Goal: Task Accomplishment & Management: Complete application form

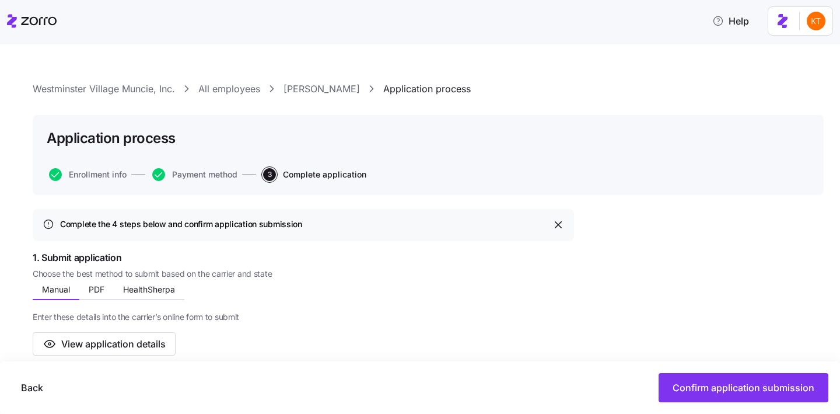
scroll to position [71, 0]
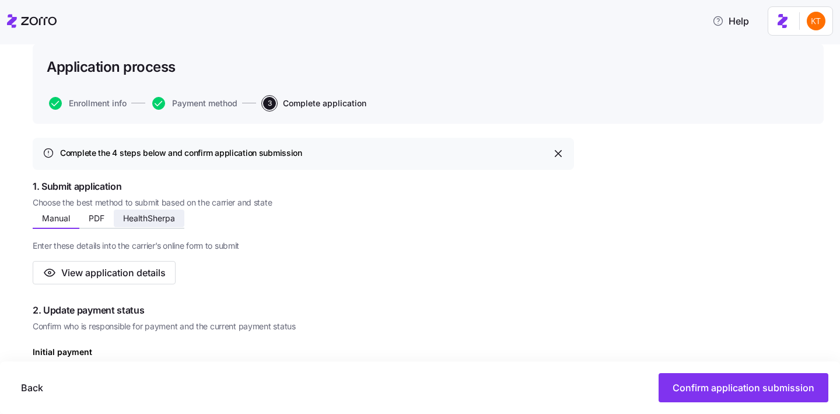
click at [161, 219] on span "HealthSherpa" at bounding box center [149, 218] width 52 height 8
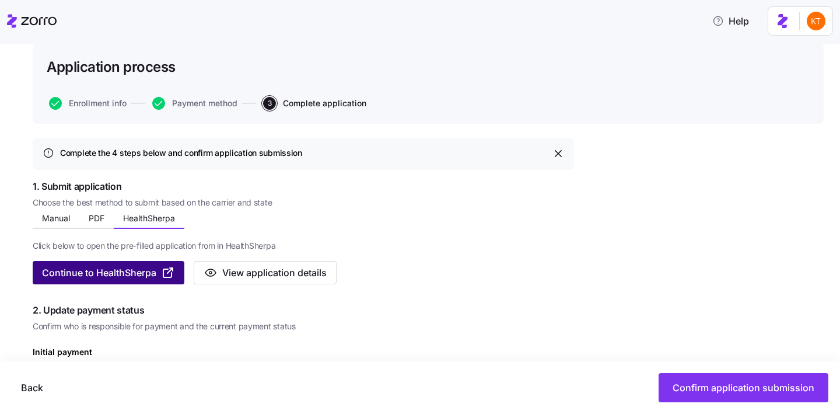
click at [117, 272] on span "Continue to HealthSherpa" at bounding box center [99, 272] width 114 height 14
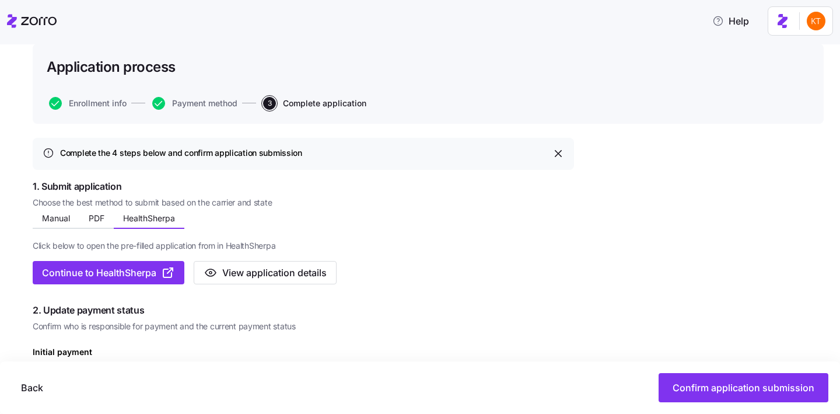
click at [61, 386] on div "Back Confirm application submission" at bounding box center [420, 387] width 817 height 29
click at [36, 386] on span "Back" at bounding box center [32, 387] width 22 height 14
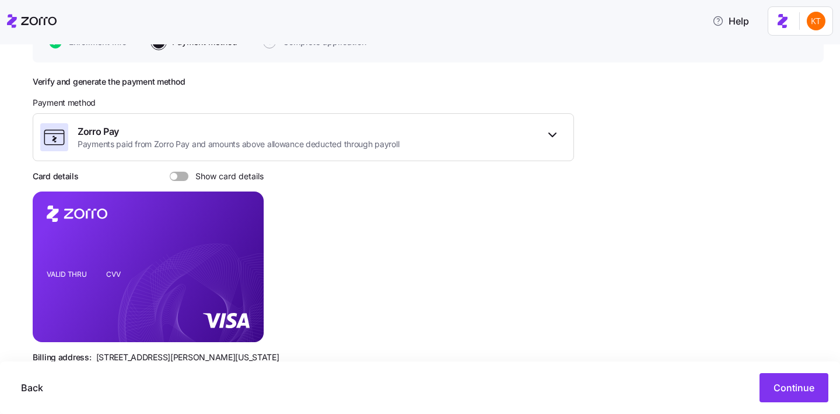
scroll to position [163, 0]
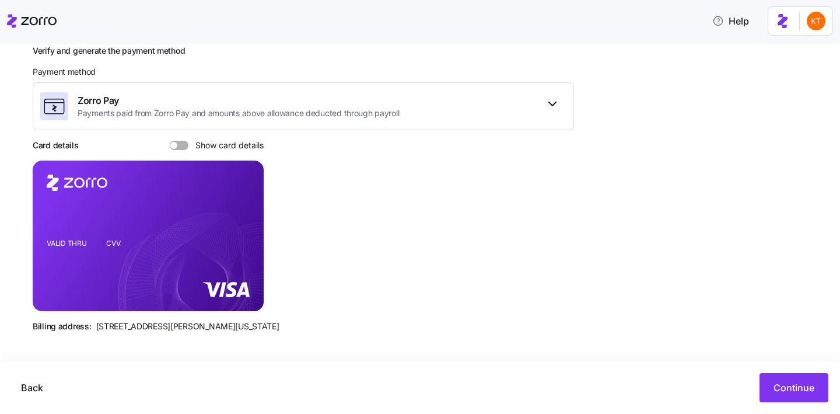
click at [192, 141] on span "Show card details" at bounding box center [225, 145] width 75 height 9
click at [170, 141] on input "Show card details" at bounding box center [170, 141] width 0 height 0
click at [244, 218] on icon "copy-to-clipboard" at bounding box center [242, 214] width 10 height 10
click at [784, 393] on span "Continue" at bounding box center [793, 387] width 41 height 14
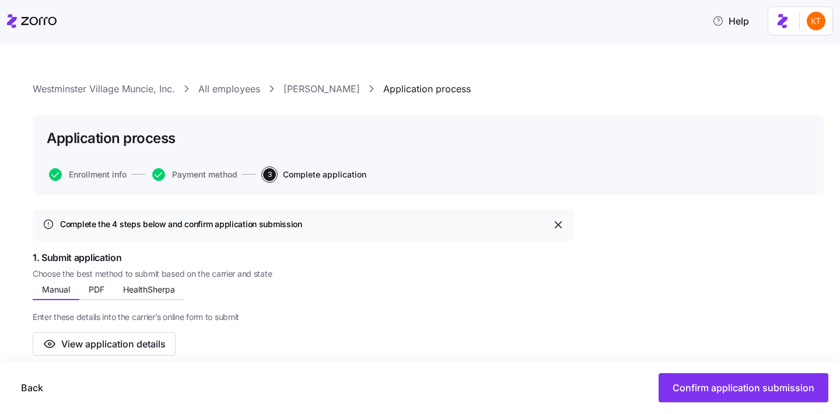
scroll to position [356, 0]
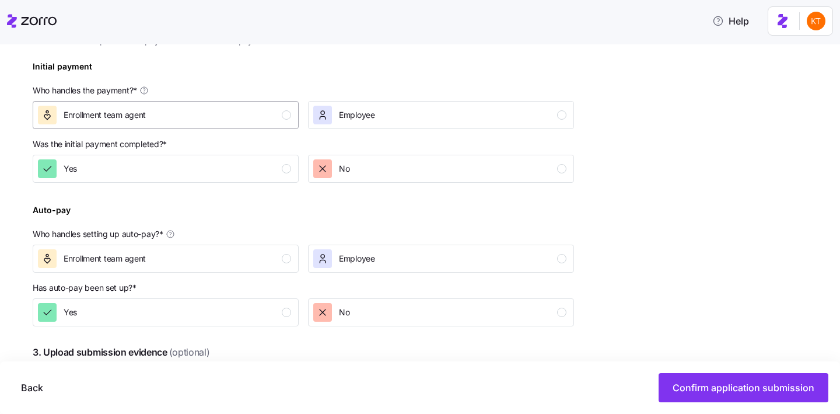
click at [265, 120] on div "Enrollment team agent" at bounding box center [164, 115] width 253 height 19
click at [274, 182] on button "Yes" at bounding box center [166, 169] width 266 height 28
click at [288, 262] on div "button" at bounding box center [286, 258] width 9 height 9
click at [278, 298] on button "Yes" at bounding box center [166, 312] width 266 height 28
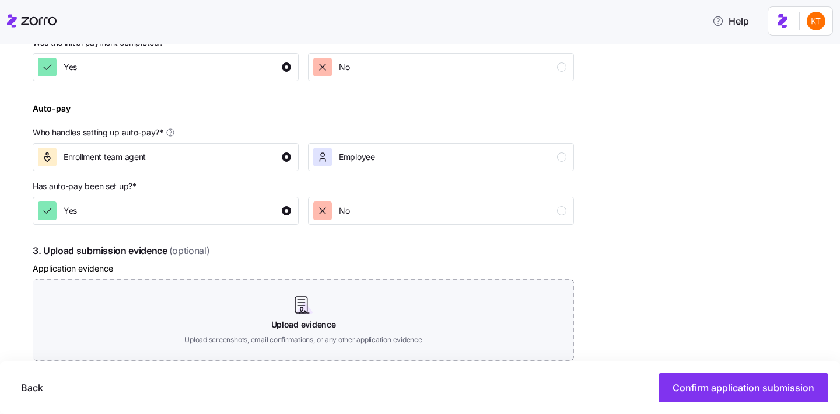
scroll to position [555, 0]
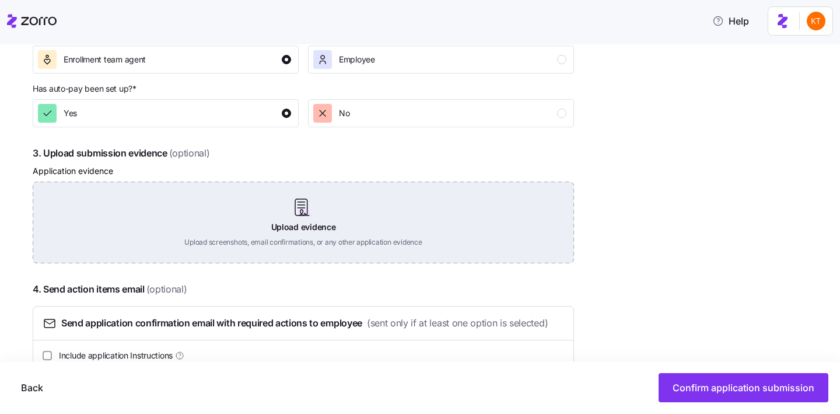
click at [313, 226] on div "Upload evidence Upload screenshots, email confirmations, or any other applicati…" at bounding box center [303, 222] width 541 height 82
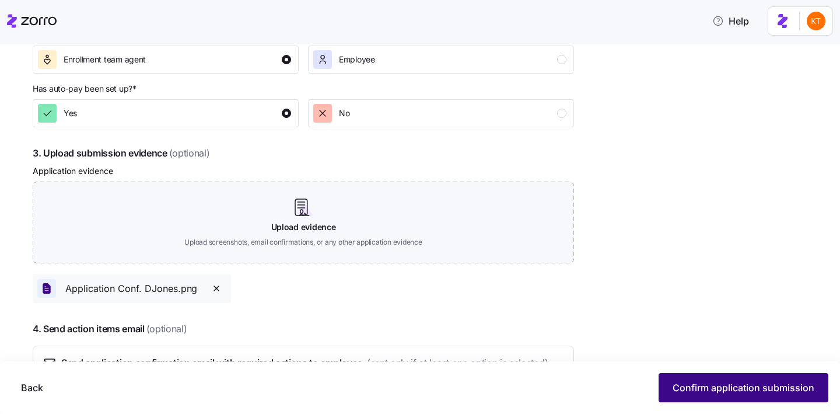
click at [703, 379] on button "Confirm application submission" at bounding box center [744, 387] width 170 height 29
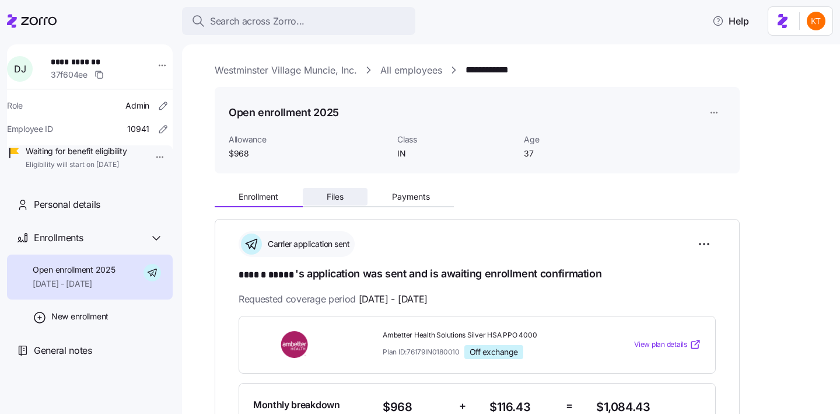
click at [333, 204] on button "Files" at bounding box center [335, 196] width 65 height 17
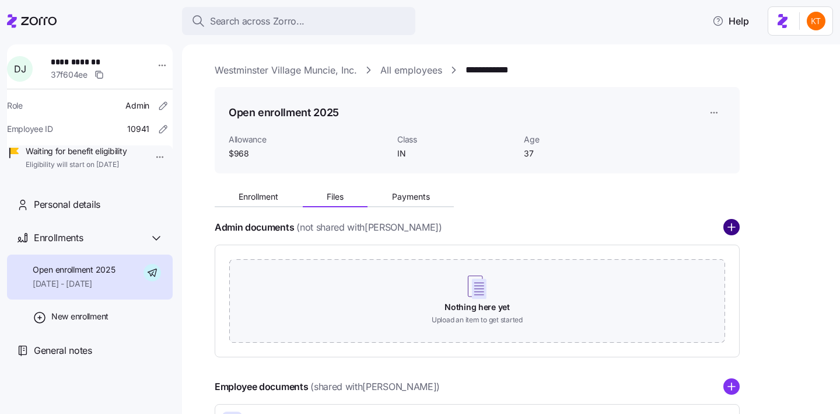
click at [729, 228] on circle "add icon" at bounding box center [731, 227] width 15 height 15
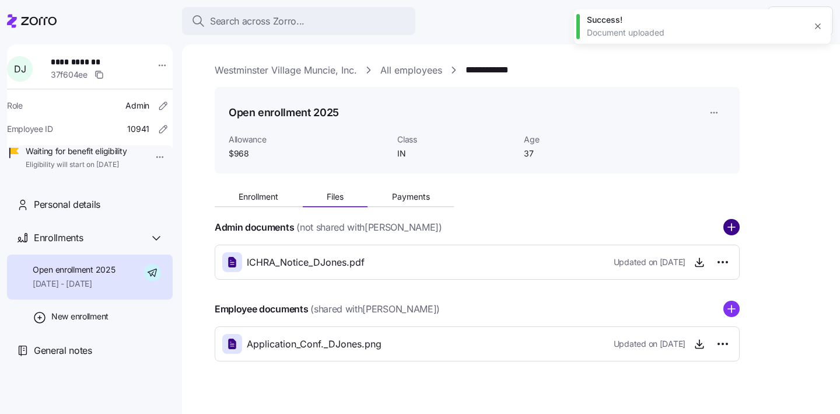
click at [734, 230] on circle "add icon" at bounding box center [731, 227] width 15 height 15
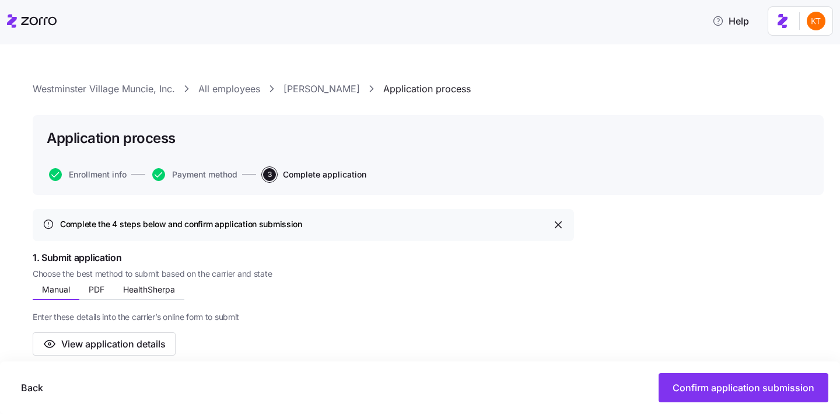
click at [300, 92] on link "Dustin Jones" at bounding box center [321, 89] width 76 height 15
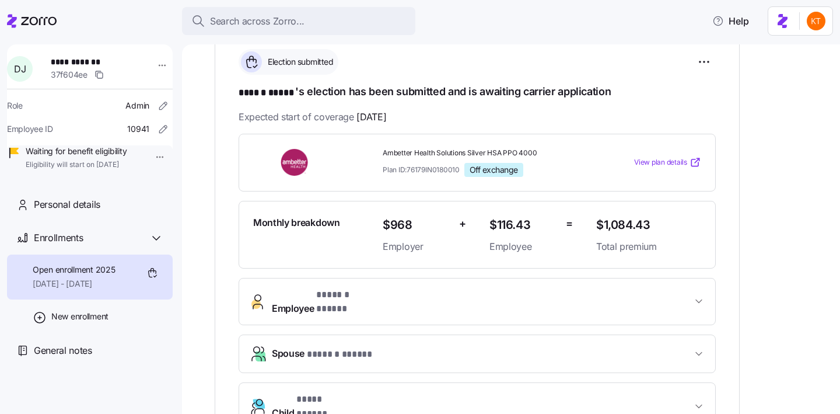
scroll to position [198, 0]
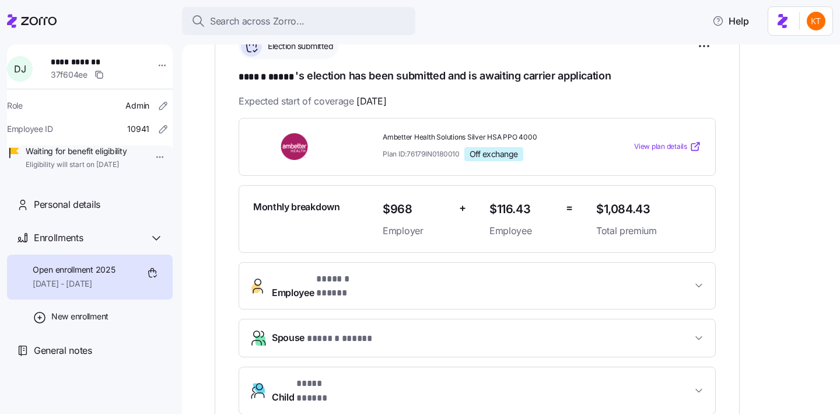
click at [419, 262] on button "Employee * ****** ***** *" at bounding box center [477, 285] width 476 height 47
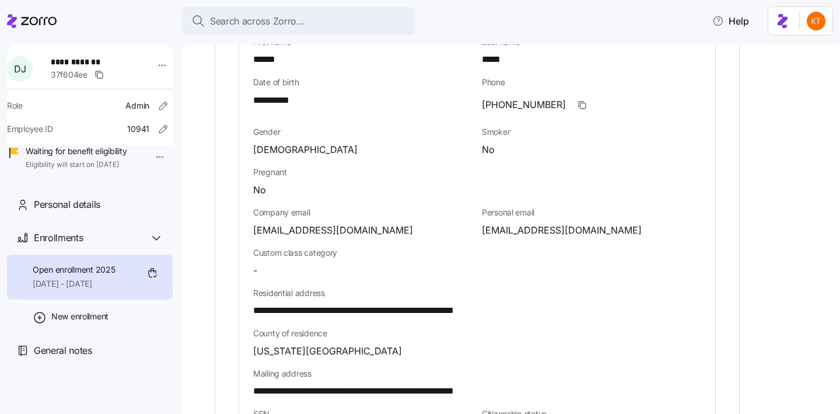
scroll to position [503, 0]
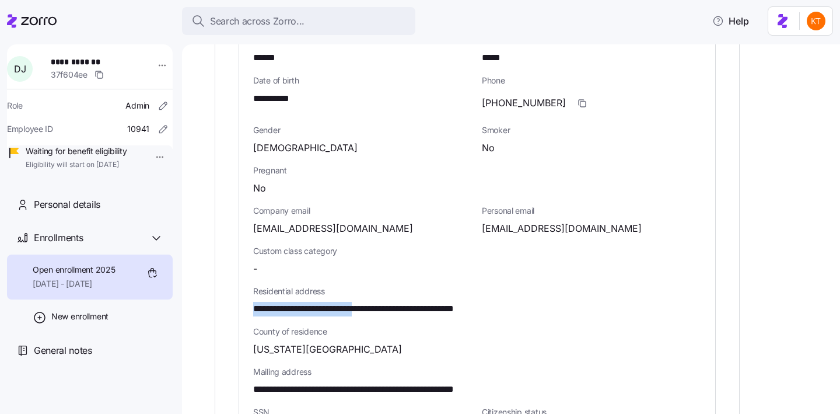
drag, startPoint x: 393, startPoint y: 299, endPoint x: 255, endPoint y: 294, distance: 137.2
click at [255, 302] on span "**********" at bounding box center [394, 309] width 283 height 15
click at [337, 327] on div "County of residence Delaware County" at bounding box center [477, 340] width 448 height 31
drag, startPoint x: 393, startPoint y: 300, endPoint x: 282, endPoint y: 299, distance: 110.3
click at [282, 302] on span "**********" at bounding box center [394, 309] width 283 height 15
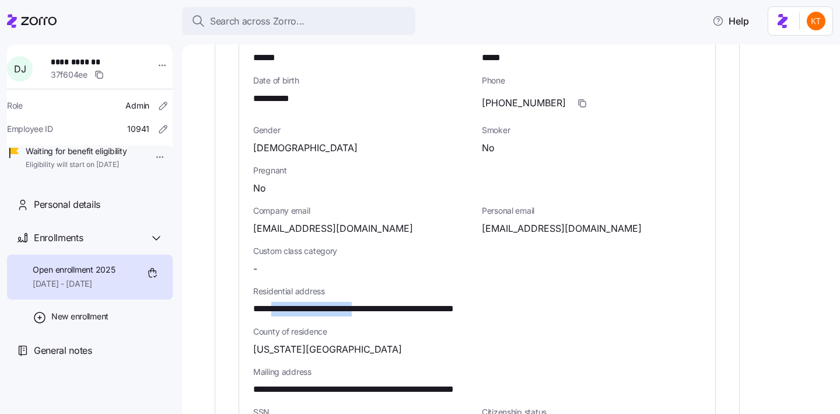
click at [282, 302] on span "**********" at bounding box center [394, 309] width 283 height 15
drag, startPoint x: 255, startPoint y: 296, endPoint x: 391, endPoint y: 294, distance: 136.5
click at [391, 302] on span "**********" at bounding box center [394, 309] width 283 height 15
copy span "**********"
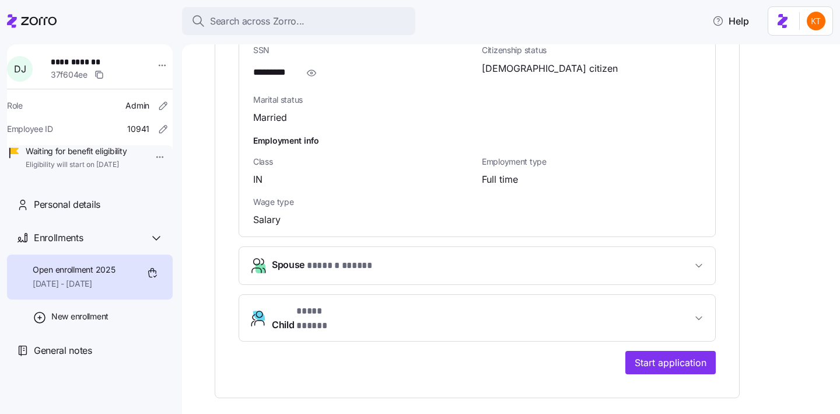
scroll to position [866, 0]
click at [408, 268] on button "Spouse * ****** ***** *" at bounding box center [477, 264] width 476 height 37
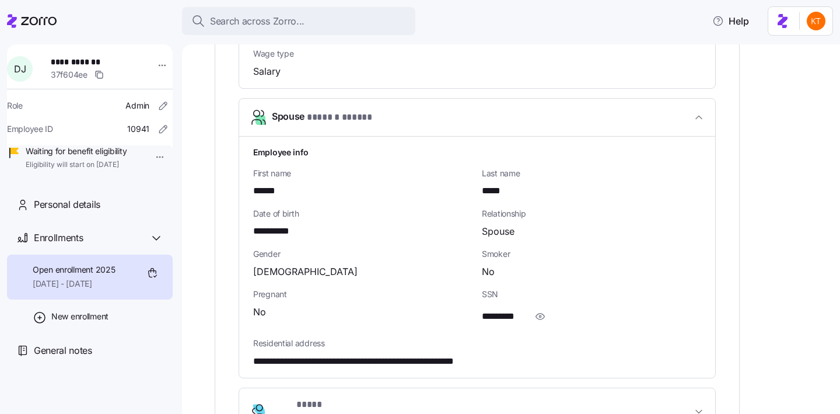
scroll to position [1014, 0]
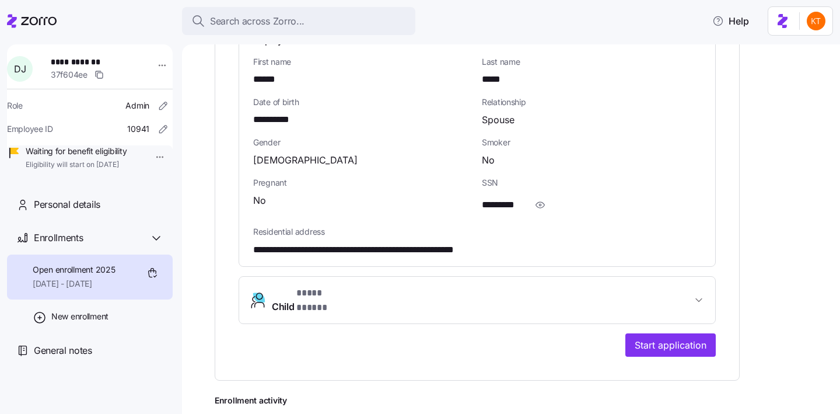
click at [421, 287] on span "Child * **** ***** *" at bounding box center [482, 300] width 420 height 28
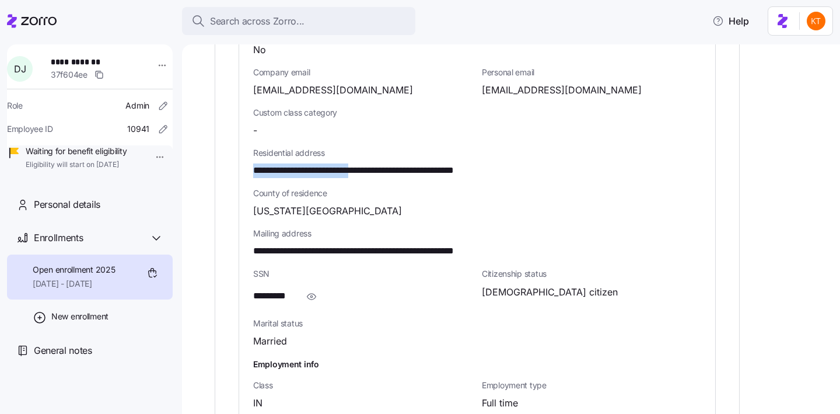
scroll to position [641, 0]
click at [317, 286] on span "button" at bounding box center [311, 297] width 22 height 22
click at [285, 289] on span "**********" at bounding box center [283, 296] width 61 height 15
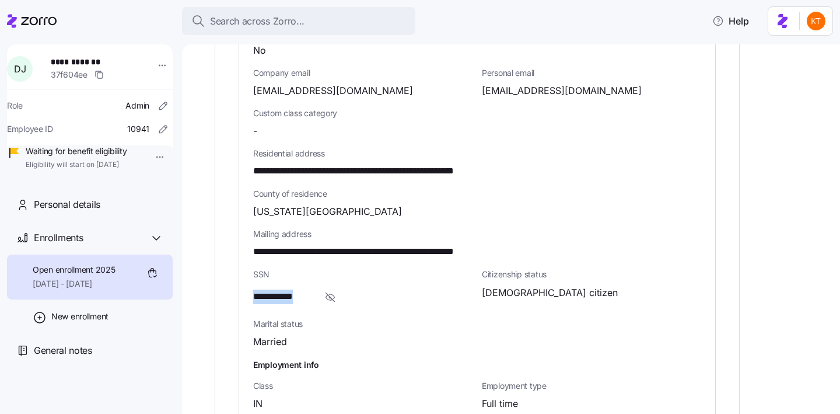
copy span "*"
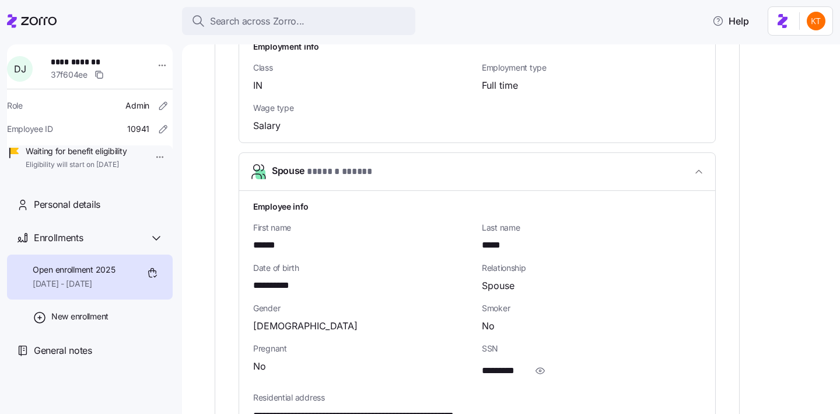
scroll to position [1002, 0]
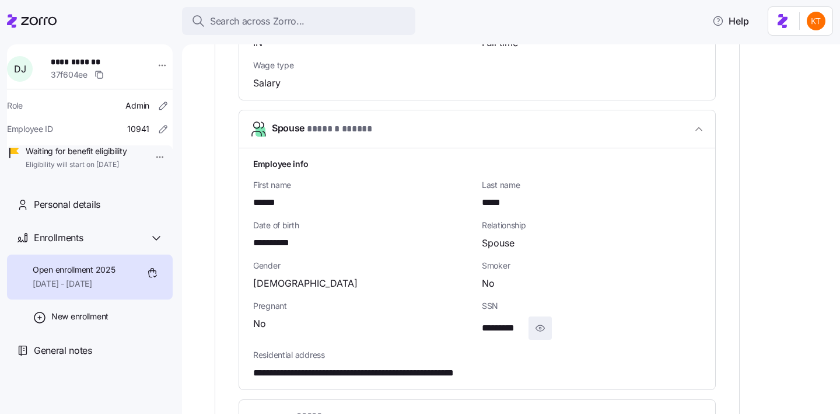
click at [543, 321] on icon "button" at bounding box center [540, 328] width 12 height 14
click at [520, 321] on span "**********" at bounding box center [511, 328] width 59 height 15
copy span "****"
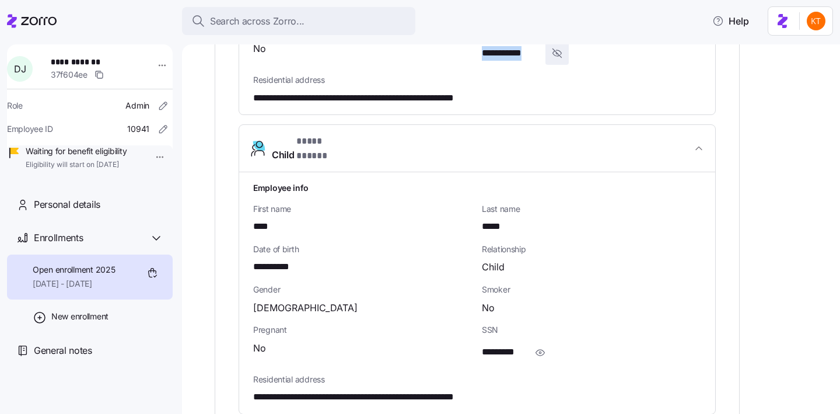
scroll to position [1343, 0]
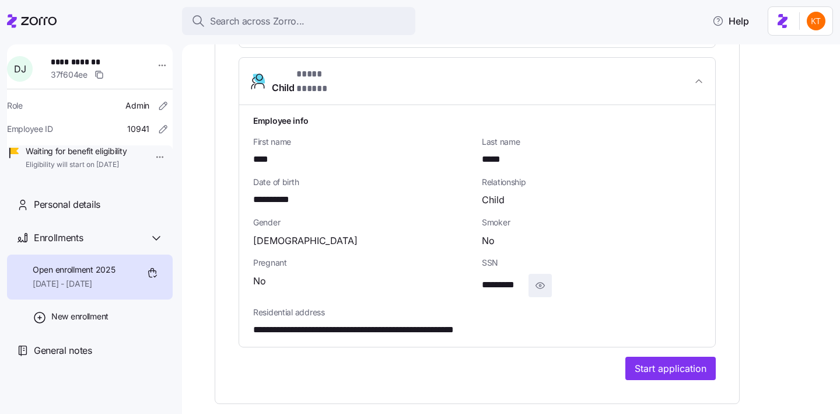
click at [530, 274] on span "button" at bounding box center [540, 285] width 22 height 22
click at [506, 278] on span "**********" at bounding box center [510, 285] width 57 height 15
copy span "**"
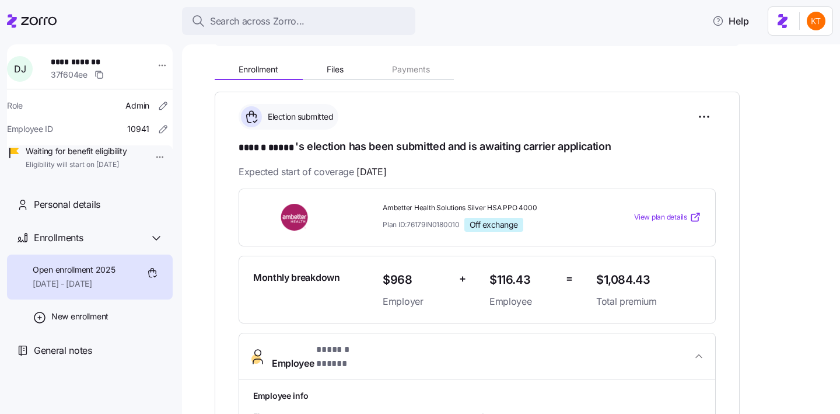
scroll to position [0, 0]
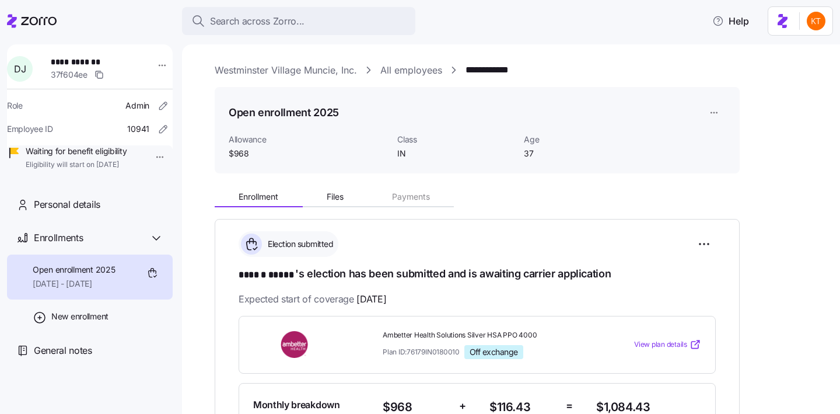
click at [68, 61] on span "**********" at bounding box center [92, 62] width 82 height 12
copy span "**********"
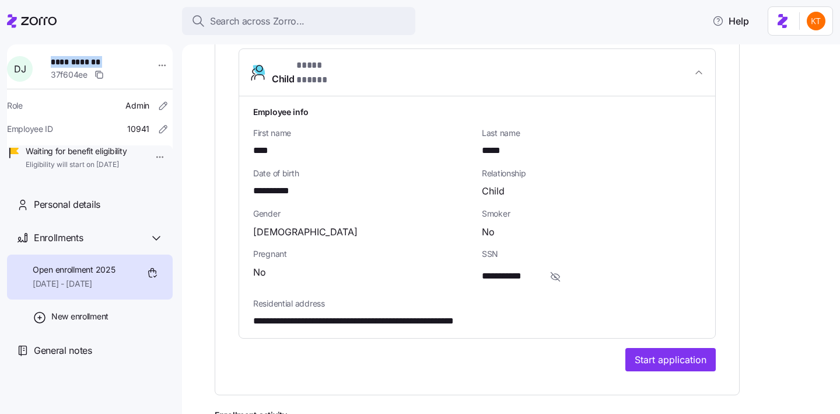
scroll to position [1354, 0]
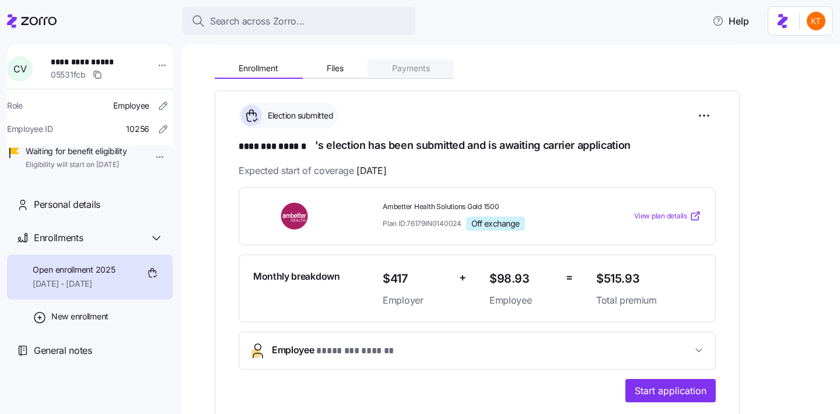
scroll to position [132, 0]
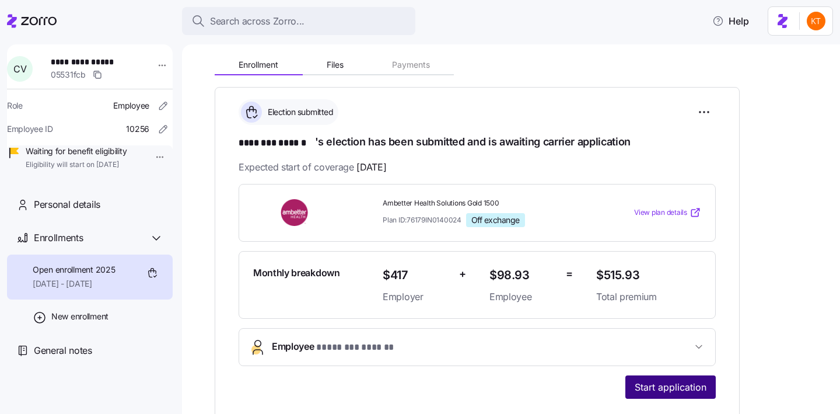
click at [668, 375] on button "Start application" at bounding box center [670, 386] width 90 height 23
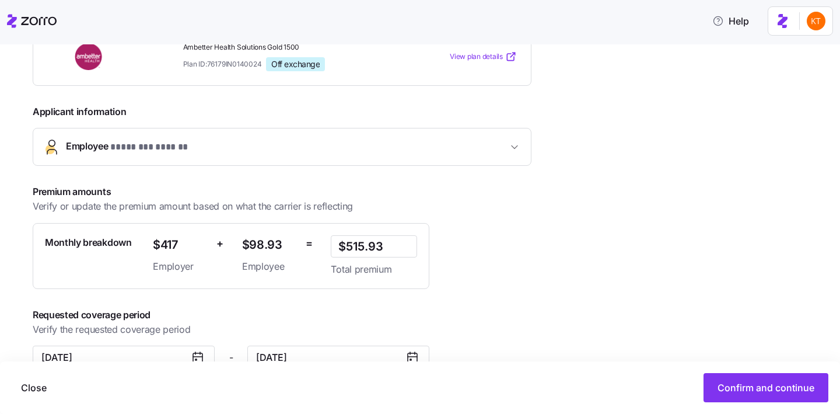
scroll to position [230, 0]
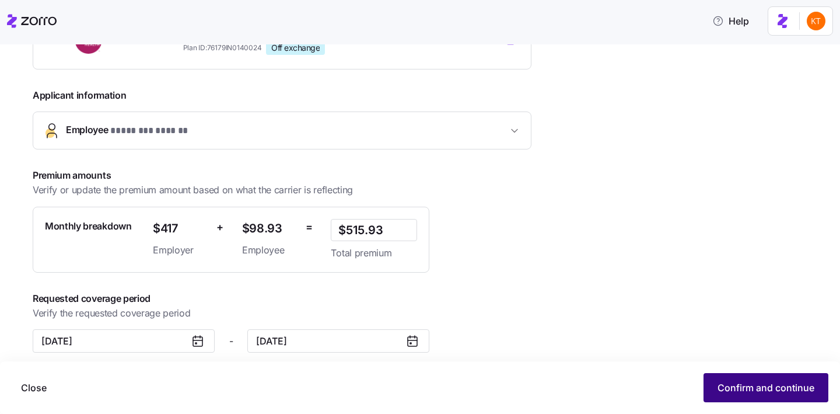
click at [726, 391] on span "Confirm and continue" at bounding box center [765, 387] width 97 height 14
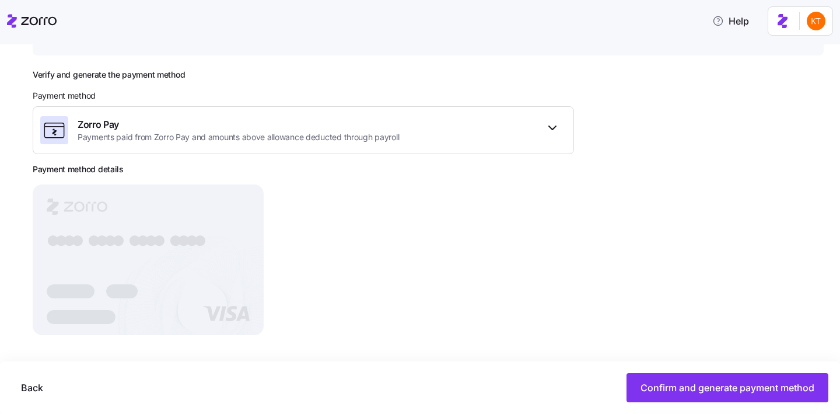
scroll to position [142, 0]
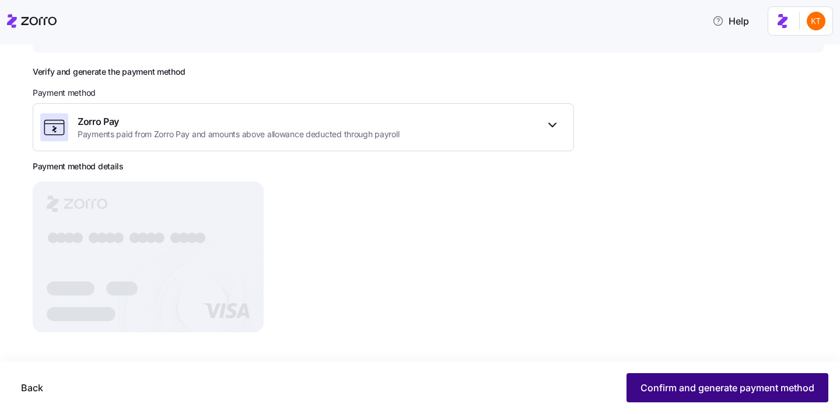
click at [645, 380] on button "Confirm and generate payment method" at bounding box center [727, 387] width 202 height 29
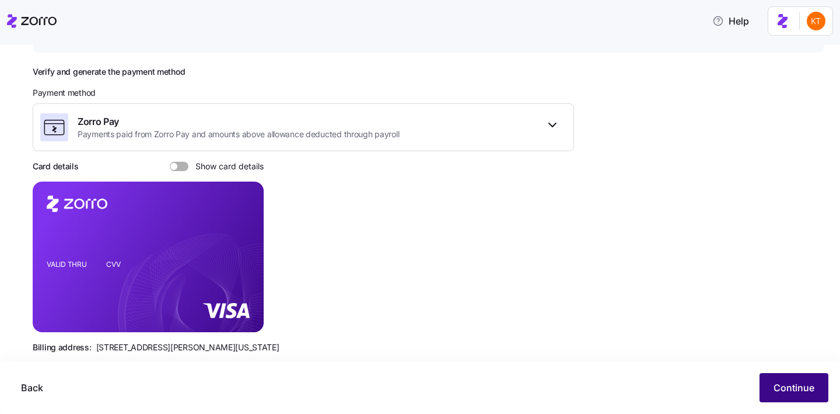
click at [787, 395] on button "Continue" at bounding box center [793, 387] width 69 height 29
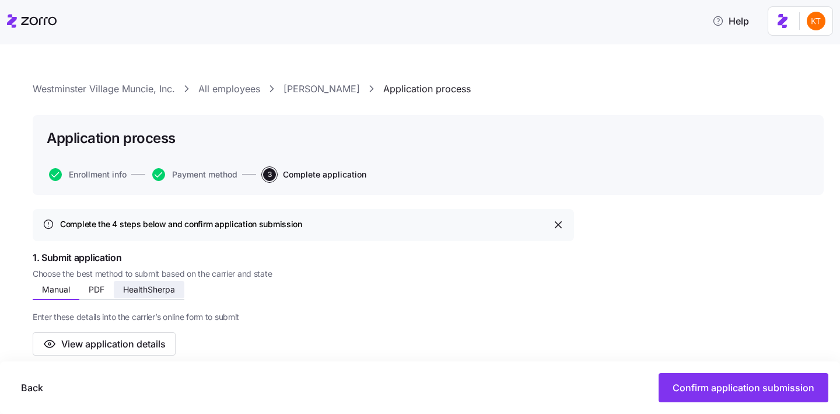
click at [161, 293] on span "HealthSherpa" at bounding box center [149, 289] width 52 height 8
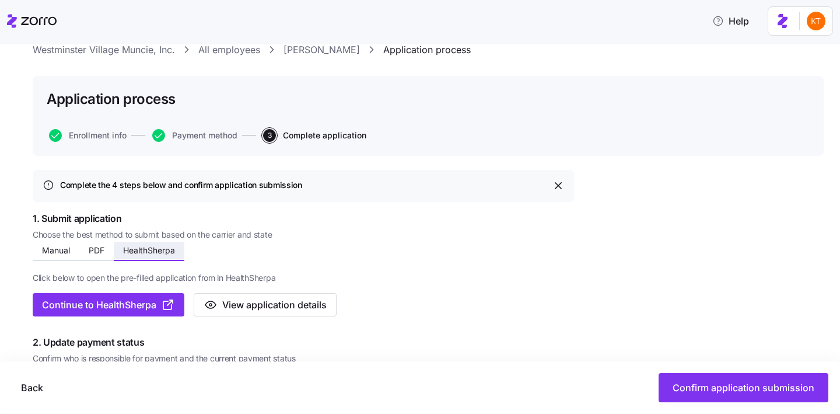
scroll to position [41, 0]
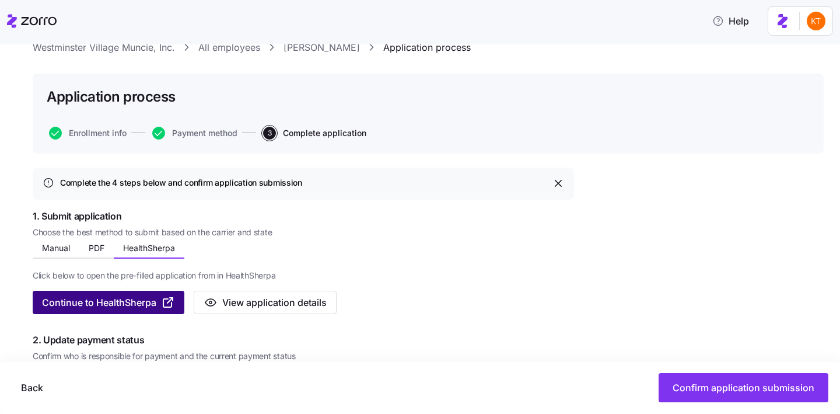
click at [142, 307] on span "Continue to HealthSherpa" at bounding box center [99, 302] width 114 height 14
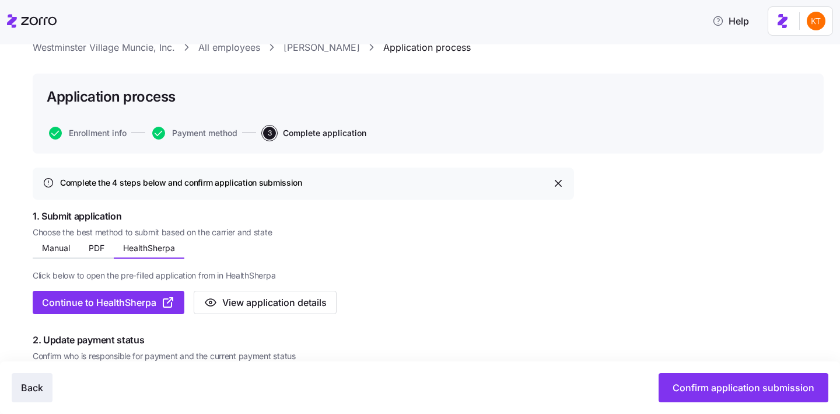
click at [37, 394] on span "Back" at bounding box center [32, 387] width 22 height 14
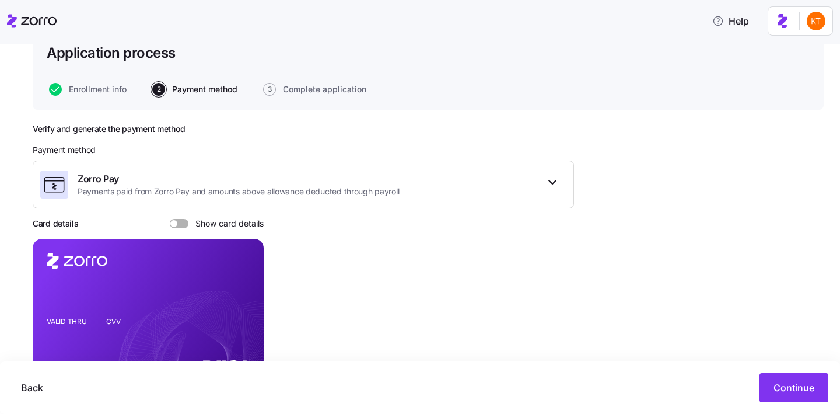
scroll to position [103, 0]
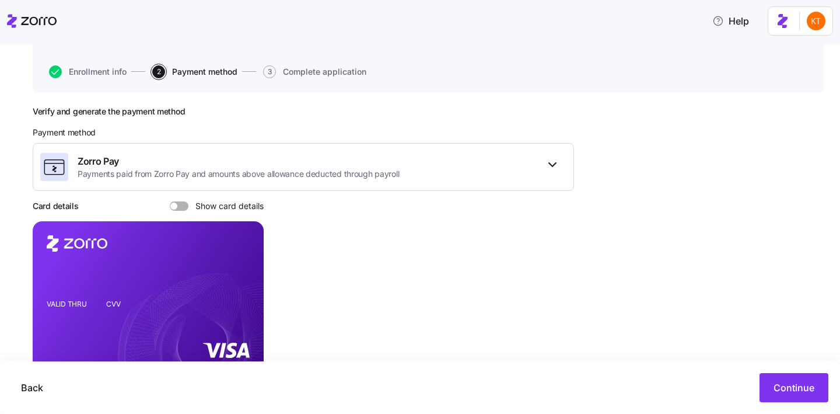
click at [181, 199] on div "Verify and generate the payment method Payment method Zorro Pay Payments paid f…" at bounding box center [303, 254] width 541 height 296
click at [183, 206] on span at bounding box center [183, 205] width 12 height 9
click at [170, 201] on input "Show card details" at bounding box center [170, 201] width 0 height 0
click at [237, 278] on icon "copy-to-clipboard" at bounding box center [242, 275] width 10 height 10
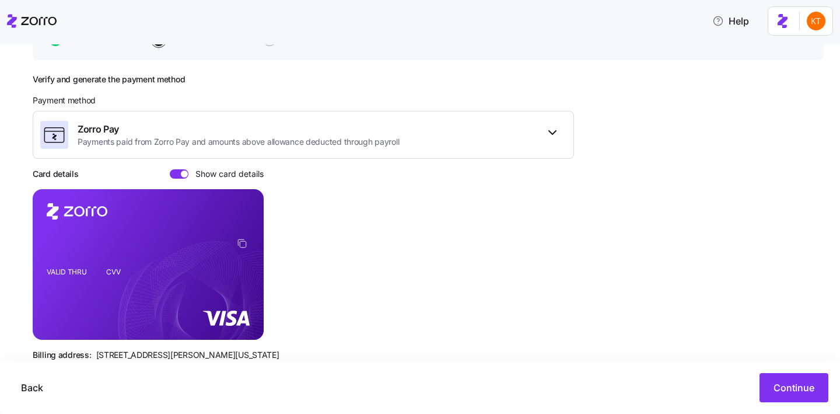
scroll to position [139, 0]
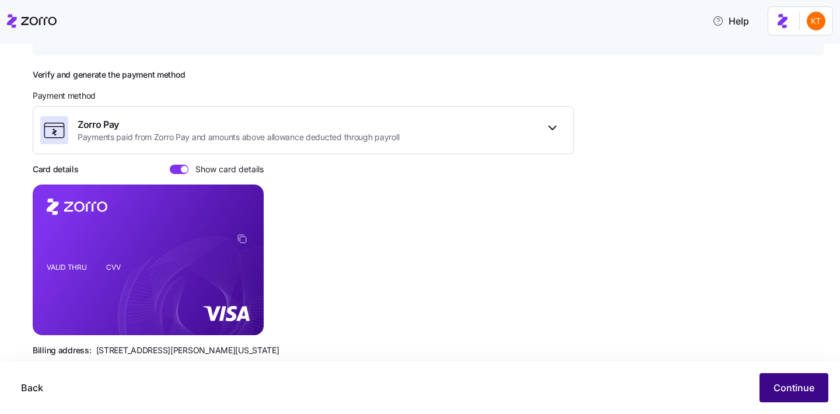
click at [804, 394] on span "Continue" at bounding box center [793, 387] width 41 height 14
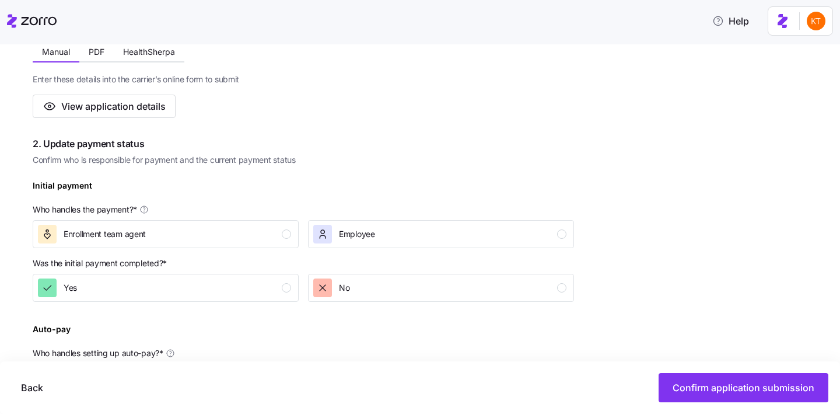
scroll to position [248, 0]
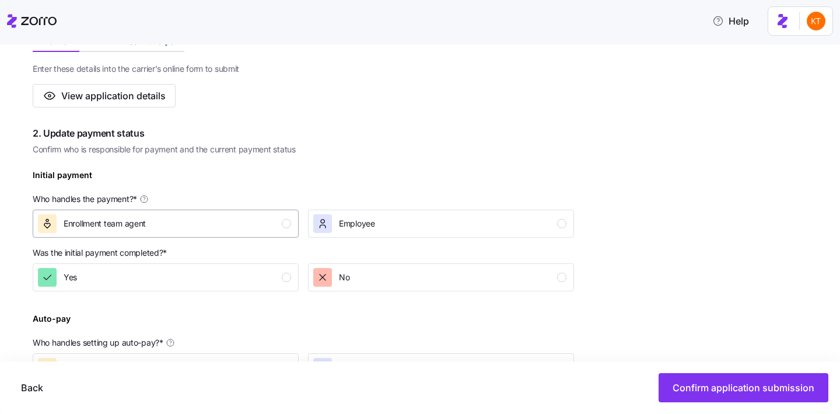
click at [288, 229] on div "Enrollment team agent" at bounding box center [164, 223] width 253 height 19
click at [288, 283] on div "Yes" at bounding box center [164, 277] width 253 height 19
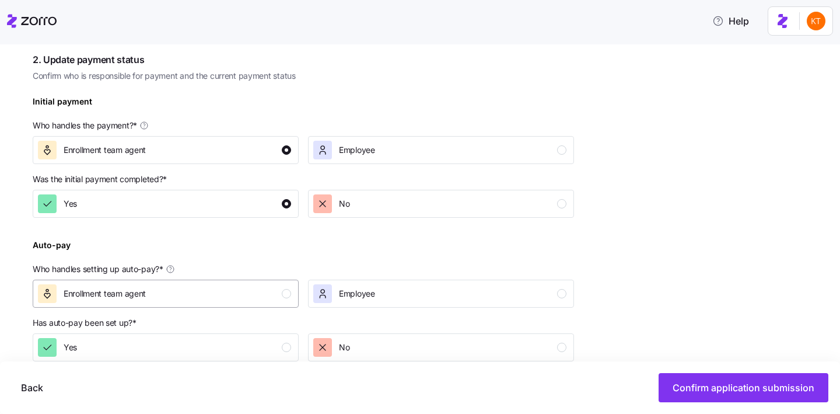
click at [285, 286] on div "Enrollment team agent" at bounding box center [164, 293] width 253 height 19
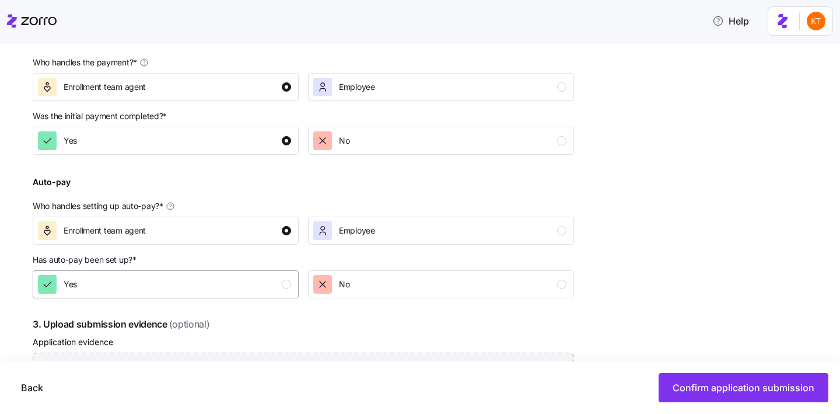
scroll to position [394, 0]
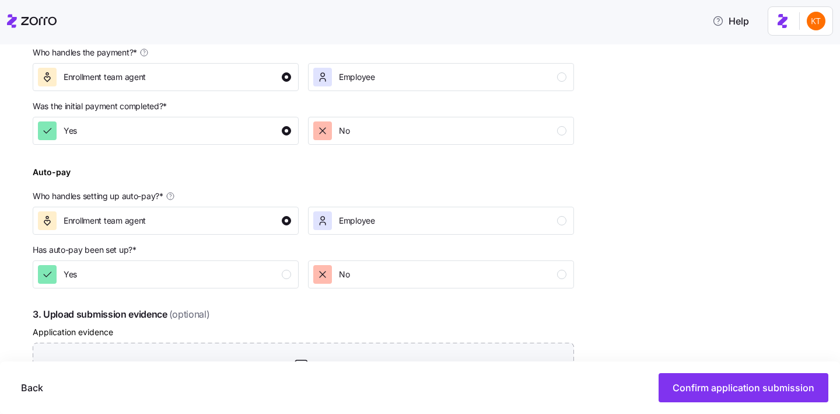
click at [286, 256] on p "Has auto-pay been set up? *" at bounding box center [303, 252] width 541 height 16
click at [283, 281] on div "Yes" at bounding box center [164, 274] width 253 height 19
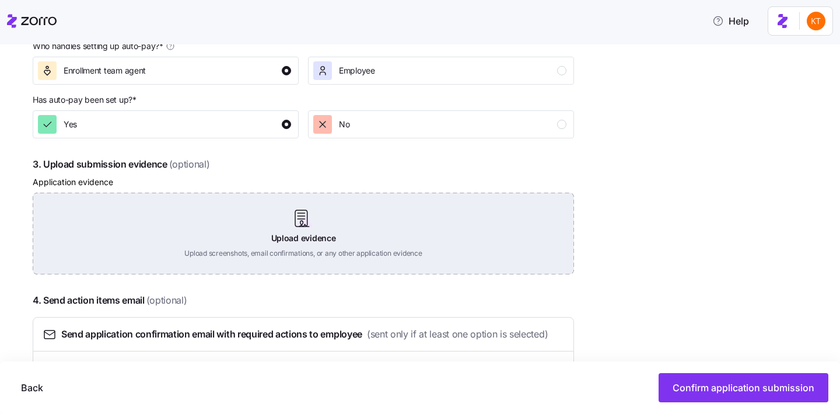
scroll to position [560, 0]
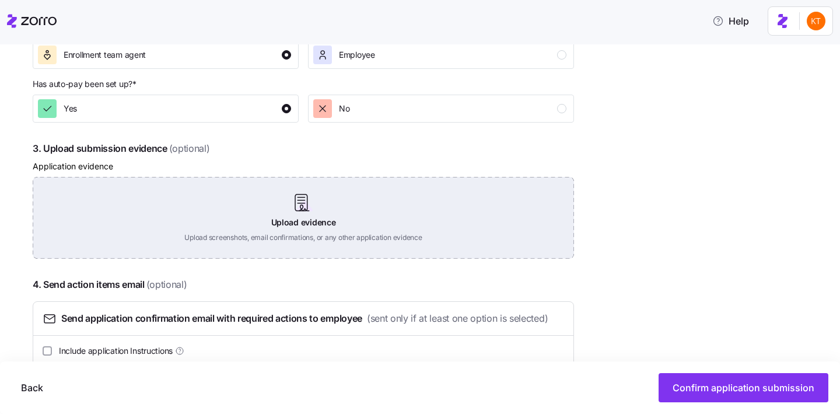
click at [297, 215] on div "Upload evidence Upload screenshots, email confirmations, or any other applicati…" at bounding box center [303, 218] width 541 height 82
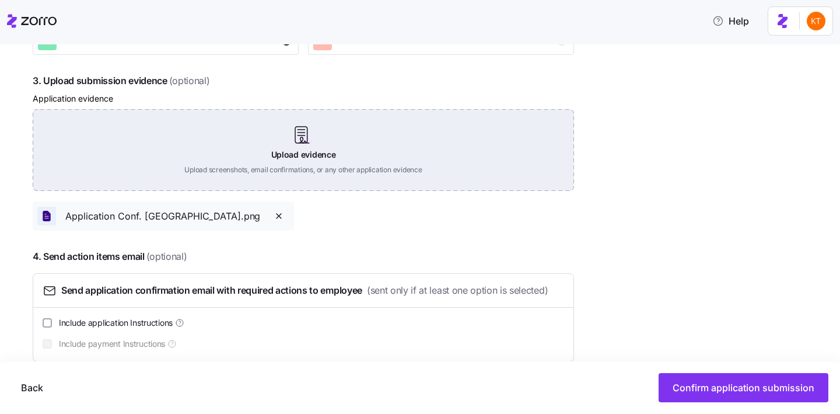
scroll to position [649, 0]
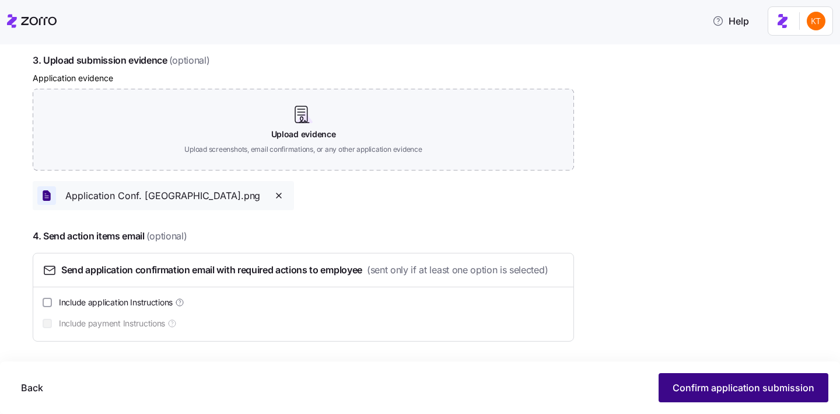
click at [707, 375] on button "Confirm application submission" at bounding box center [744, 387] width 170 height 29
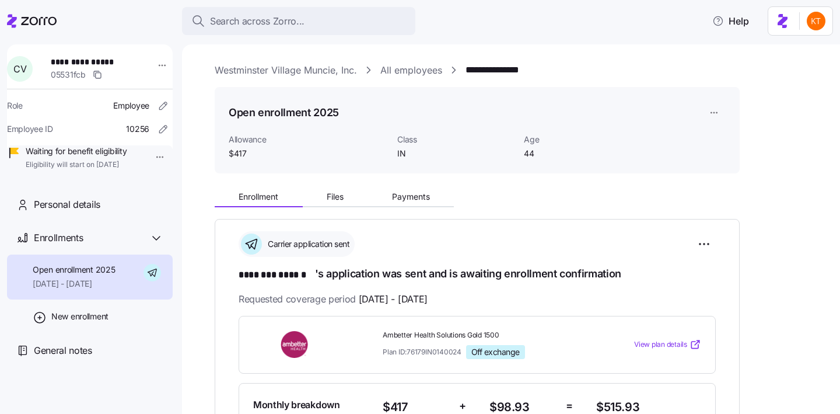
click at [332, 201] on span "Files" at bounding box center [335, 196] width 17 height 8
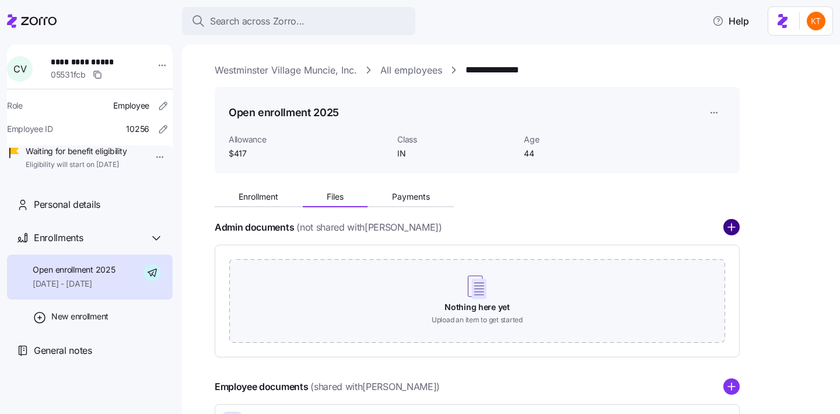
click at [726, 226] on circle "add icon" at bounding box center [731, 227] width 15 height 15
click at [736, 229] on circle "add icon" at bounding box center [731, 227] width 15 height 15
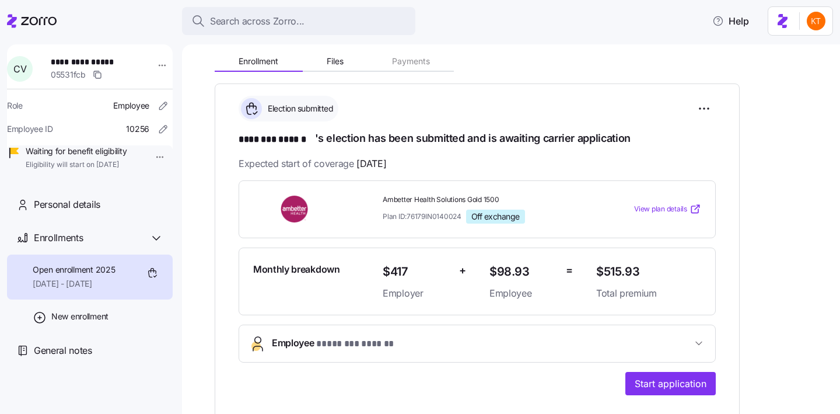
scroll to position [316, 0]
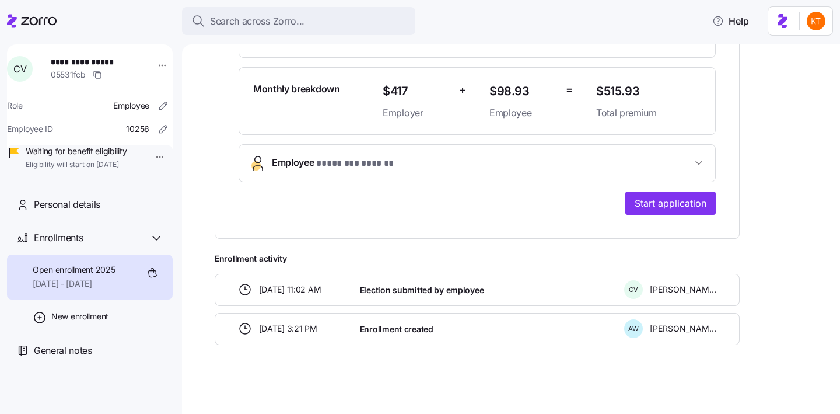
click at [304, 174] on button "Employee * ******** ****** *" at bounding box center [477, 163] width 476 height 37
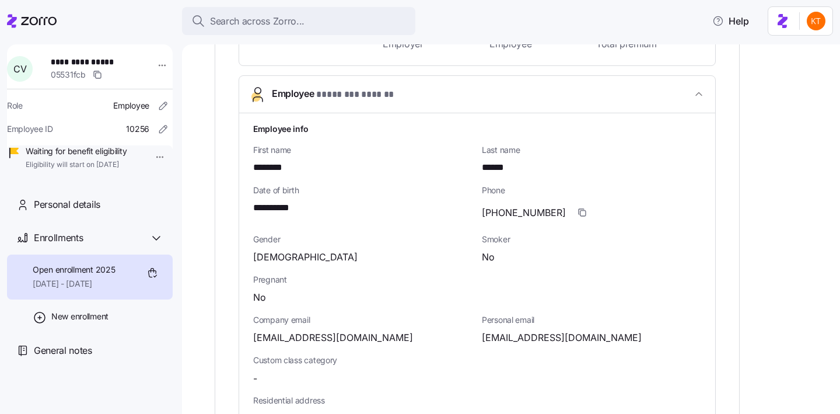
scroll to position [408, 0]
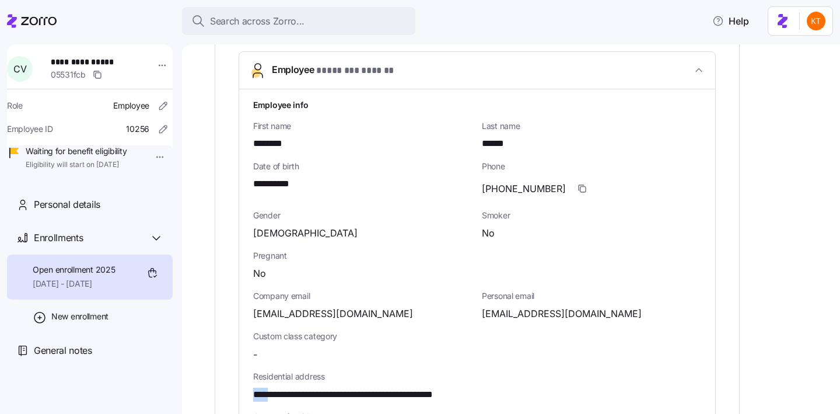
drag, startPoint x: 273, startPoint y: 394, endPoint x: 248, endPoint y: 390, distance: 24.7
click at [248, 390] on div "**********" at bounding box center [477, 386] width 476 height 594
copy span "****"
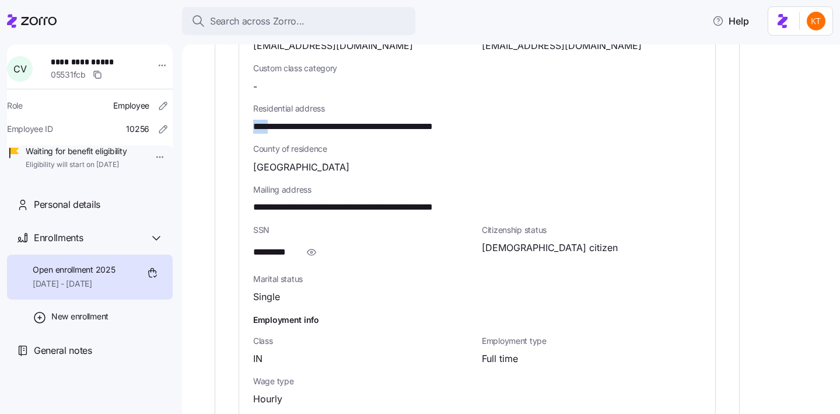
scroll to position [671, 0]
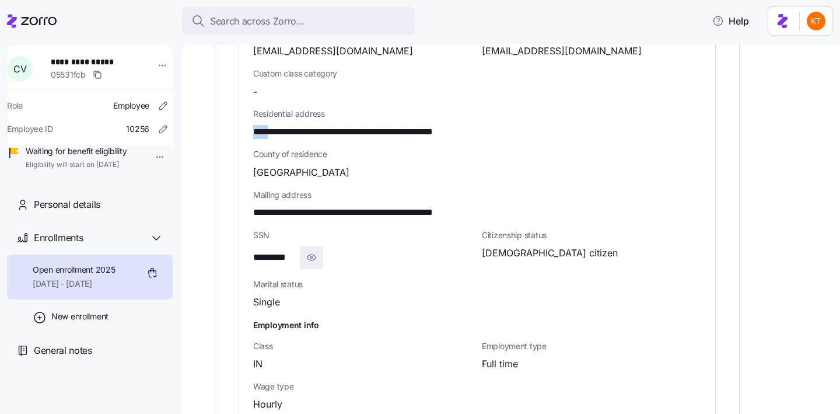
click at [314, 257] on icon "button" at bounding box center [311, 257] width 9 height 6
click at [291, 255] on span "**********" at bounding box center [282, 257] width 59 height 15
copy span "****"
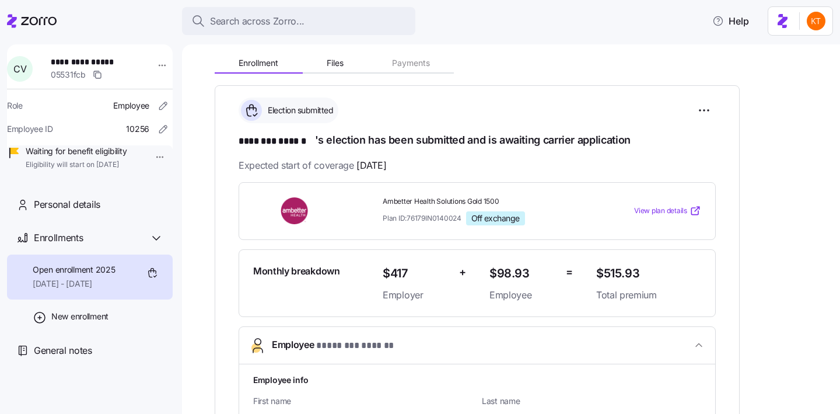
scroll to position [0, 0]
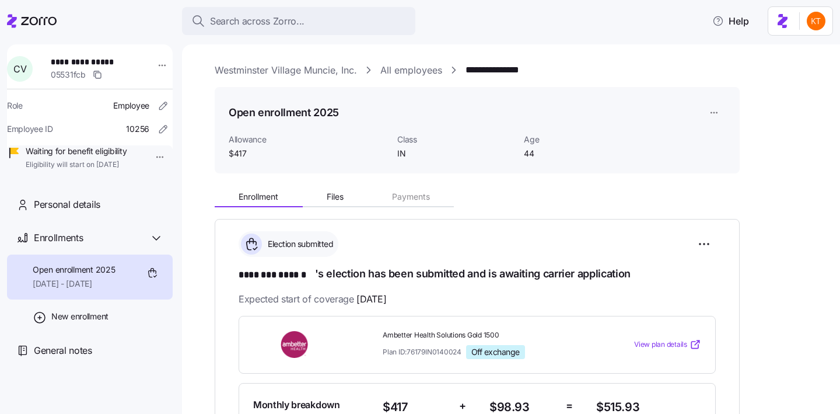
click at [97, 61] on span "**********" at bounding box center [92, 62] width 82 height 12
copy span "**********"
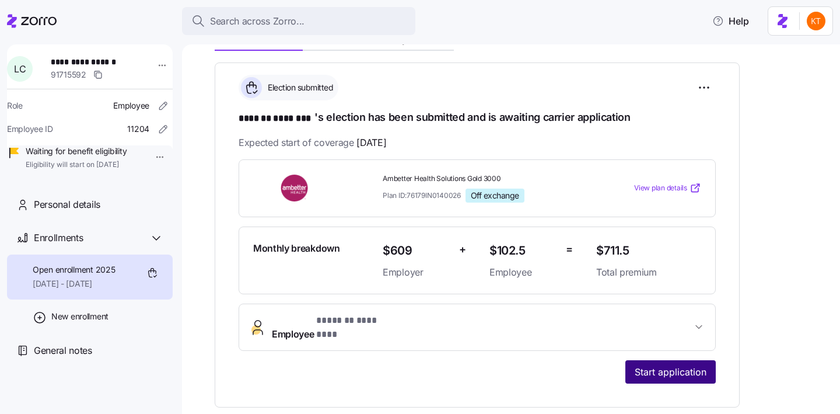
scroll to position [160, 0]
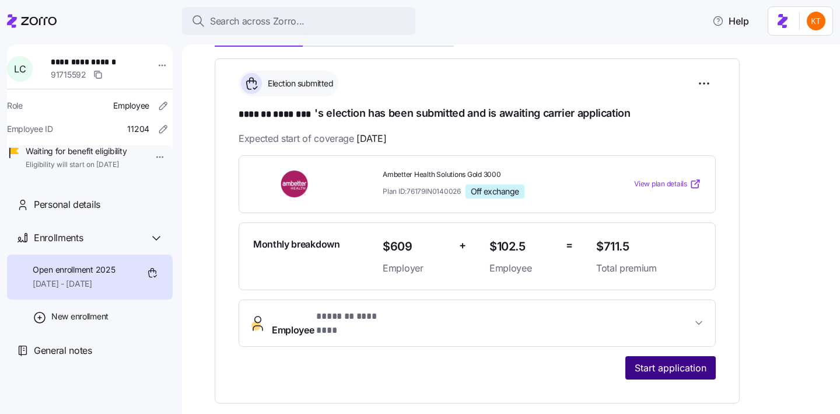
click at [675, 366] on button "Start application" at bounding box center [670, 367] width 90 height 23
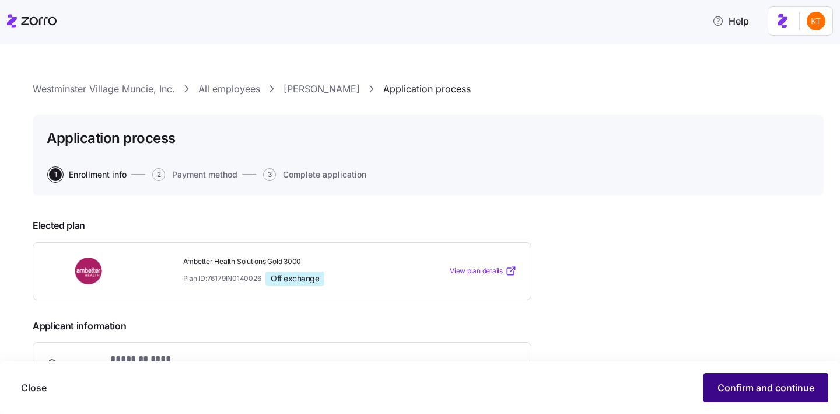
click at [756, 398] on button "Confirm and continue" at bounding box center [765, 387] width 125 height 29
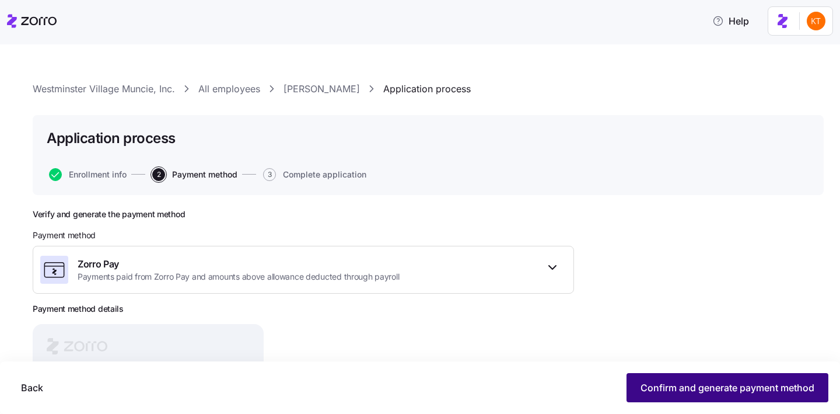
click at [763, 384] on span "Confirm and generate payment method" at bounding box center [727, 387] width 174 height 14
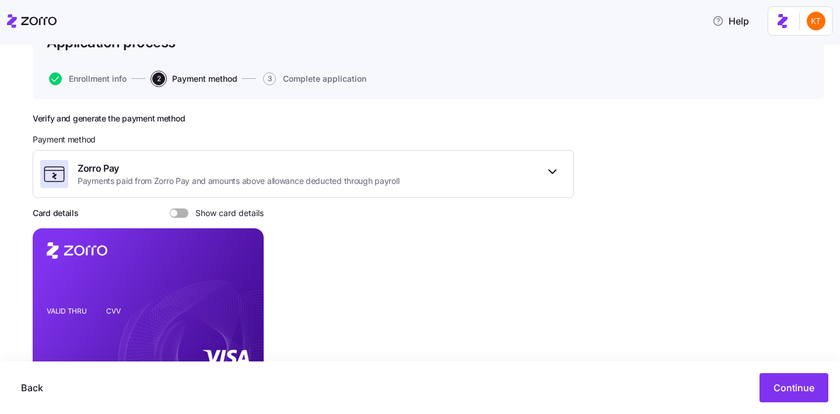
scroll to position [113, 0]
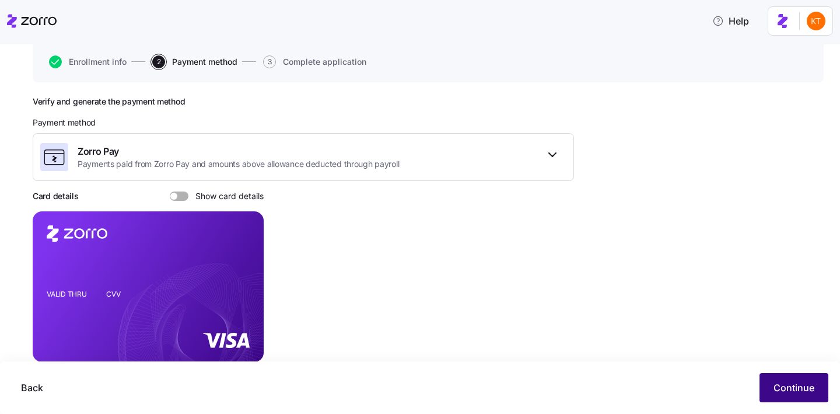
click at [783, 380] on button "Continue" at bounding box center [793, 387] width 69 height 29
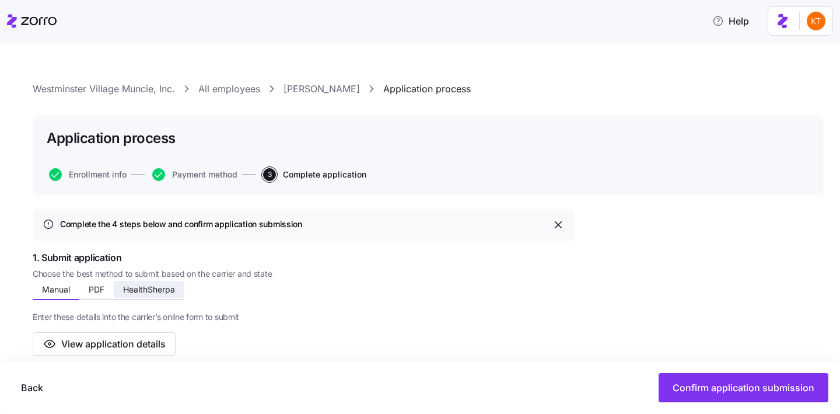
click at [171, 293] on span "HealthSherpa" at bounding box center [149, 289] width 52 height 8
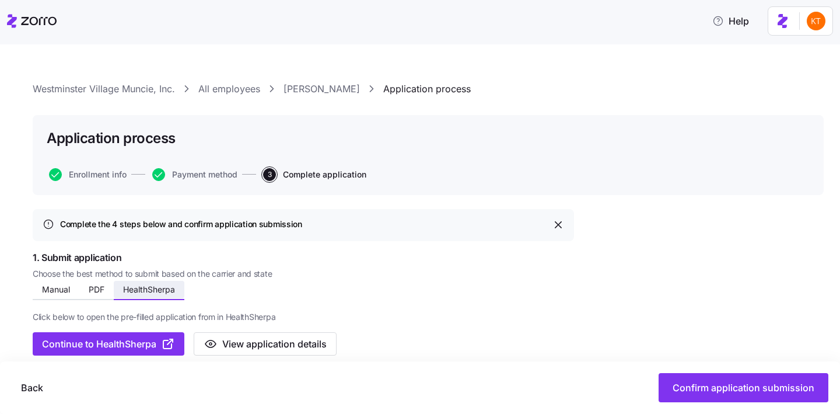
scroll to position [22, 0]
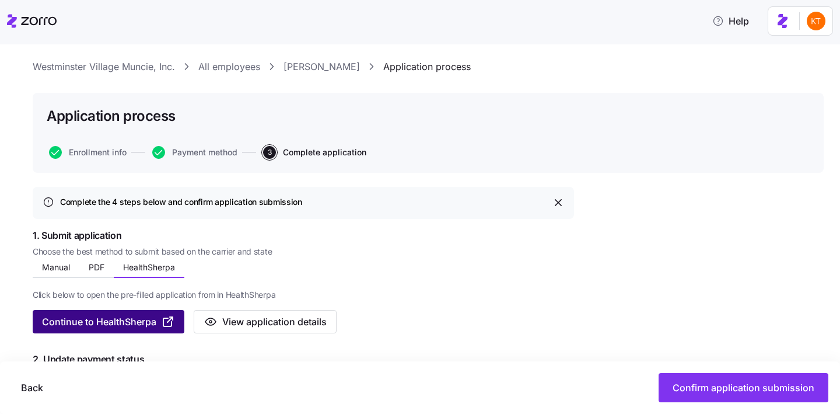
click at [135, 319] on span "Continue to HealthSherpa" at bounding box center [99, 321] width 114 height 14
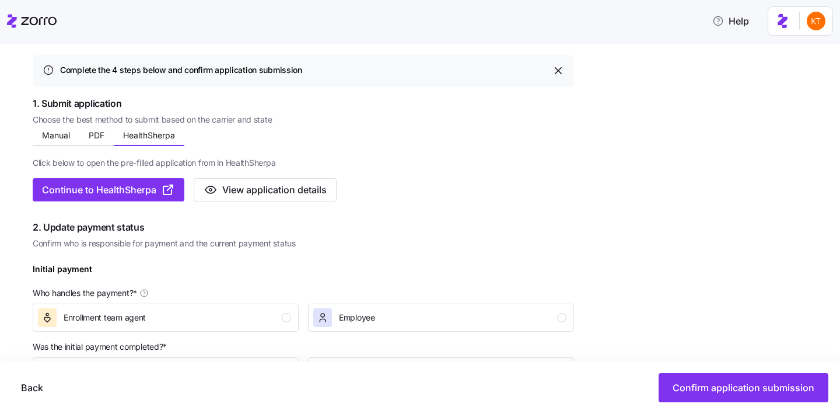
scroll to position [222, 0]
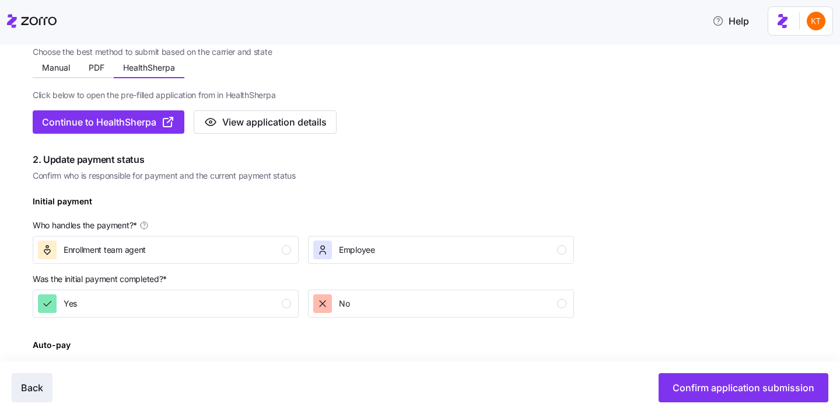
click at [22, 401] on button "Back" at bounding box center [32, 387] width 41 height 29
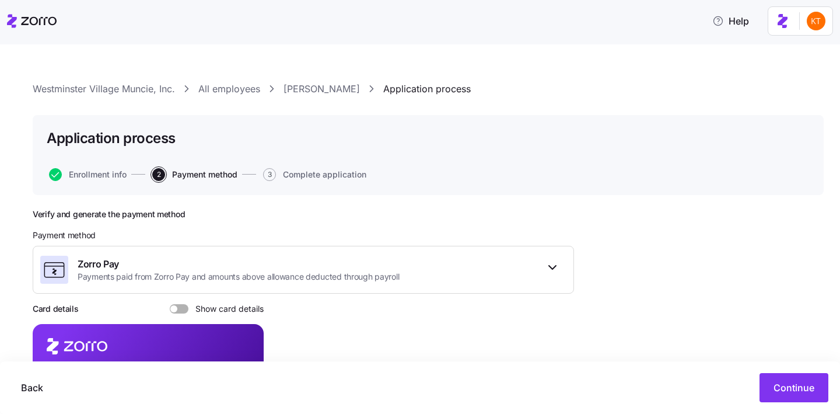
scroll to position [110, 0]
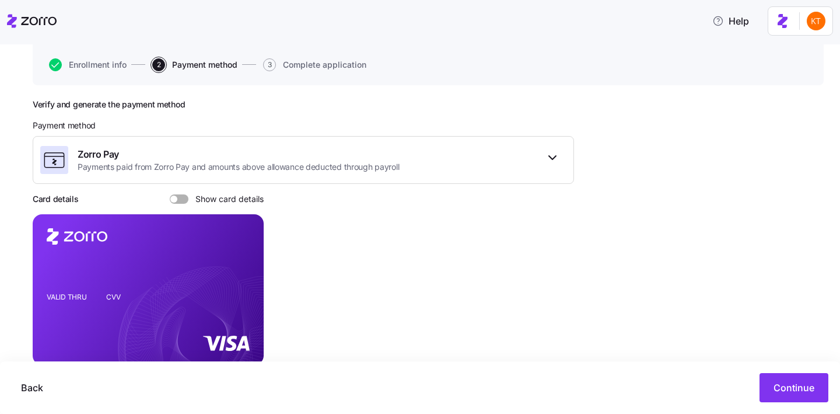
click at [177, 206] on div "Verify and generate the payment method Payment method Zorro Pay Payments paid f…" at bounding box center [303, 247] width 541 height 296
click at [187, 202] on label "Show card details" at bounding box center [217, 198] width 94 height 9
click at [170, 194] on input "Show card details" at bounding box center [170, 194] width 0 height 0
click at [244, 271] on icon "copy-to-clipboard" at bounding box center [242, 268] width 10 height 10
click at [245, 275] on foreignobject at bounding box center [244, 270] width 14 height 14
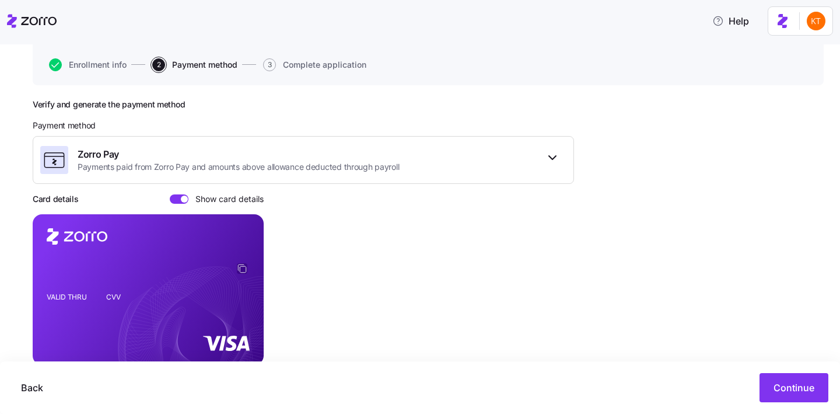
click at [242, 271] on icon "copy-to-clipboard" at bounding box center [242, 268] width 10 height 10
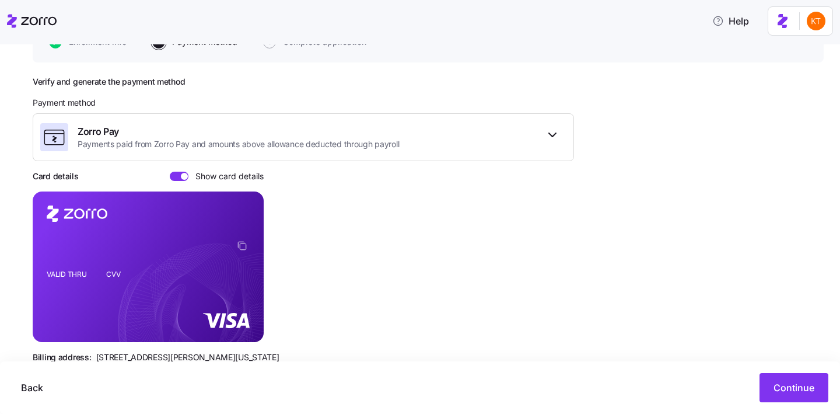
scroll to position [150, 0]
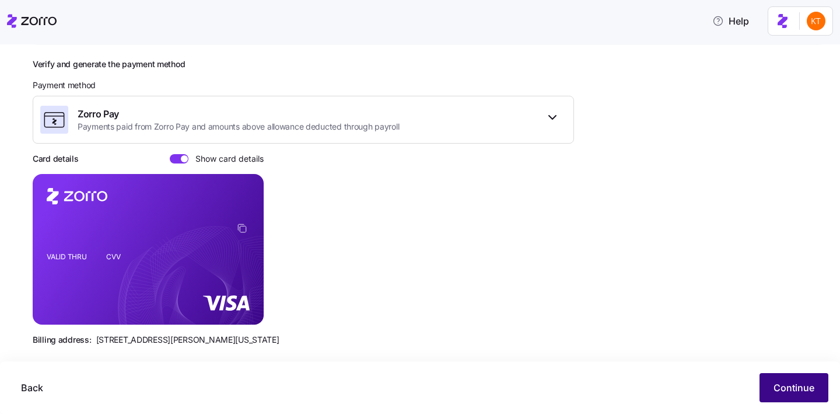
click at [773, 393] on span "Continue" at bounding box center [793, 387] width 41 height 14
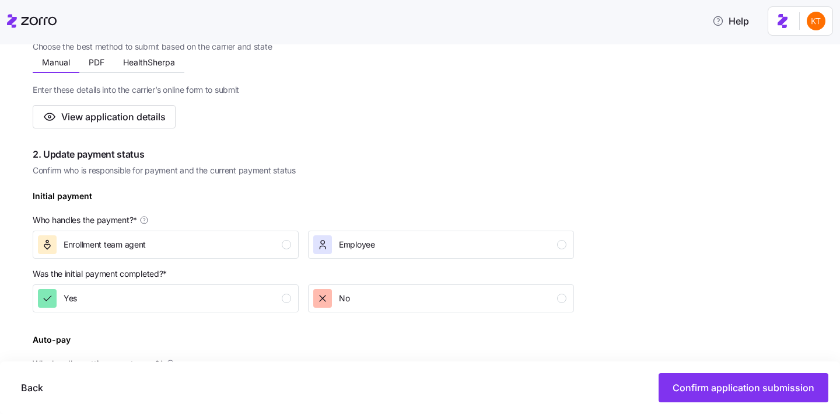
scroll to position [334, 0]
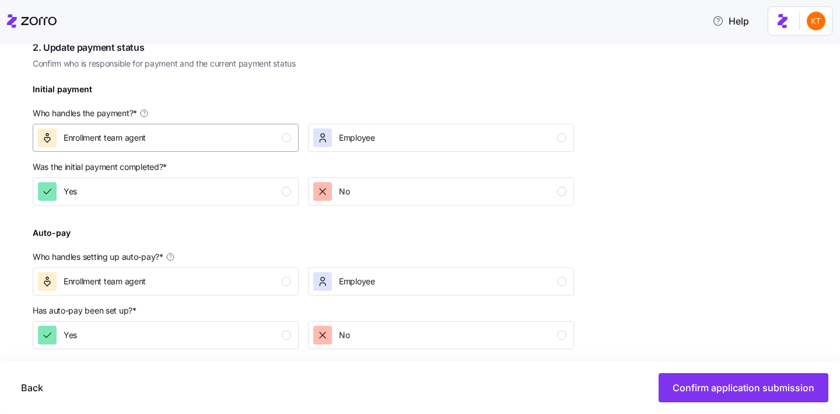
click at [282, 139] on div "button" at bounding box center [286, 137] width 9 height 9
click at [289, 205] on button "Yes" at bounding box center [166, 191] width 266 height 28
click at [274, 293] on button "Enrollment team agent" at bounding box center [166, 281] width 266 height 28
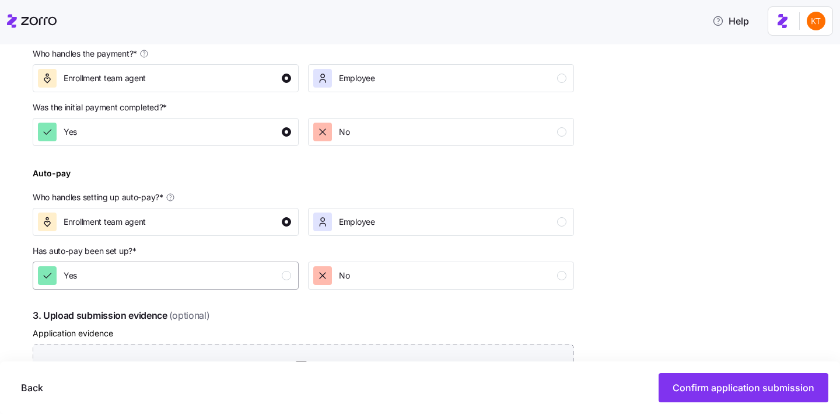
click at [271, 269] on div "Yes" at bounding box center [164, 275] width 253 height 19
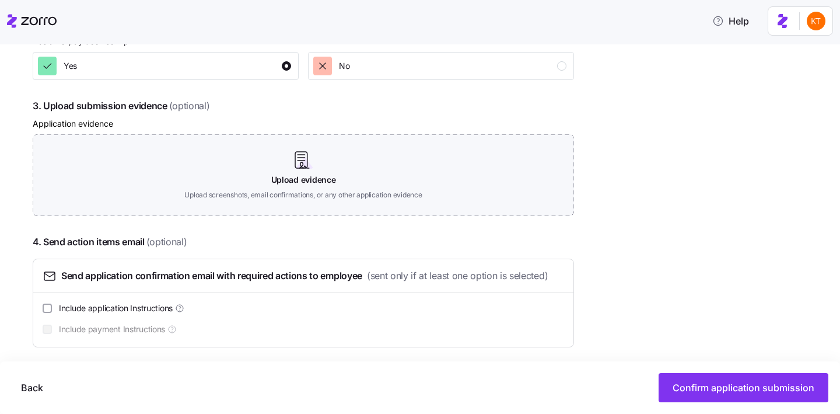
scroll to position [609, 0]
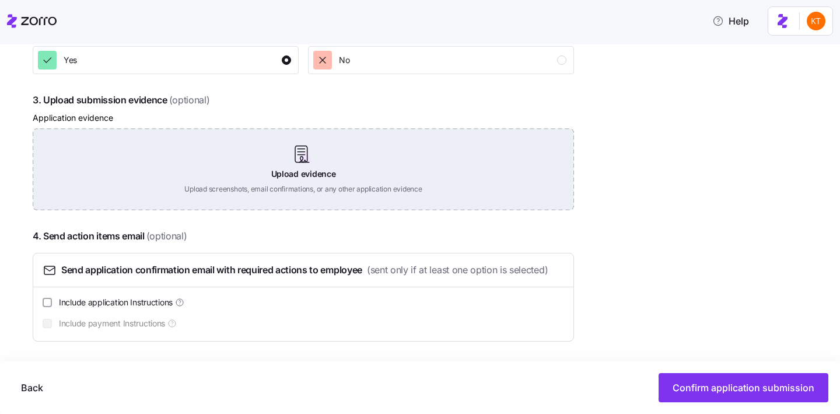
click at [288, 182] on div "Upload evidence Upload screenshots, email confirmations, or any other applicati…" at bounding box center [303, 169] width 541 height 82
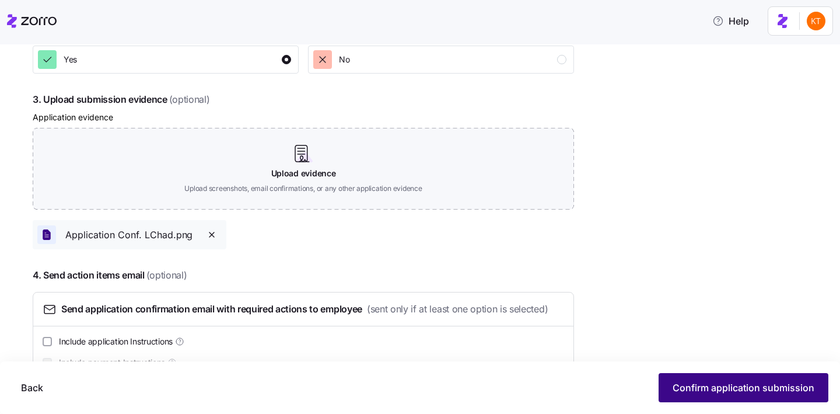
click at [687, 395] on button "Confirm application submission" at bounding box center [744, 387] width 170 height 29
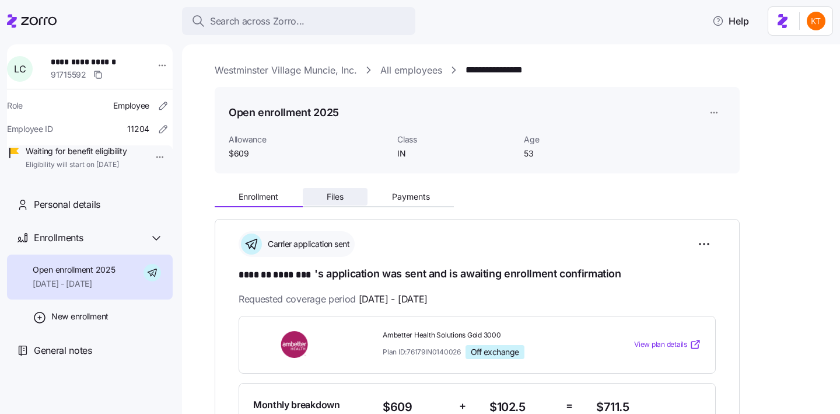
click at [325, 202] on button "Files" at bounding box center [335, 196] width 65 height 17
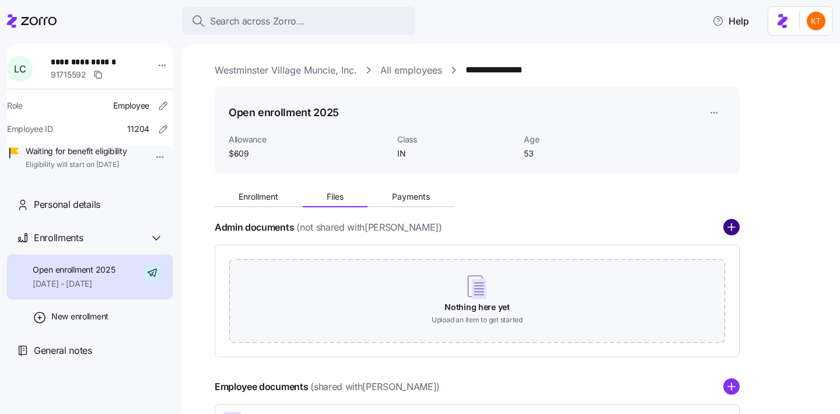
click at [737, 230] on circle "add icon" at bounding box center [731, 227] width 15 height 15
click at [734, 230] on circle "add icon" at bounding box center [731, 227] width 15 height 15
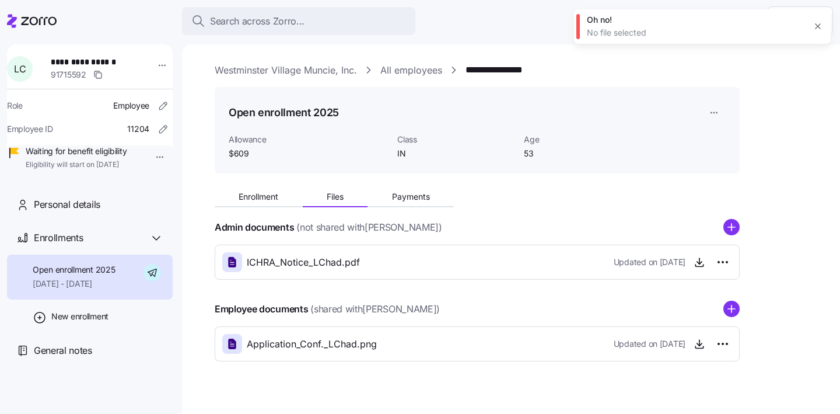
click at [814, 29] on icon "button" at bounding box center [817, 26] width 9 height 9
click at [736, 231] on circle "add icon" at bounding box center [731, 227] width 15 height 15
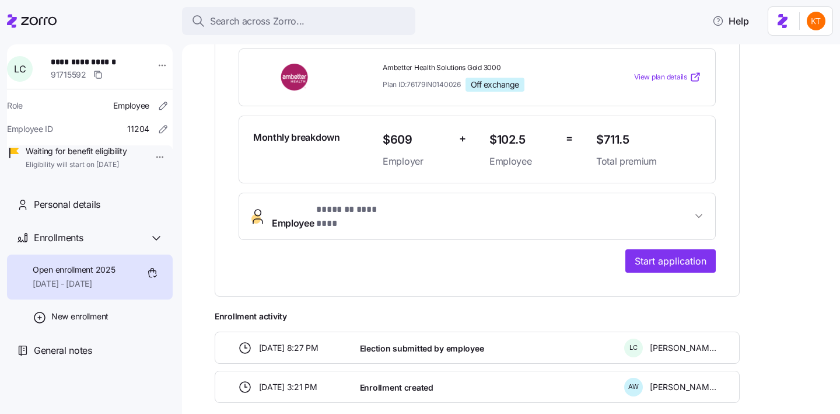
scroll to position [283, 0]
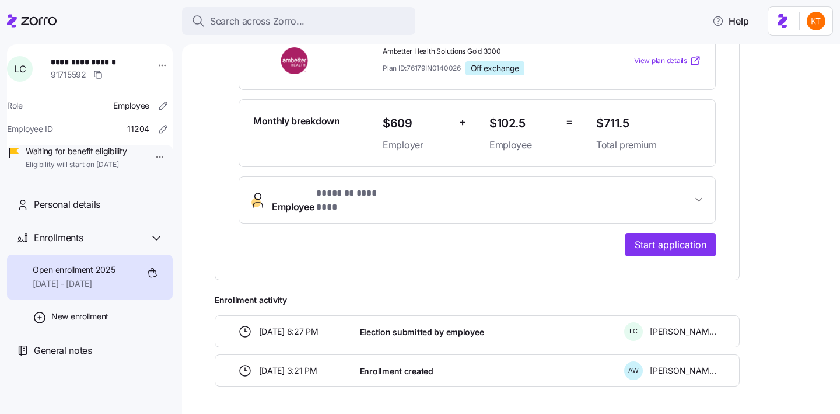
click at [424, 198] on span "Employee * ******* ******** *" at bounding box center [482, 200] width 420 height 28
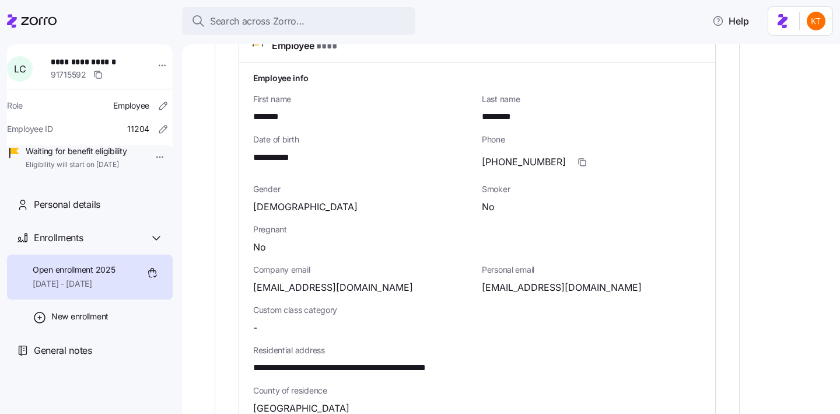
scroll to position [447, 0]
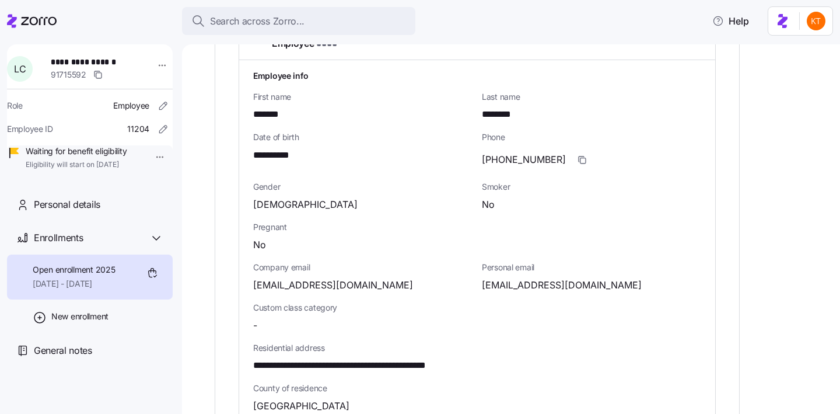
click at [269, 358] on span "**********" at bounding box center [373, 365] width 241 height 15
copy span "****"
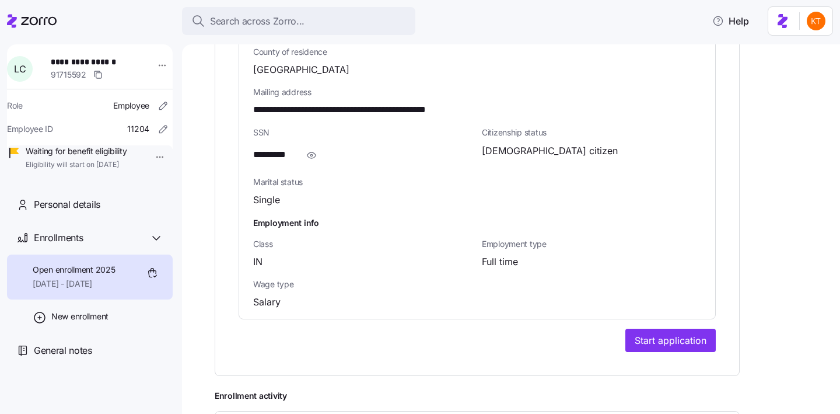
scroll to position [787, 0]
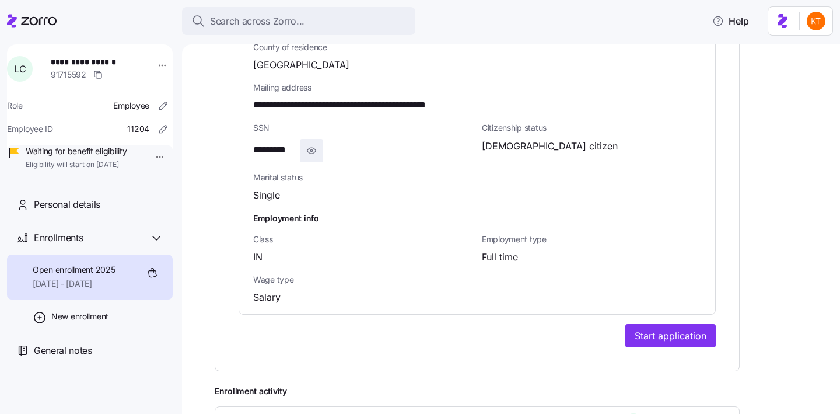
click at [311, 143] on icon "button" at bounding box center [312, 150] width 12 height 14
click at [287, 143] on span "**********" at bounding box center [283, 150] width 60 height 15
copy span "*"
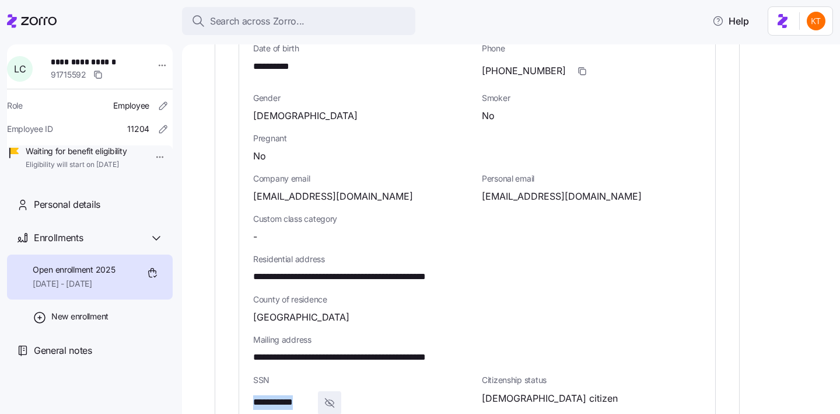
scroll to position [537, 0]
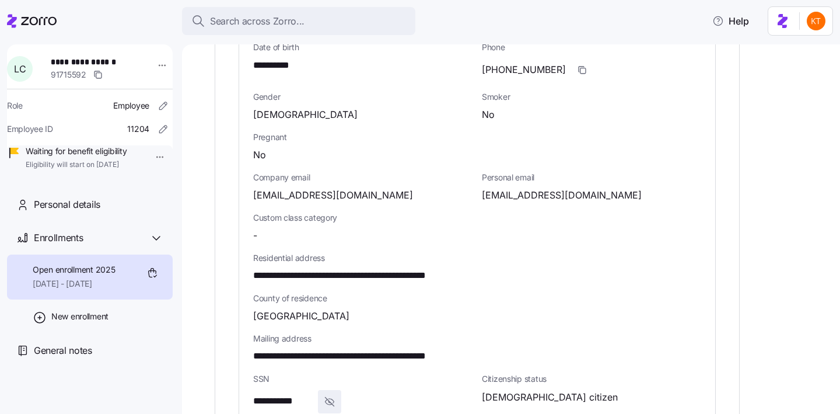
click at [76, 64] on span "**********" at bounding box center [92, 62] width 82 height 12
copy span "**********"
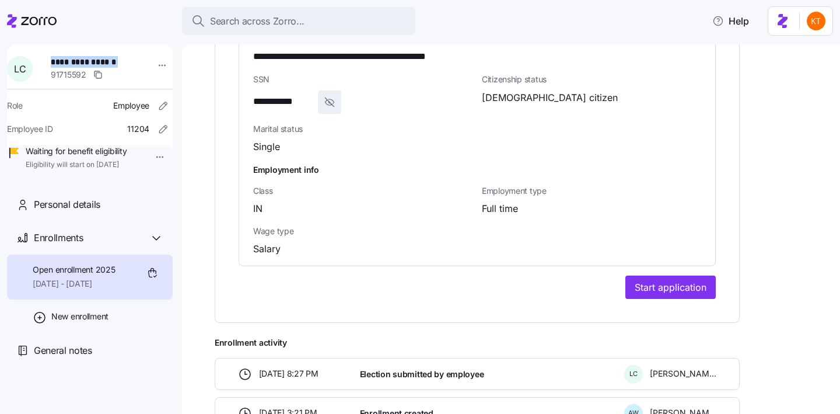
scroll to position [910, 0]
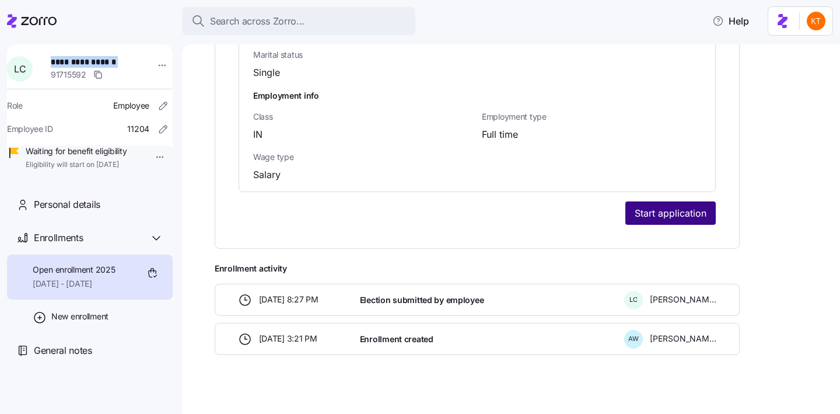
click at [670, 206] on span "Start application" at bounding box center [671, 213] width 72 height 14
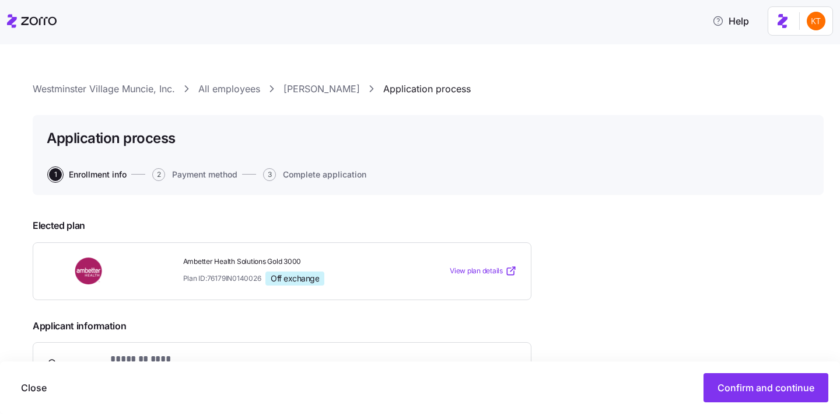
scroll to position [2, 0]
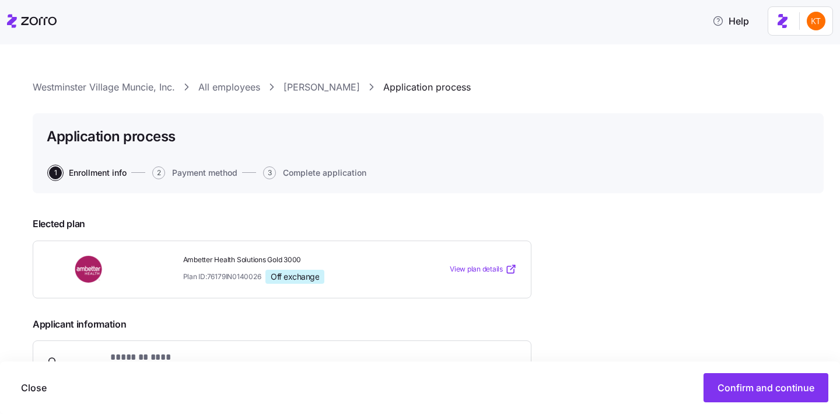
click at [297, 100] on div "**********" at bounding box center [428, 364] width 791 height 569
click at [292, 82] on link "Loretta Chadwick" at bounding box center [321, 87] width 76 height 15
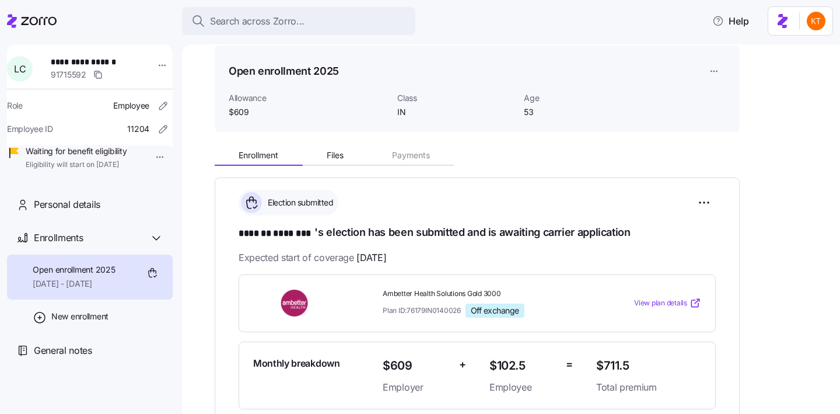
scroll to position [55, 0]
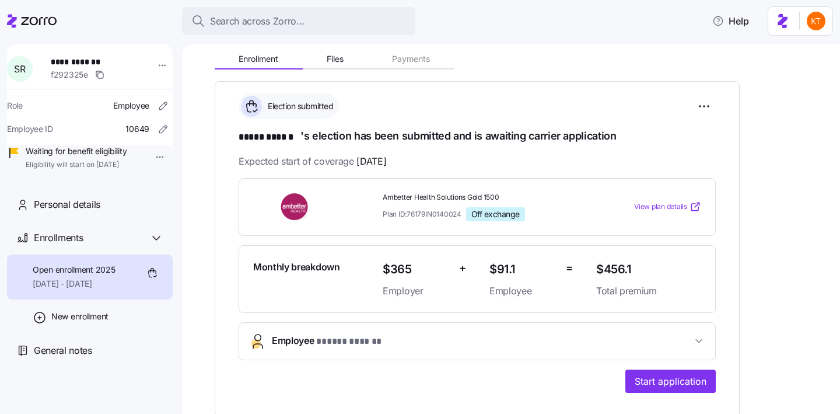
scroll to position [118, 0]
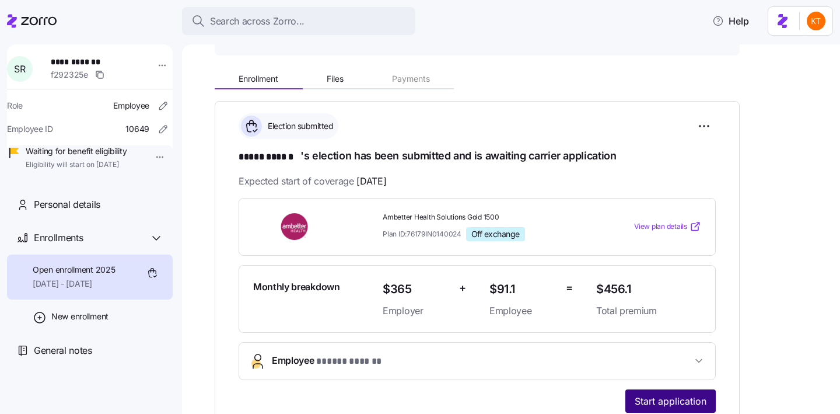
click at [636, 400] on span "Start application" at bounding box center [671, 401] width 72 height 14
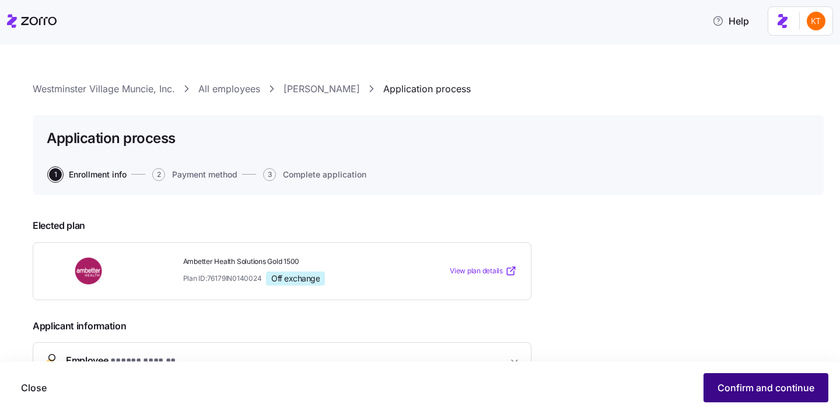
click at [754, 388] on span "Confirm and continue" at bounding box center [765, 387] width 97 height 14
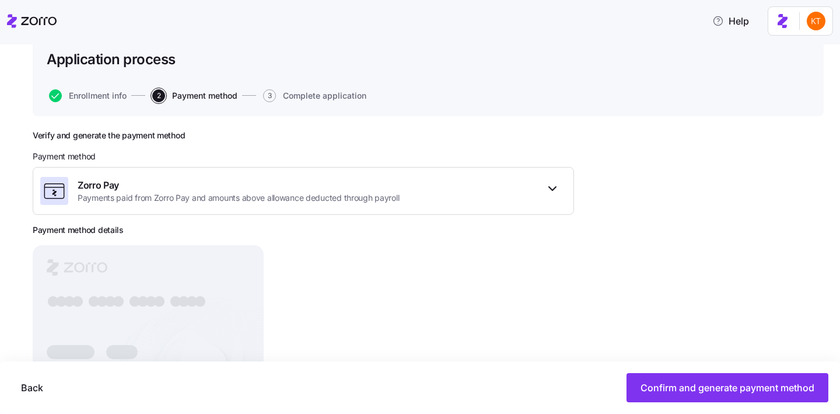
scroll to position [117, 0]
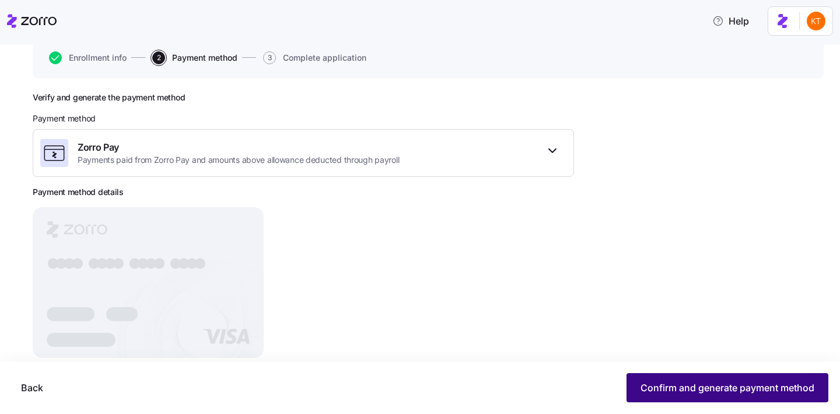
click at [654, 393] on span "Confirm and generate payment method" at bounding box center [727, 387] width 174 height 14
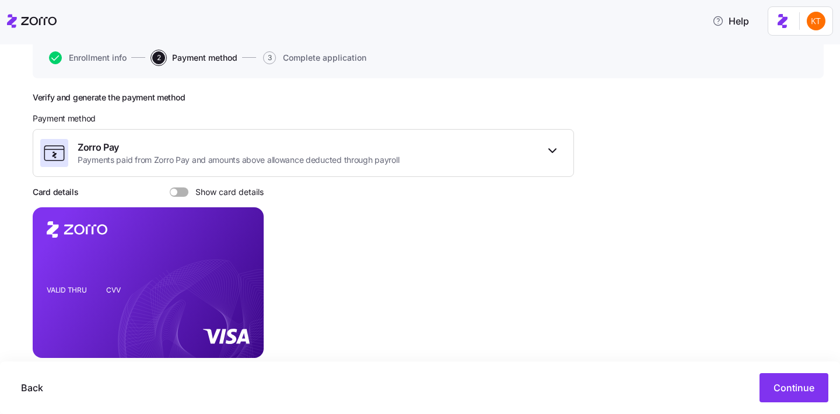
scroll to position [163, 0]
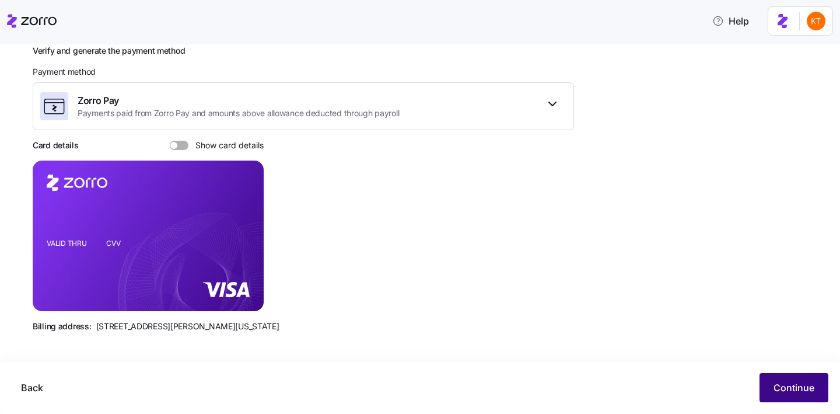
click at [785, 380] on button "Continue" at bounding box center [793, 387] width 69 height 29
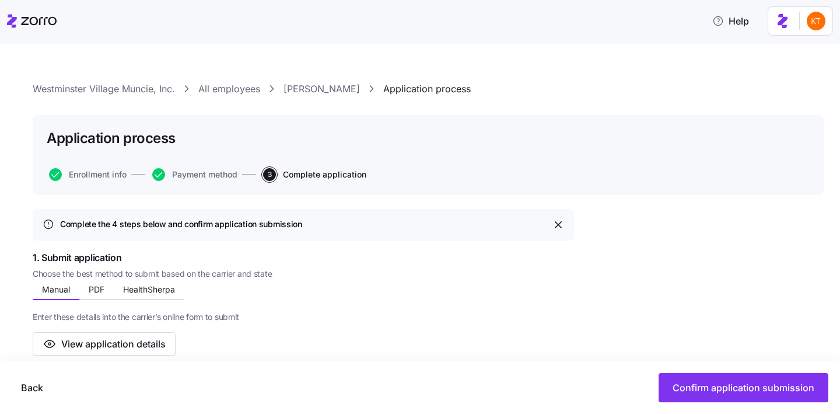
scroll to position [54, 0]
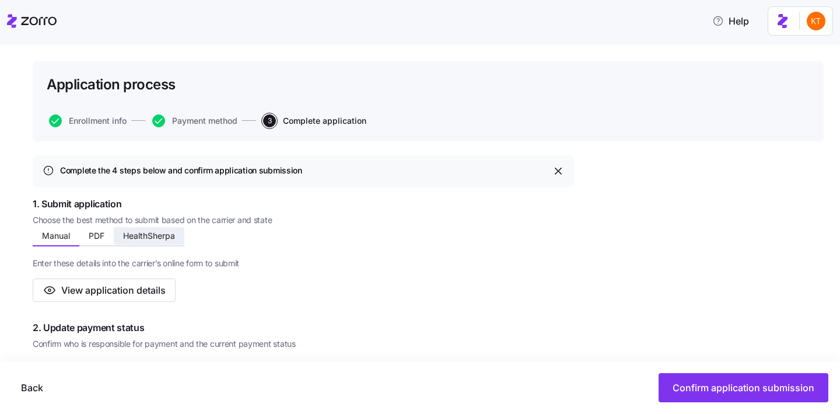
click at [165, 233] on span "HealthSherpa" at bounding box center [149, 236] width 52 height 8
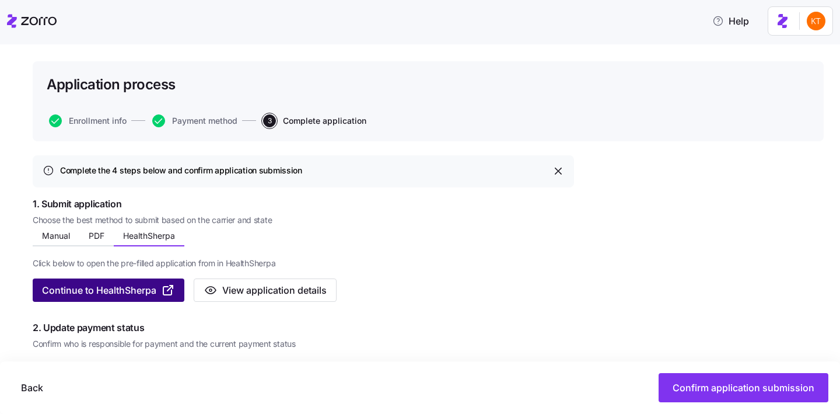
click at [138, 283] on span "Continue to HealthSherpa" at bounding box center [99, 290] width 114 height 14
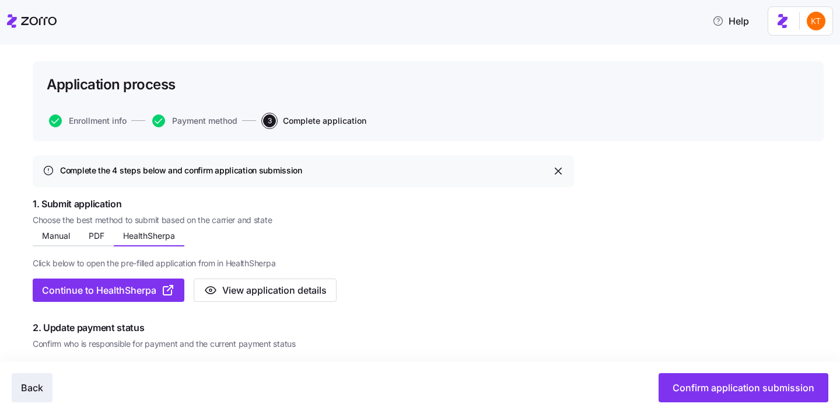
click at [32, 386] on span "Back" at bounding box center [32, 387] width 22 height 14
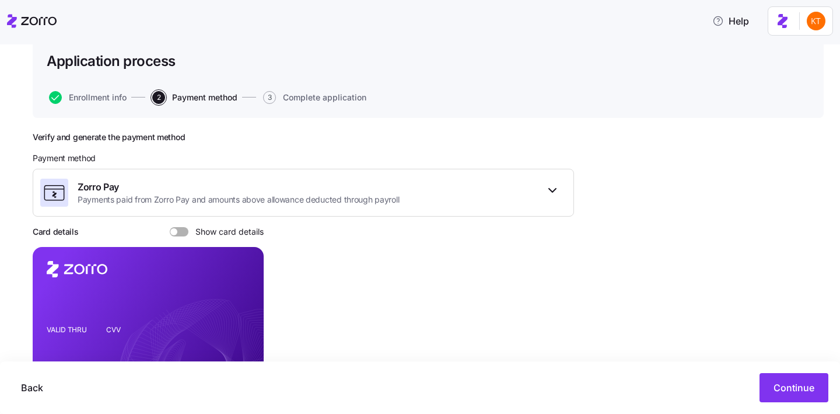
scroll to position [84, 0]
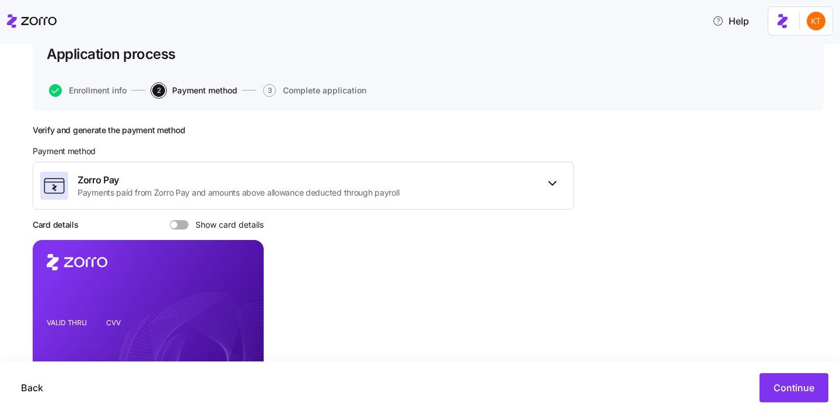
click at [190, 226] on span "Show card details" at bounding box center [225, 224] width 75 height 9
click at [170, 220] on input "Show card details" at bounding box center [170, 220] width 0 height 0
click at [243, 293] on icon "copy-to-clipboard" at bounding box center [242, 294] width 10 height 10
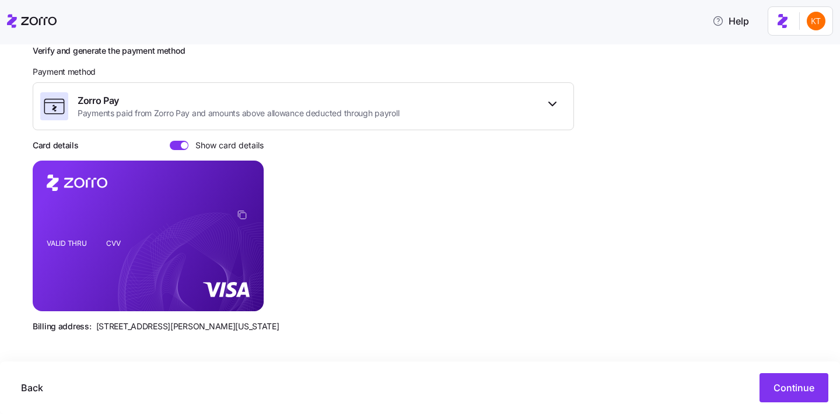
click at [110, 283] on rect at bounding box center [148, 235] width 231 height 150
click at [786, 390] on span "Continue" at bounding box center [793, 387] width 41 height 14
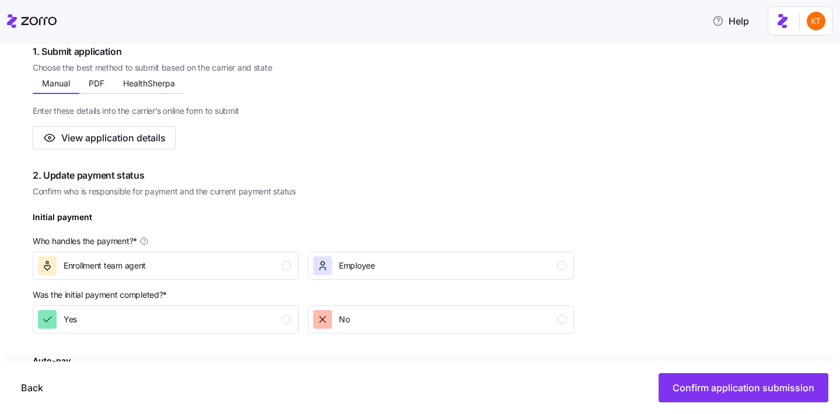
scroll to position [205, 0]
click at [271, 273] on div "Enrollment team agent" at bounding box center [164, 266] width 253 height 19
click at [286, 318] on div "button" at bounding box center [286, 319] width 9 height 9
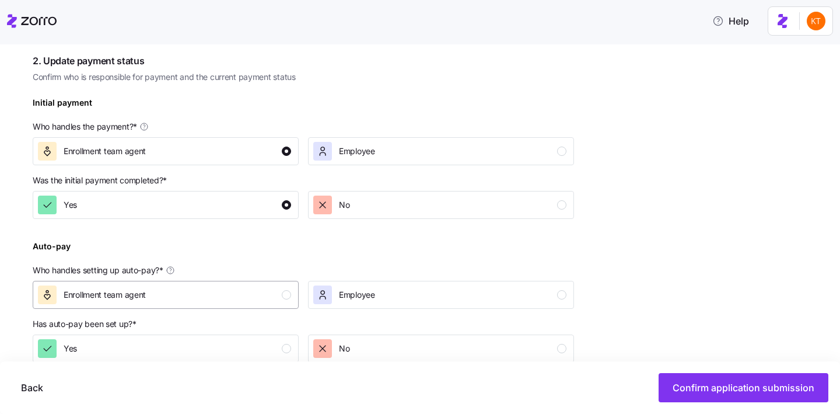
scroll to position [351, 0]
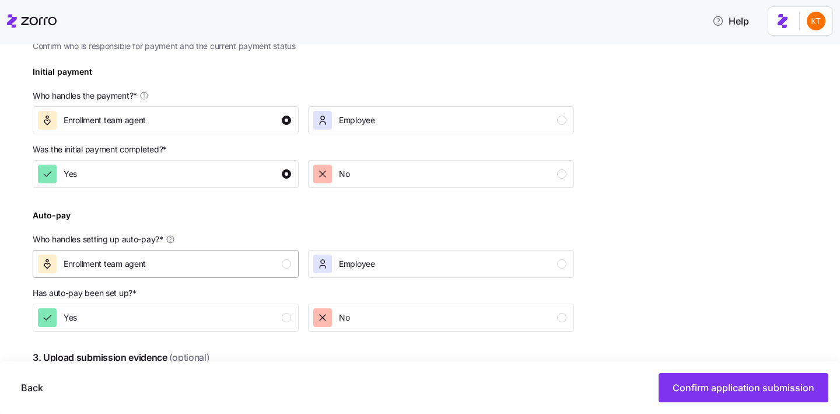
click at [288, 258] on div "Enrollment team agent" at bounding box center [164, 263] width 253 height 19
click at [288, 324] on div "Yes" at bounding box center [164, 317] width 253 height 19
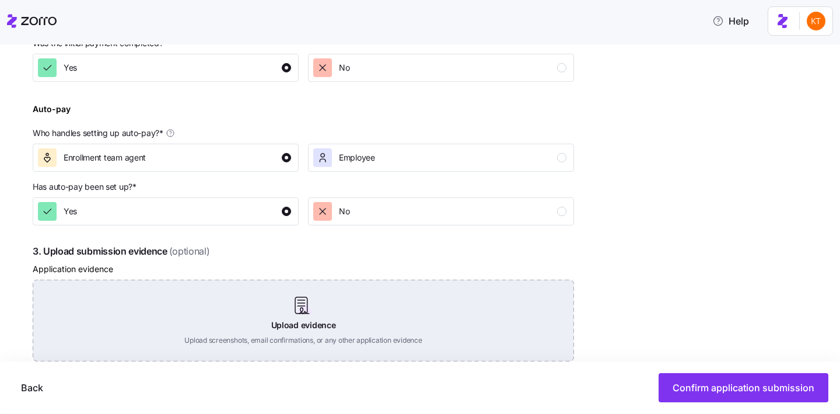
scroll to position [495, 0]
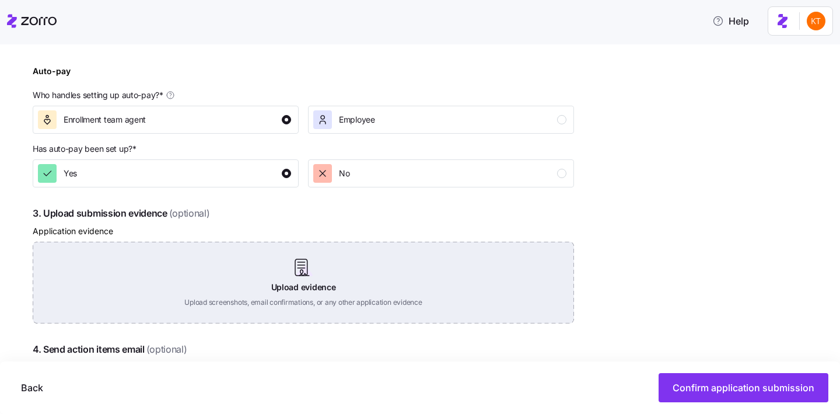
click at [332, 278] on div "Upload evidence Upload screenshots, email confirmations, or any other applicati…" at bounding box center [303, 282] width 541 height 82
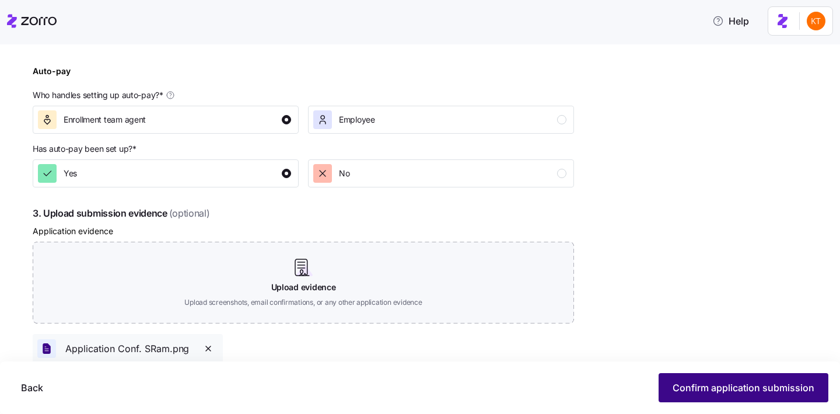
click at [710, 387] on span "Confirm application submission" at bounding box center [744, 387] width 142 height 14
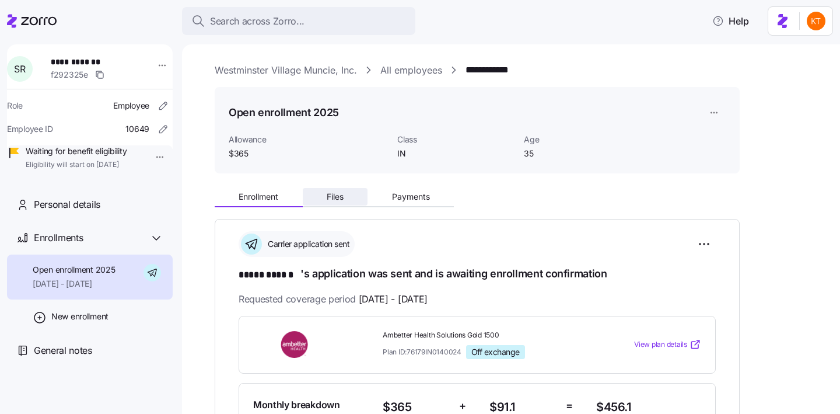
click at [342, 195] on span "Files" at bounding box center [335, 196] width 17 height 8
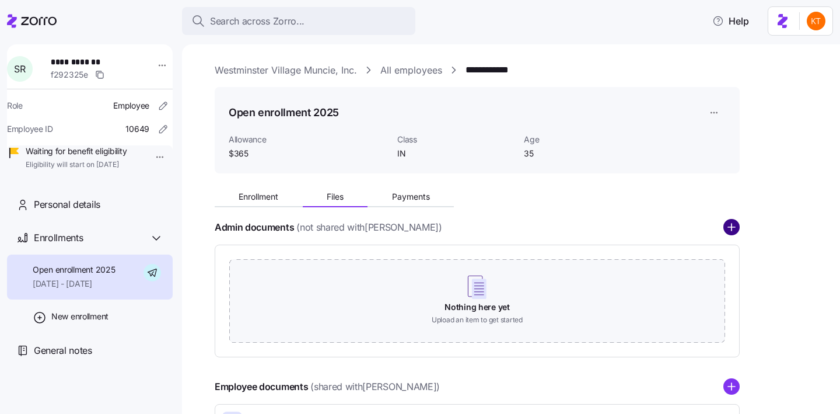
click at [735, 232] on circle "add icon" at bounding box center [731, 227] width 15 height 15
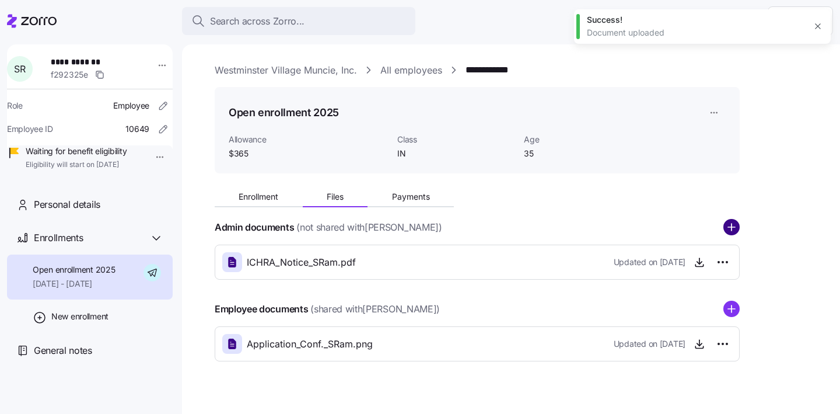
click at [732, 230] on circle "add icon" at bounding box center [731, 227] width 15 height 15
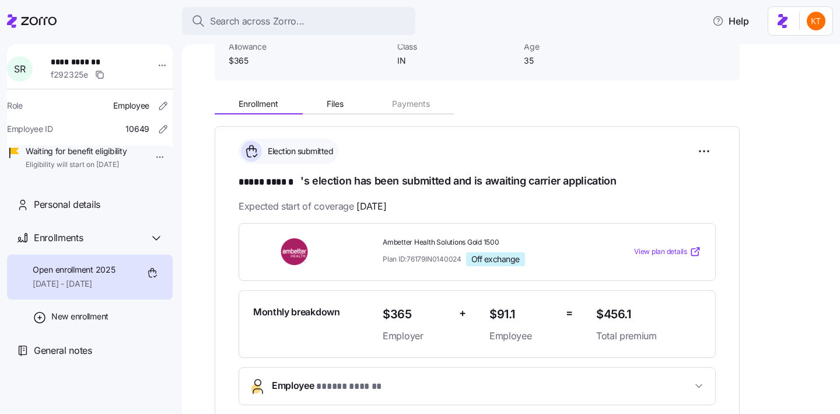
scroll to position [181, 0]
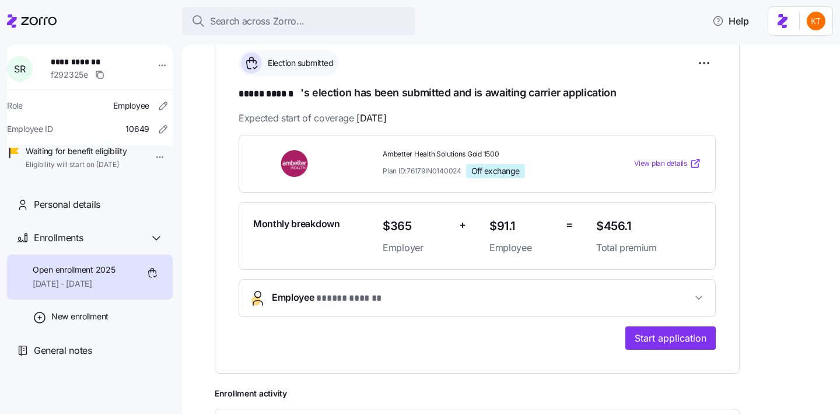
click at [350, 299] on span "* ***** ****** *" at bounding box center [349, 298] width 67 height 15
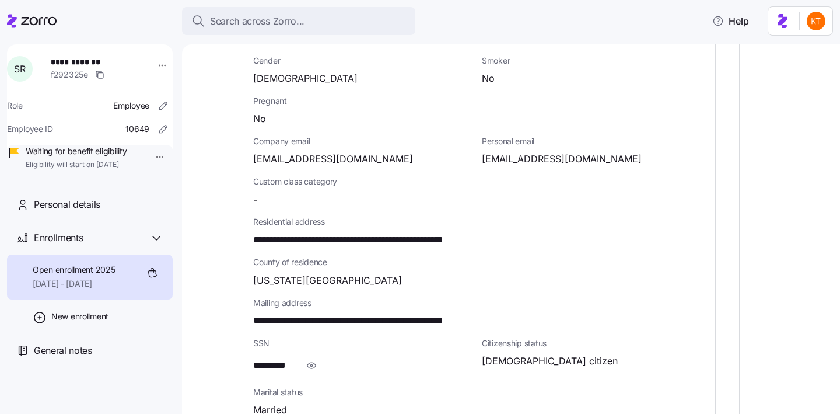
scroll to position [565, 0]
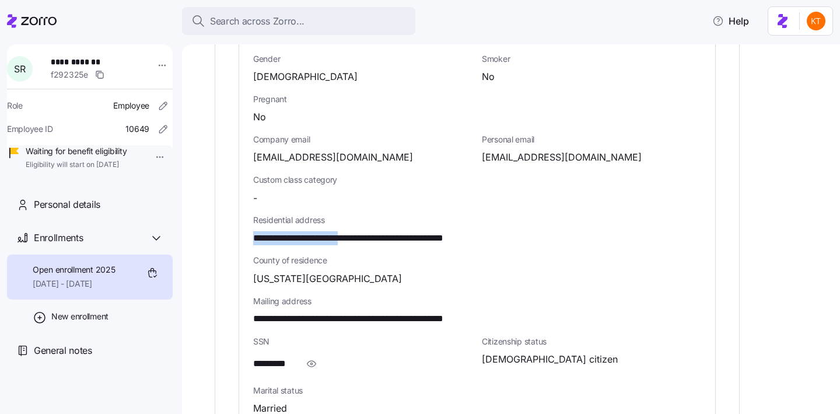
drag, startPoint x: 376, startPoint y: 239, endPoint x: 255, endPoint y: 232, distance: 121.5
click at [255, 232] on span "**********" at bounding box center [387, 238] width 268 height 15
copy span "**********"
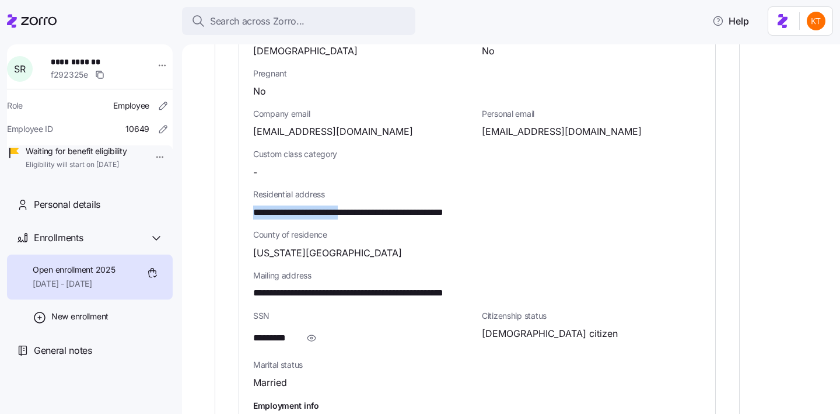
scroll to position [669, 0]
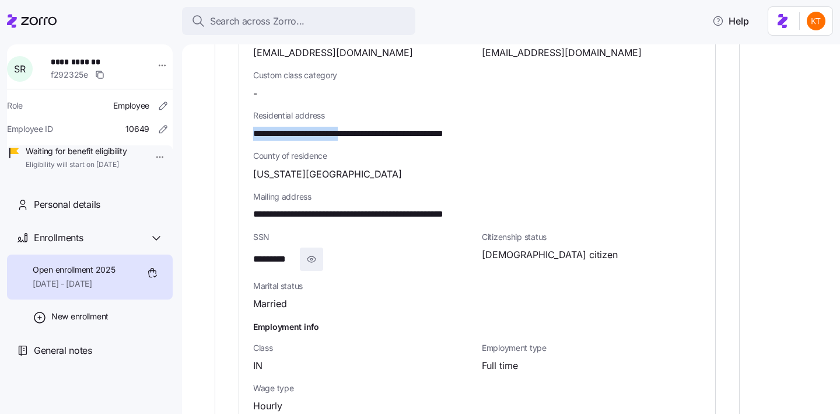
click at [317, 252] on icon "button" at bounding box center [312, 259] width 12 height 14
click at [288, 254] on span "**********" at bounding box center [281, 259] width 57 height 15
copy span "****"
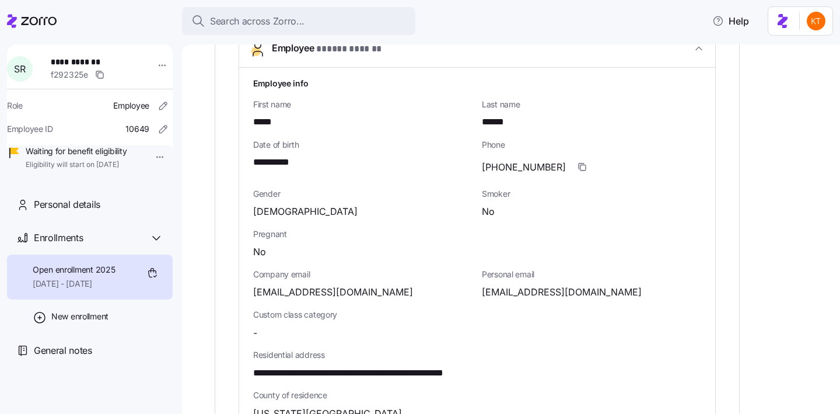
scroll to position [457, 0]
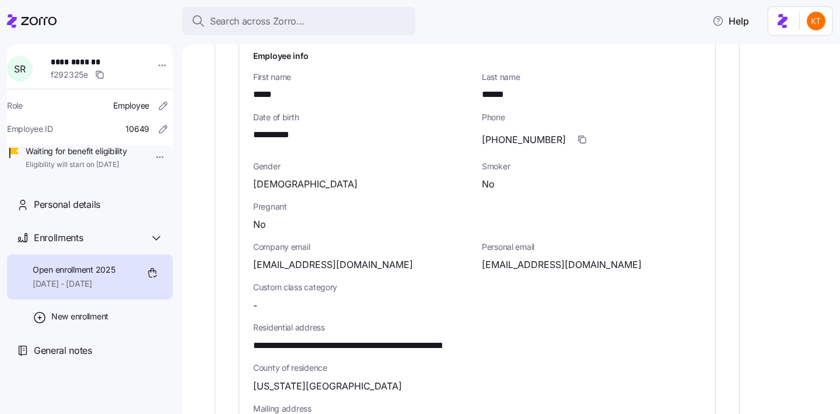
click at [270, 267] on span "sscott4790@gmail.com" at bounding box center [333, 264] width 160 height 15
copy span "sscott4790"
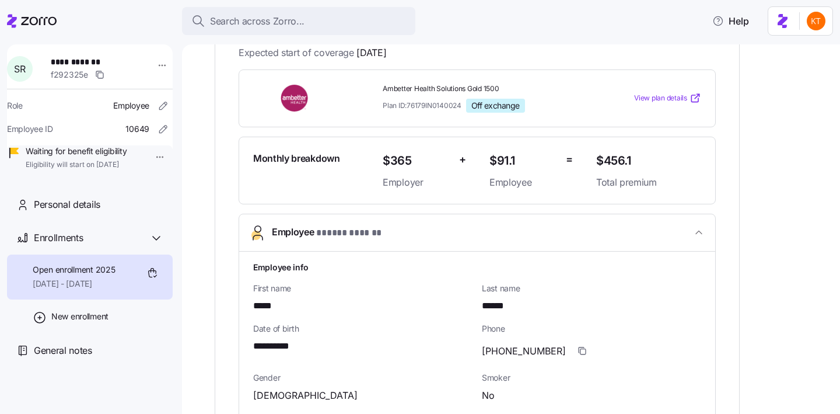
scroll to position [232, 0]
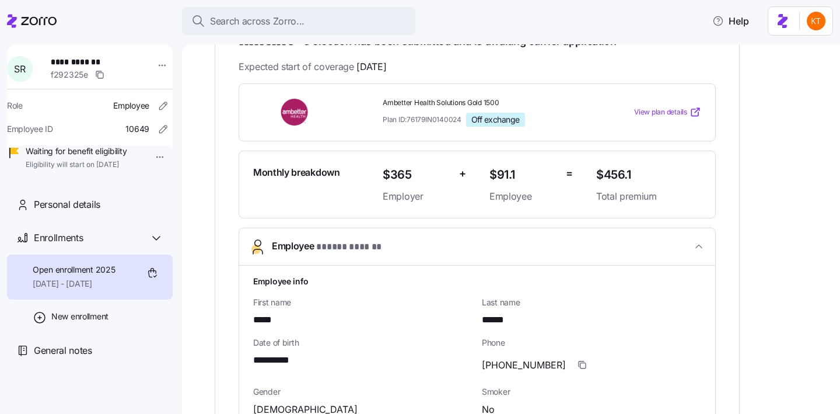
click at [87, 59] on span "**********" at bounding box center [92, 62] width 82 height 12
copy span "**********"
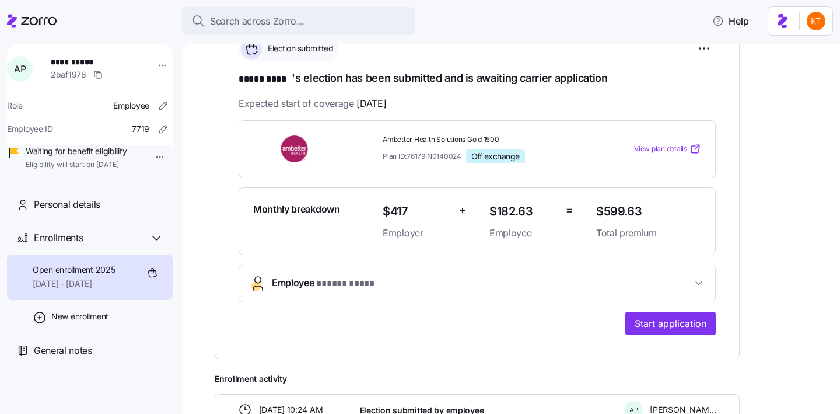
scroll to position [232, 0]
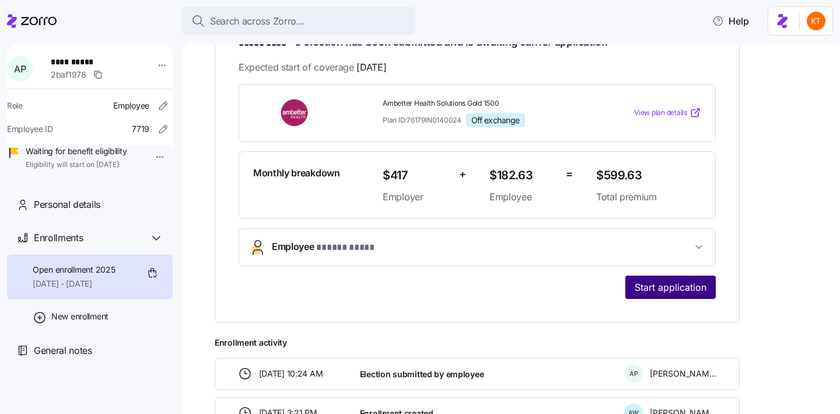
click at [680, 285] on span "Start application" at bounding box center [671, 287] width 72 height 14
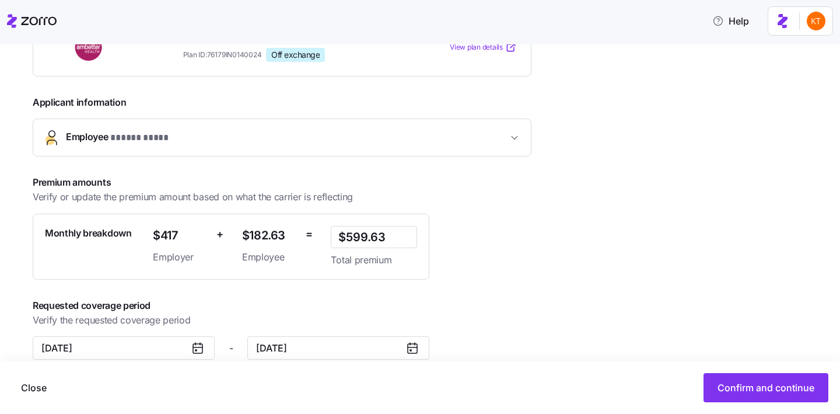
scroll to position [241, 0]
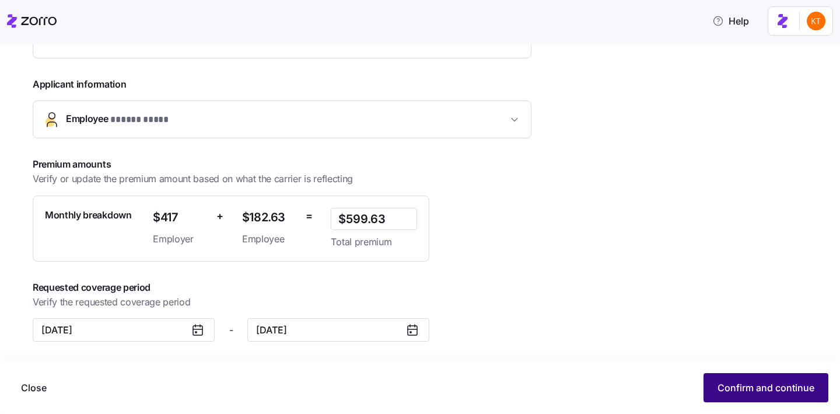
click at [725, 387] on span "Confirm and continue" at bounding box center [765, 387] width 97 height 14
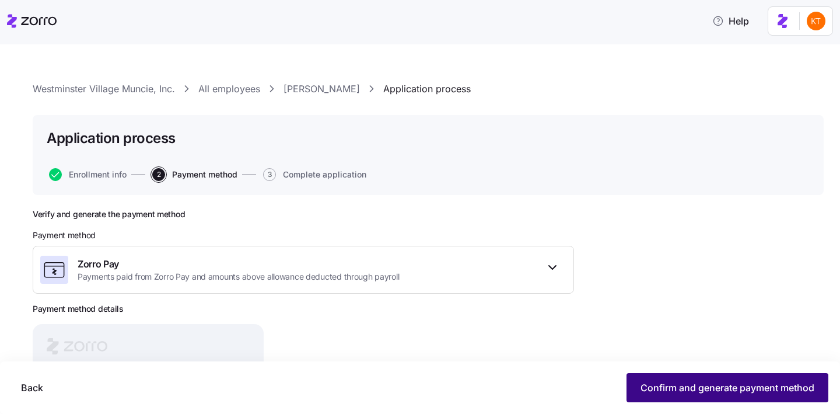
click at [683, 401] on button "Confirm and generate payment method" at bounding box center [727, 387] width 202 height 29
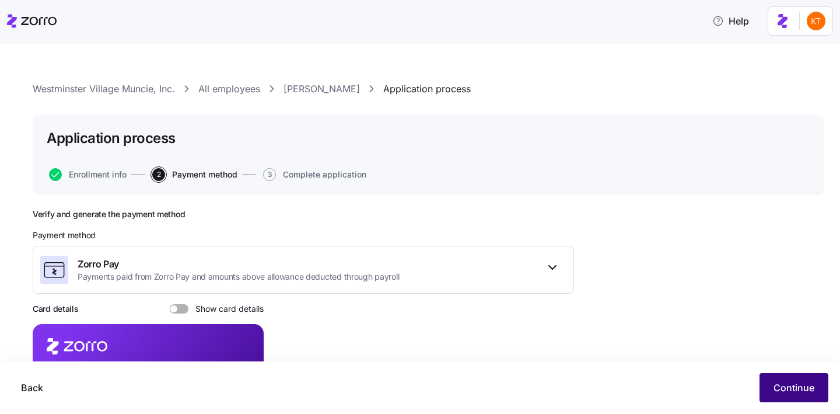
click at [776, 391] on span "Continue" at bounding box center [793, 387] width 41 height 14
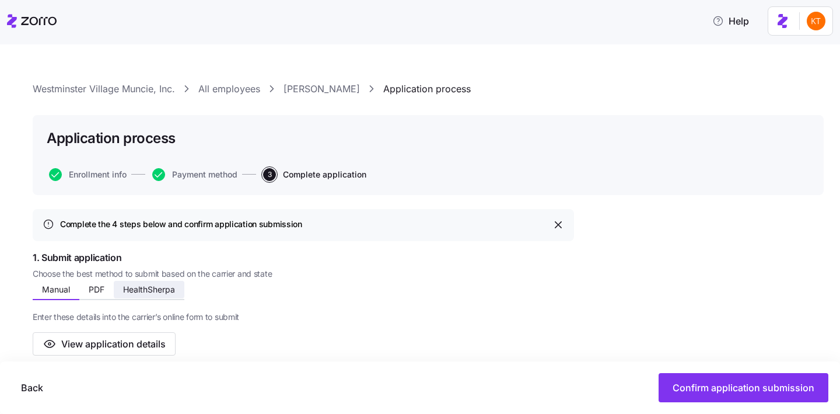
click at [159, 292] on span "HealthSherpa" at bounding box center [149, 289] width 52 height 8
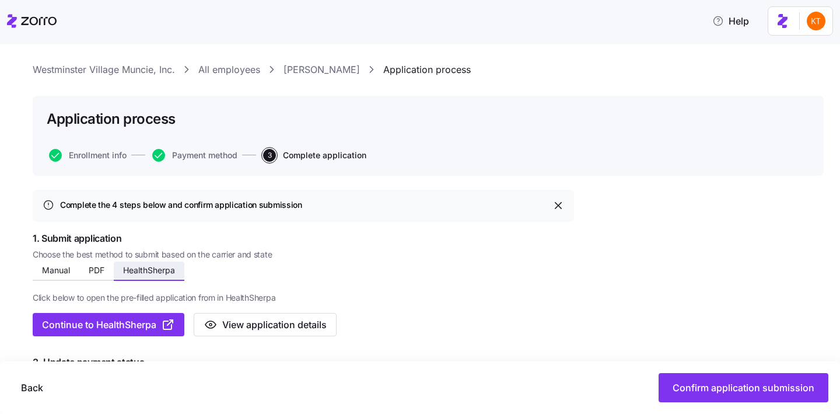
scroll to position [30, 0]
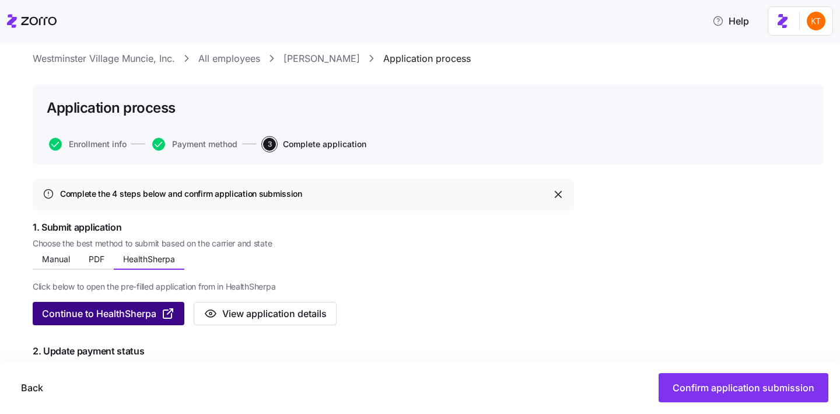
click at [142, 310] on span "Continue to HealthSherpa" at bounding box center [99, 313] width 114 height 14
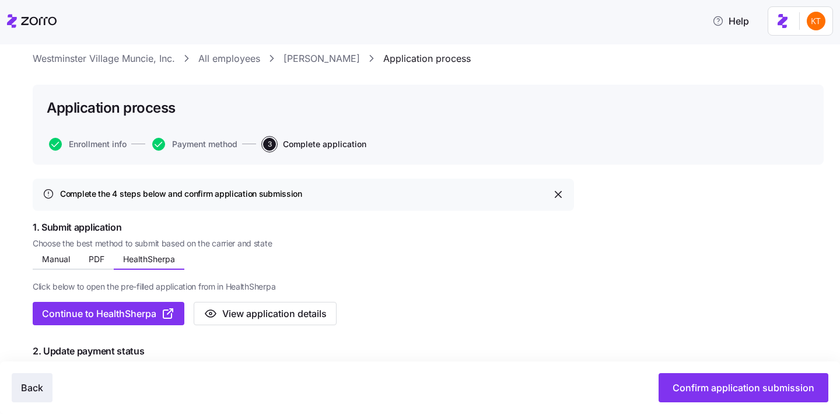
click at [34, 385] on span "Back" at bounding box center [32, 387] width 22 height 14
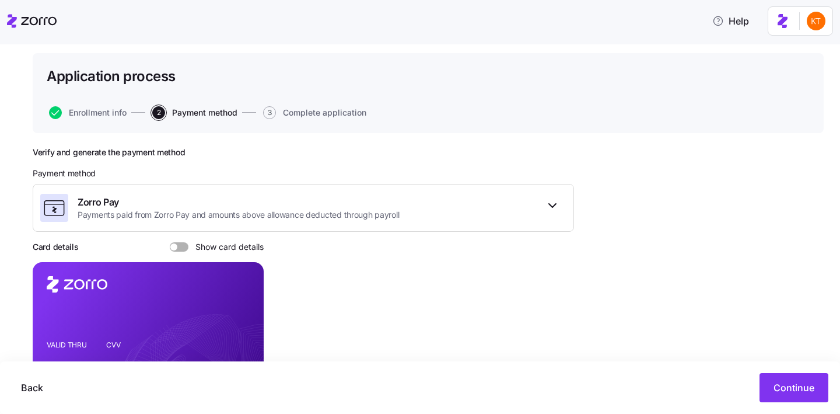
scroll to position [73, 0]
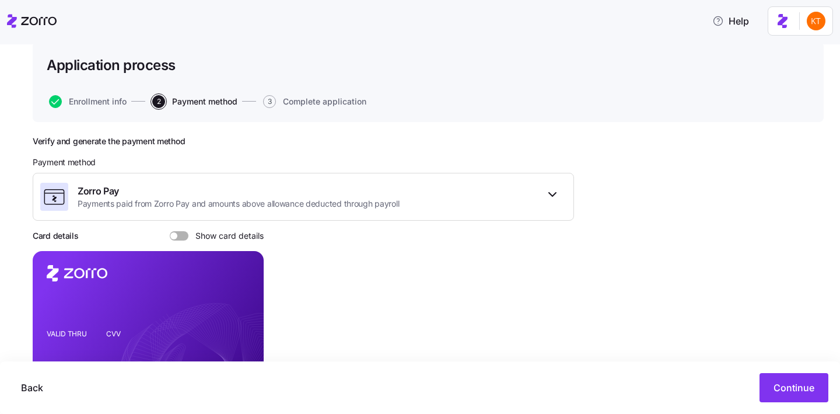
click at [181, 236] on span at bounding box center [183, 235] width 12 height 9
click at [170, 231] on input "Show card details" at bounding box center [170, 231] width 0 height 0
click at [243, 307] on icon "copy-to-clipboard" at bounding box center [242, 305] width 10 height 10
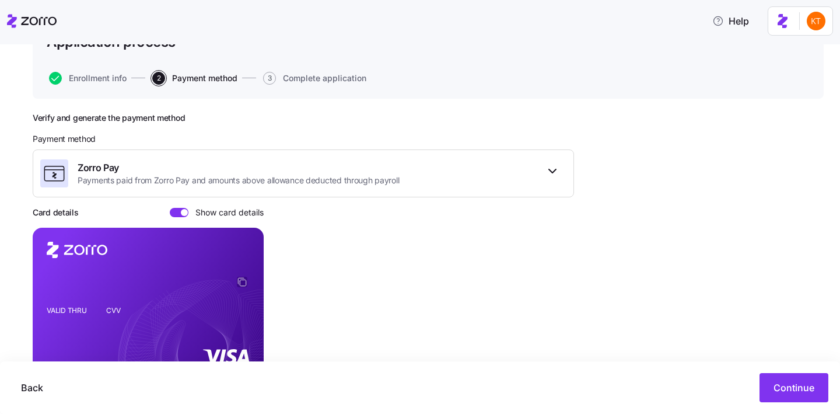
scroll to position [136, 0]
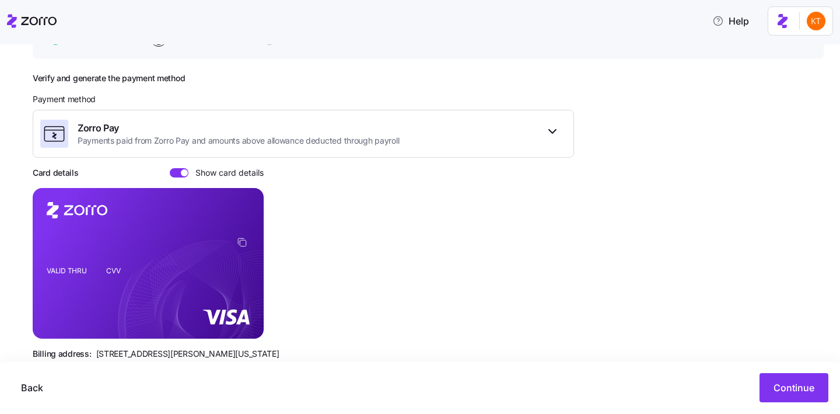
click at [66, 327] on rect at bounding box center [148, 263] width 231 height 150
click at [827, 393] on button "Continue" at bounding box center [793, 387] width 69 height 29
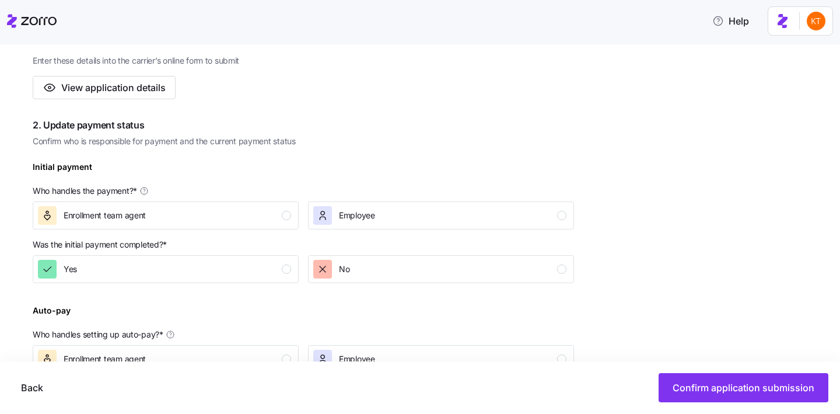
scroll to position [257, 0]
click at [251, 204] on button "Enrollment team agent" at bounding box center [166, 215] width 266 height 28
click at [286, 272] on div "button" at bounding box center [286, 268] width 9 height 9
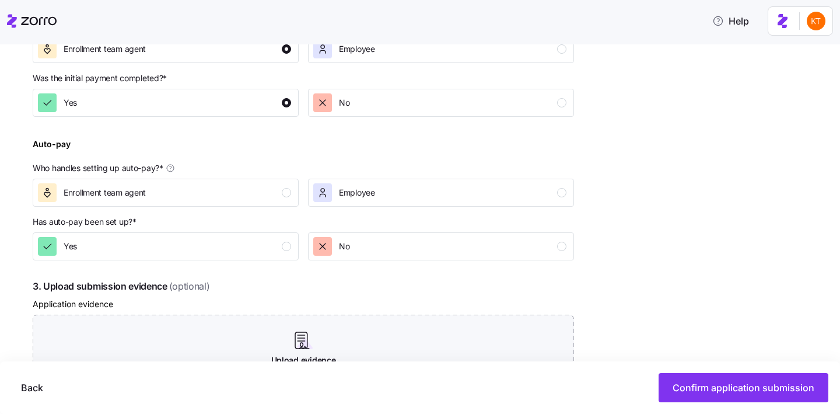
click at [278, 176] on p "Who handles setting up auto-pay? *" at bounding box center [303, 170] width 541 height 16
click at [278, 185] on div "Enrollment team agent" at bounding box center [164, 192] width 253 height 19
click at [286, 243] on div "button" at bounding box center [286, 245] width 9 height 9
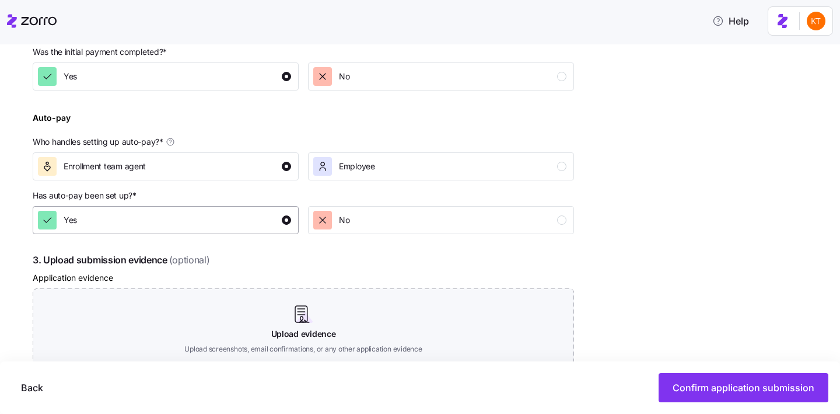
scroll to position [489, 0]
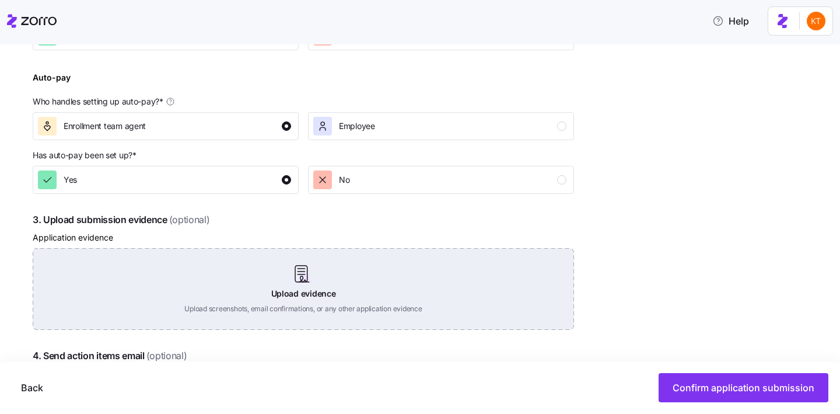
click at [309, 271] on div "Upload evidence Upload screenshots, email confirmations, or any other applicati…" at bounding box center [303, 289] width 541 height 82
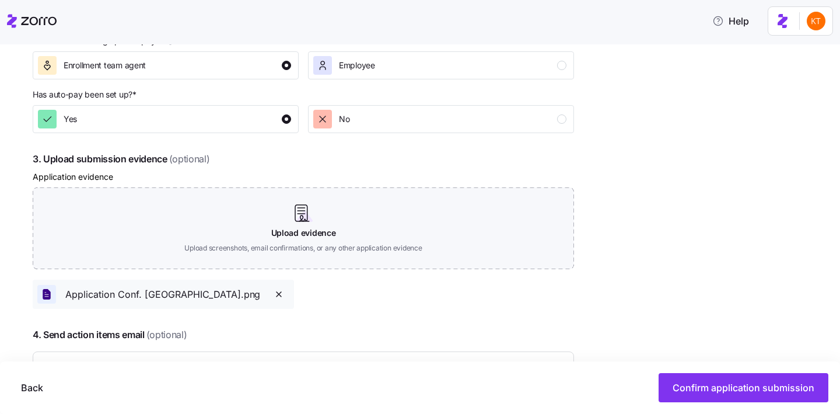
scroll to position [617, 0]
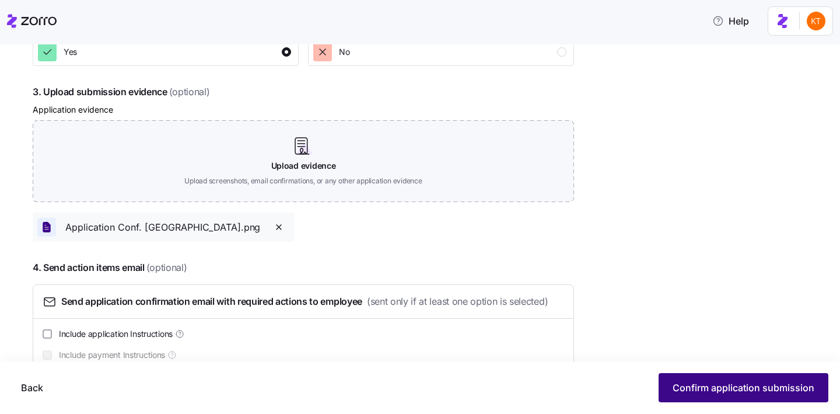
click at [712, 388] on span "Confirm application submission" at bounding box center [744, 387] width 142 height 14
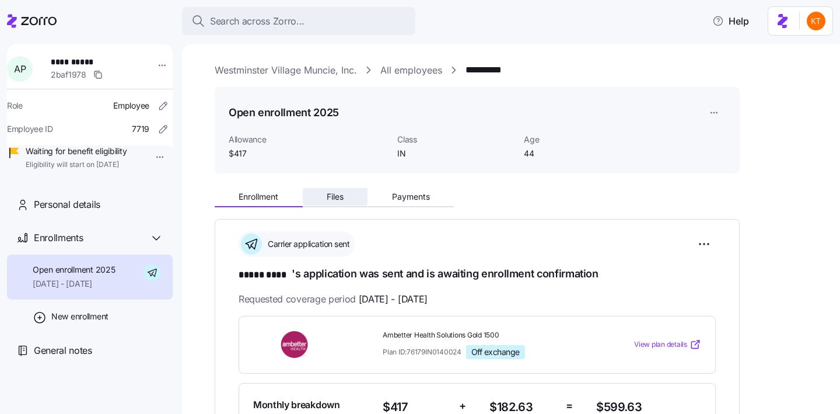
click at [336, 197] on span "Files" at bounding box center [335, 196] width 17 height 8
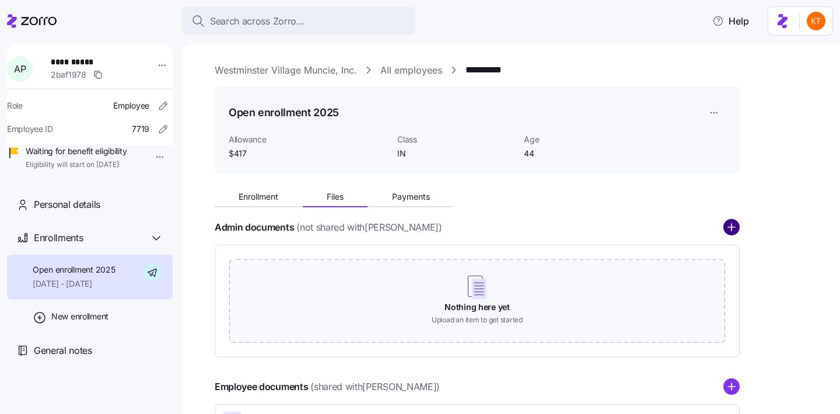
click at [726, 233] on circle "add icon" at bounding box center [731, 227] width 15 height 15
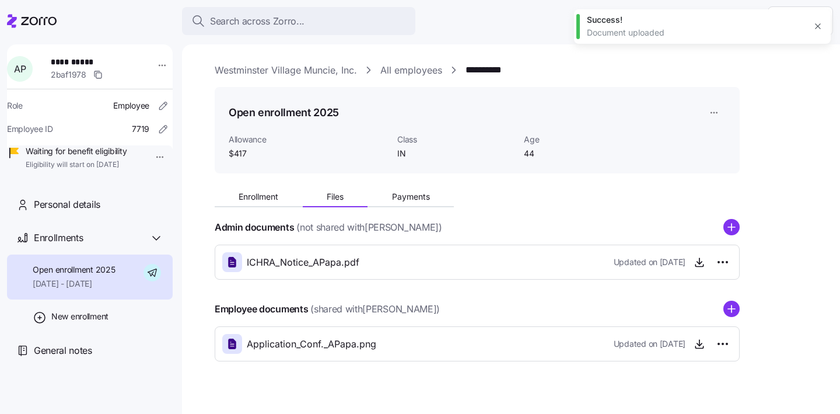
click at [731, 227] on g "add icon" at bounding box center [731, 226] width 7 height 7
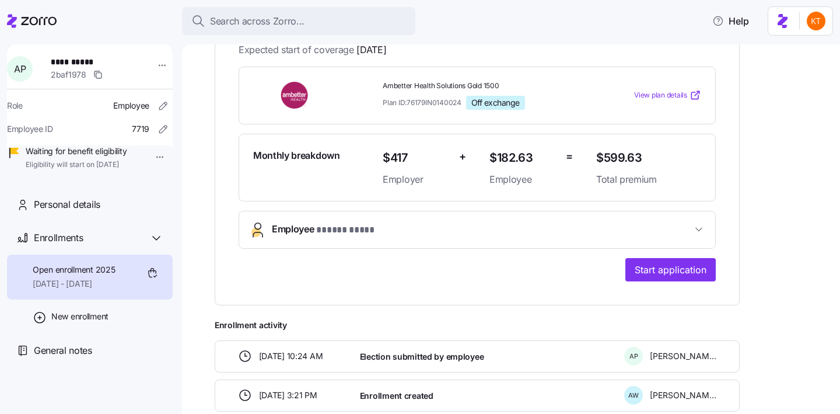
scroll to position [316, 0]
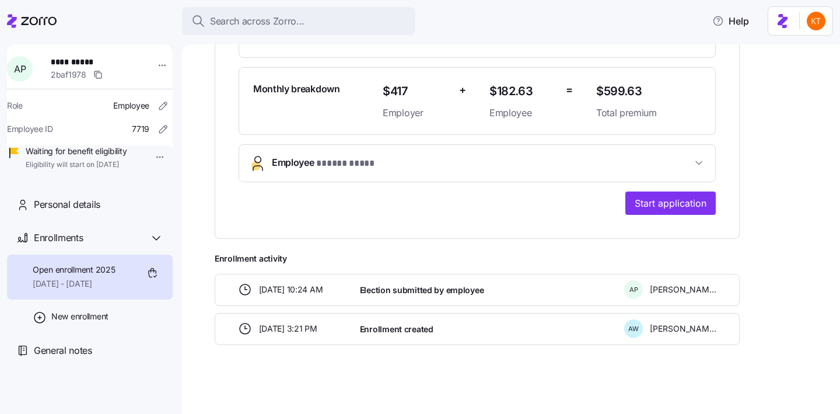
click at [498, 148] on button "Employee * ***** **** *" at bounding box center [477, 163] width 476 height 37
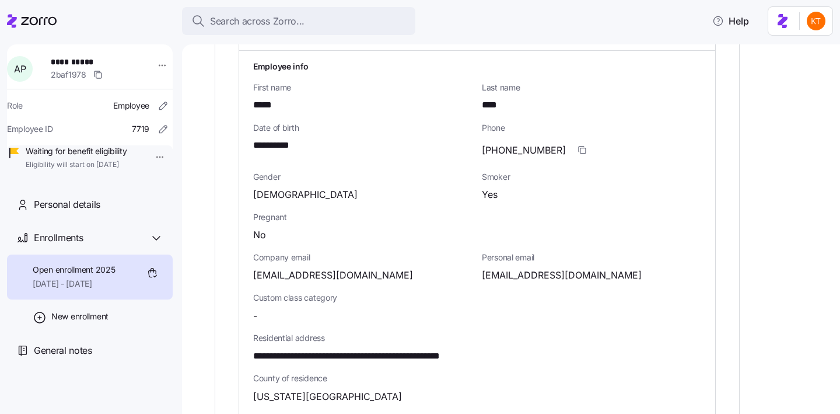
scroll to position [456, 0]
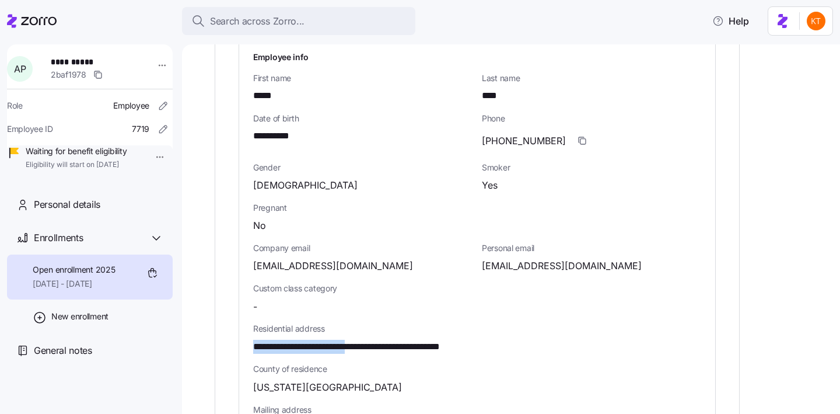
drag, startPoint x: 369, startPoint y: 346, endPoint x: 232, endPoint y: 340, distance: 136.7
click at [232, 340] on div "**********" at bounding box center [477, 228] width 525 height 930
drag, startPoint x: 257, startPoint y: 342, endPoint x: 335, endPoint y: 354, distance: 79.7
click at [335, 354] on div "**********" at bounding box center [476, 338] width 457 height 40
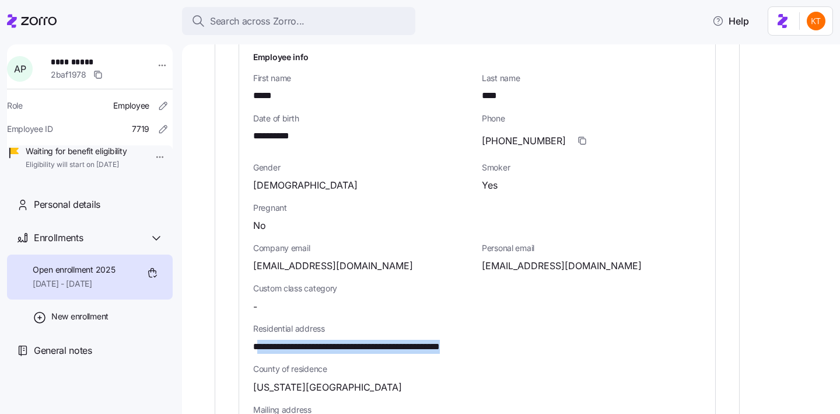
click at [335, 354] on div "**********" at bounding box center [476, 338] width 457 height 40
drag, startPoint x: 366, startPoint y: 344, endPoint x: 241, endPoint y: 352, distance: 125.1
click at [241, 352] on div "**********" at bounding box center [477, 338] width 476 height 594
copy span "**********"
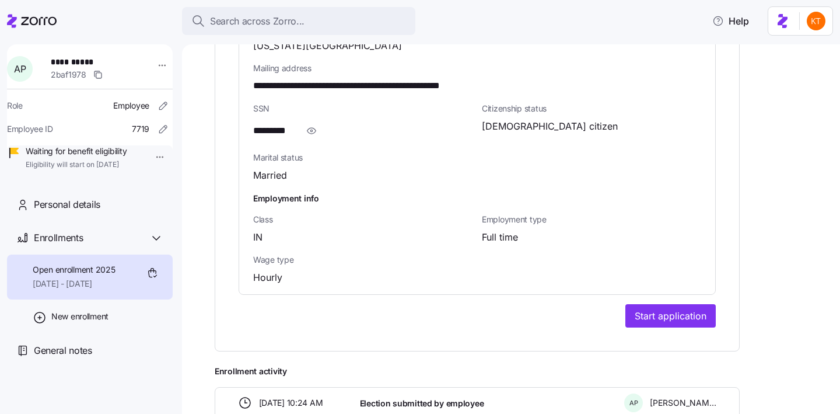
scroll to position [801, 0]
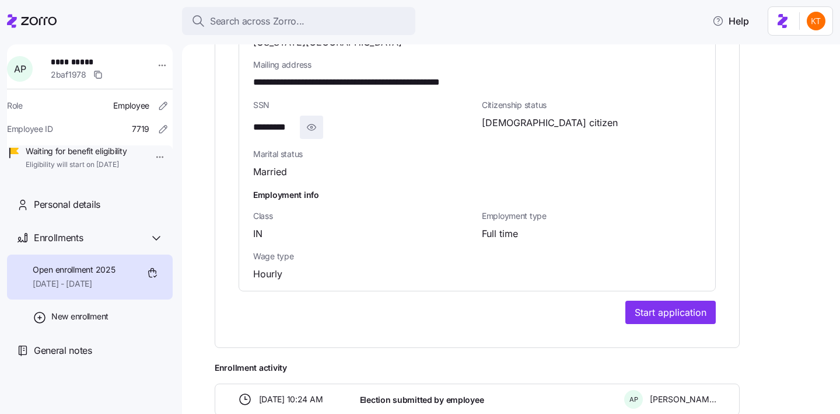
click at [313, 127] on icon "button" at bounding box center [312, 127] width 12 height 14
click at [284, 127] on span "**********" at bounding box center [283, 127] width 61 height 15
copy span "*"
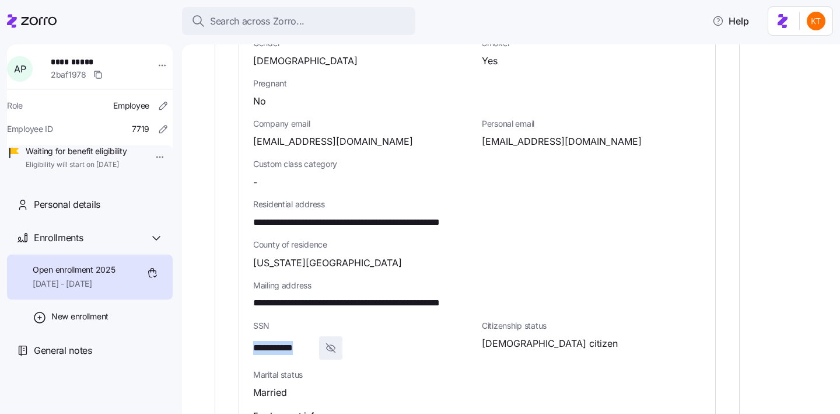
scroll to position [729, 0]
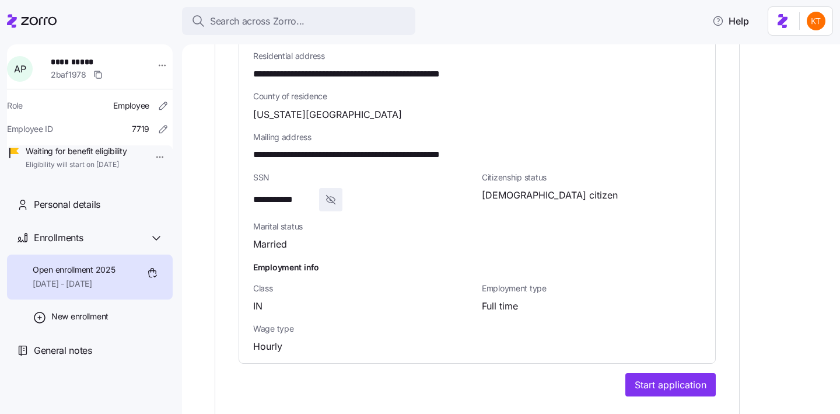
click at [70, 57] on span "**********" at bounding box center [92, 62] width 82 height 12
copy span "**********"
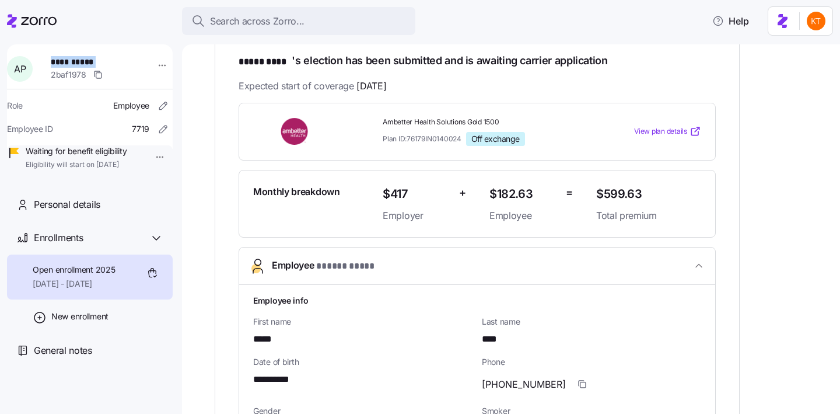
scroll to position [0, 0]
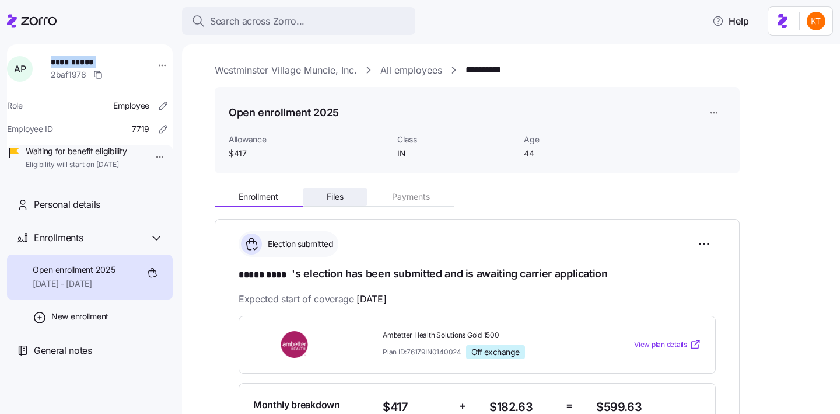
click at [356, 195] on button "Files" at bounding box center [335, 196] width 65 height 17
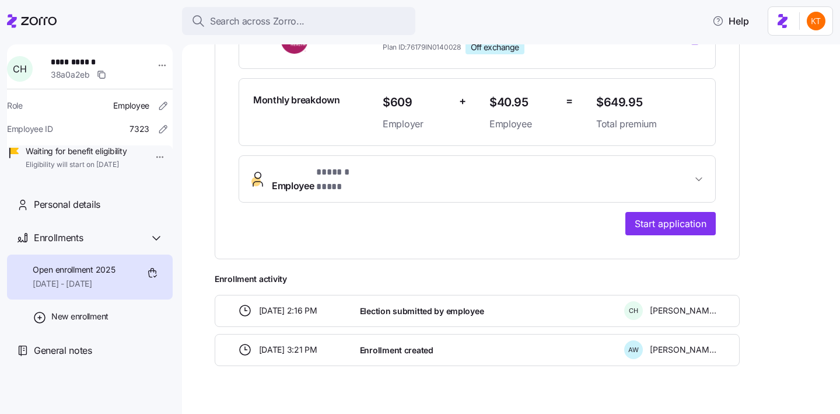
click at [556, 165] on span "Employee * ****** **** *" at bounding box center [482, 179] width 420 height 28
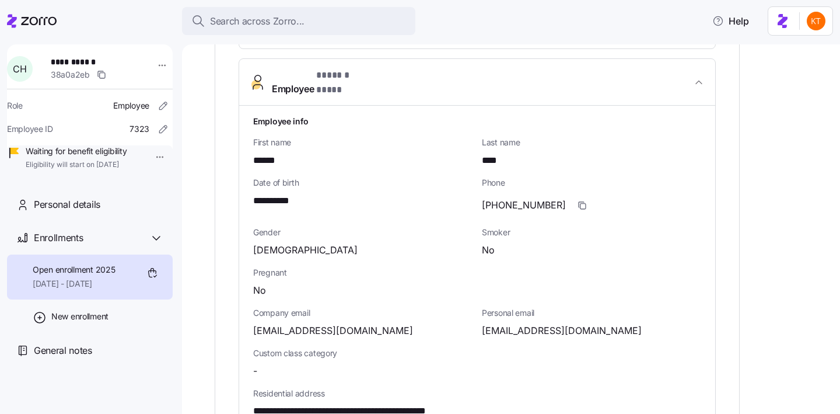
scroll to position [454, 0]
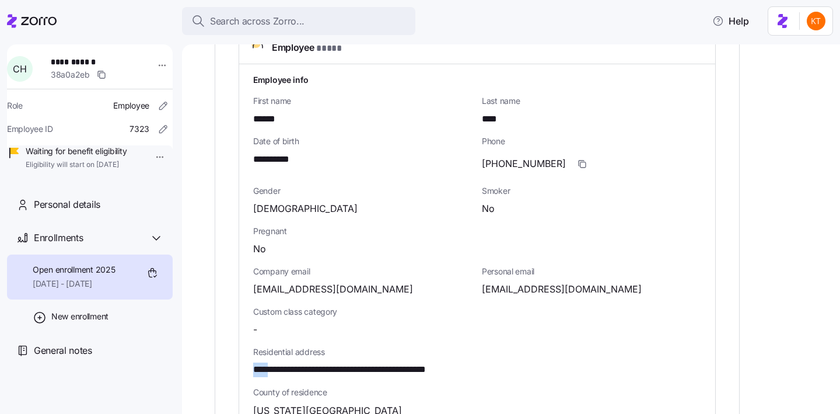
drag, startPoint x: 272, startPoint y: 349, endPoint x: 231, endPoint y: 349, distance: 40.8
click at [231, 348] on div "**********" at bounding box center [477, 240] width 525 height 951
copy span "****"
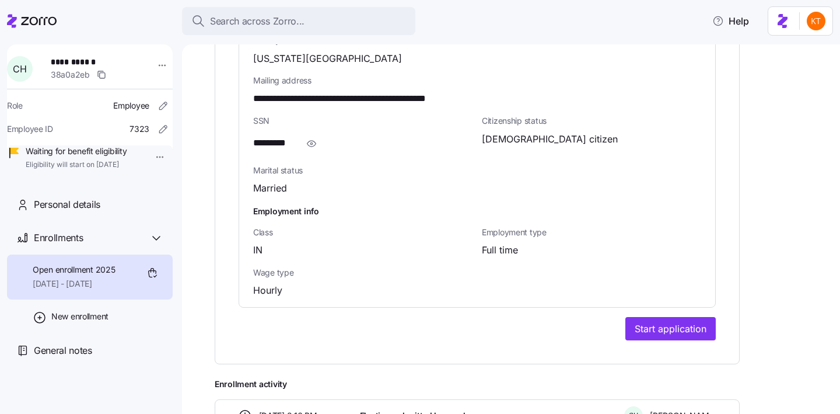
scroll to position [767, 0]
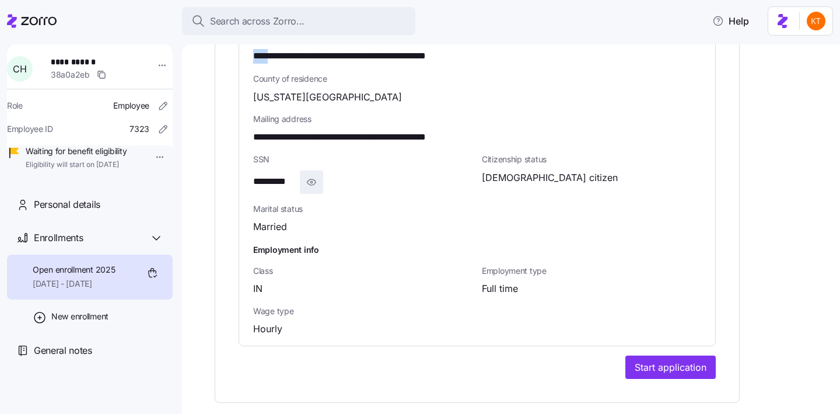
click at [307, 175] on icon "button" at bounding box center [312, 182] width 12 height 14
click at [288, 174] on span "**********" at bounding box center [282, 181] width 59 height 15
copy span "****"
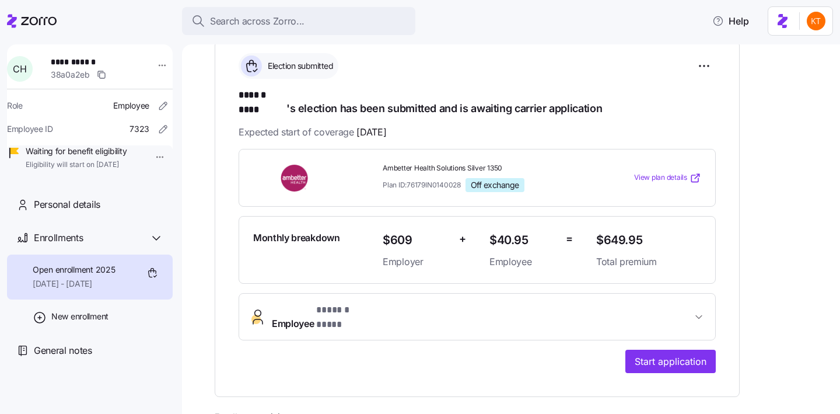
scroll to position [250, 0]
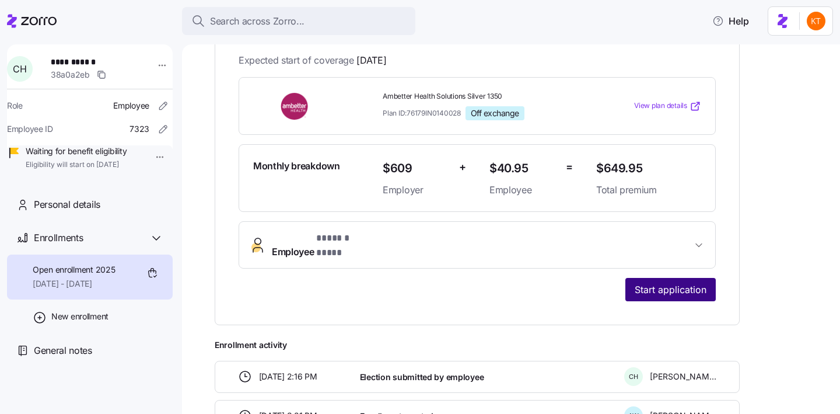
click at [663, 278] on button "Start application" at bounding box center [670, 289] width 90 height 23
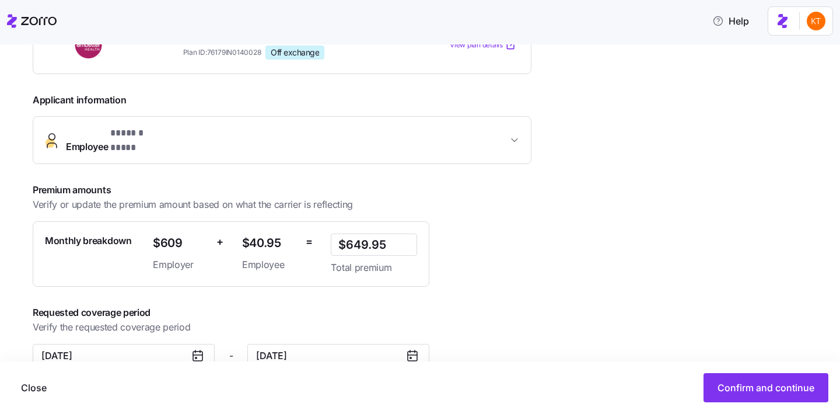
scroll to position [241, 0]
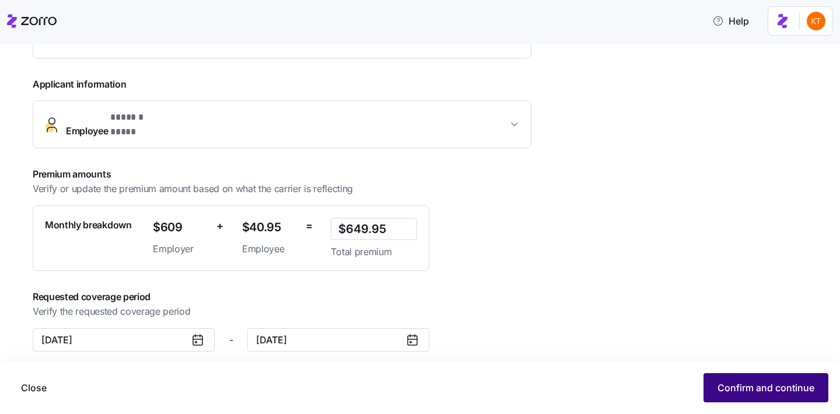
click at [732, 393] on span "Confirm and continue" at bounding box center [765, 387] width 97 height 14
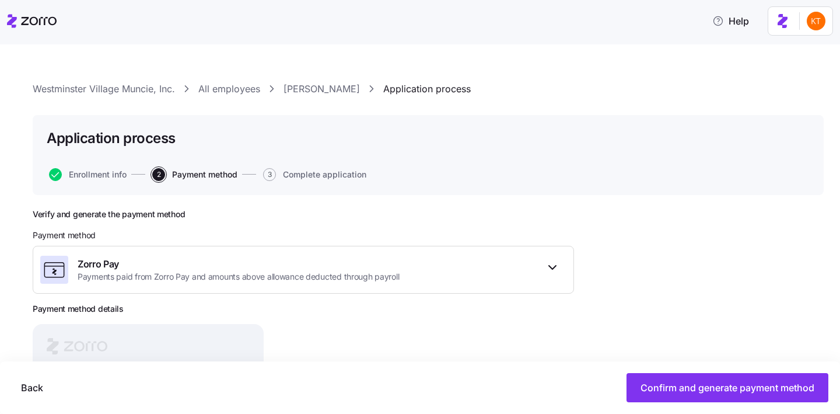
scroll to position [142, 0]
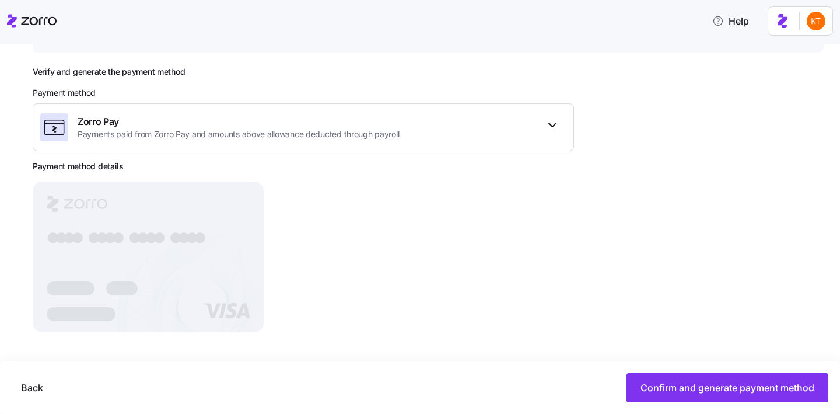
click at [701, 359] on div "Verify and generate the payment method Payment method Zorro Pay Payments paid f…" at bounding box center [428, 232] width 791 height 333
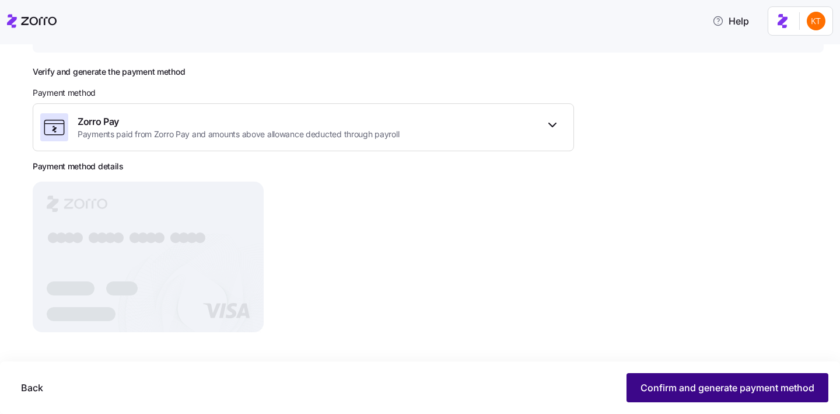
click at [728, 401] on button "Confirm and generate payment method" at bounding box center [727, 387] width 202 height 29
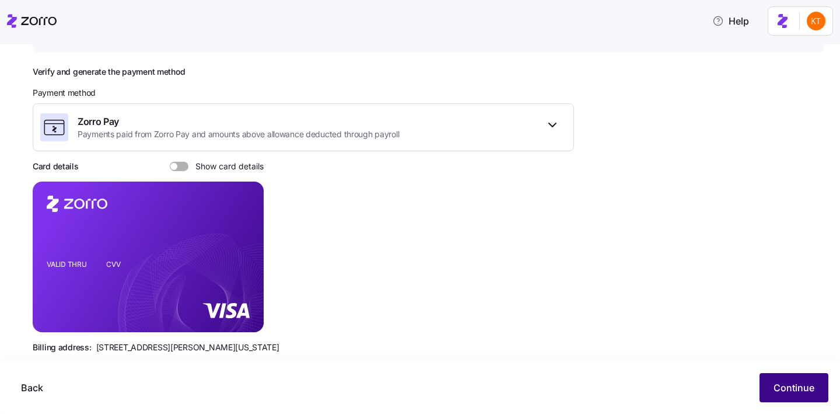
click at [813, 384] on span "Continue" at bounding box center [793, 387] width 41 height 14
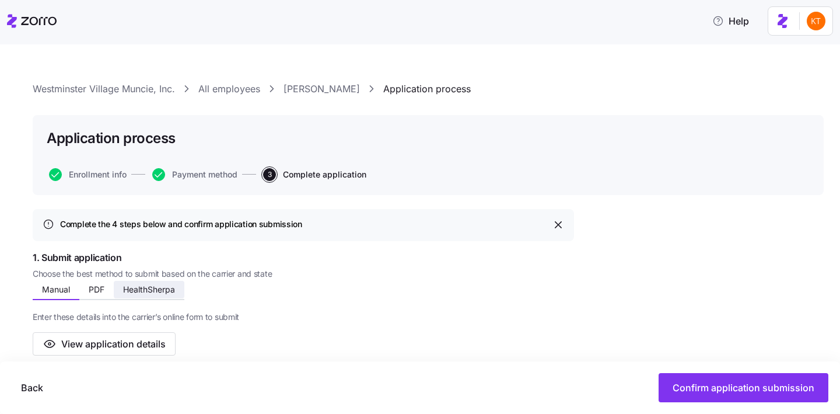
click at [155, 285] on span "HealthSherpa" at bounding box center [149, 289] width 52 height 8
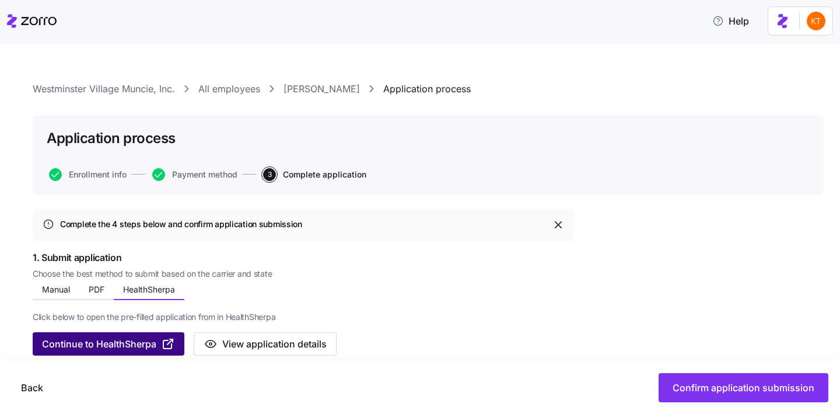
click at [128, 342] on span "Continue to HealthSherpa" at bounding box center [99, 344] width 114 height 14
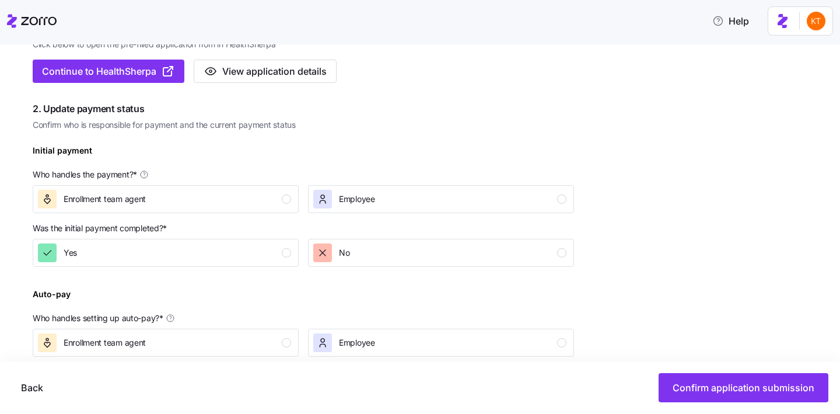
scroll to position [31, 0]
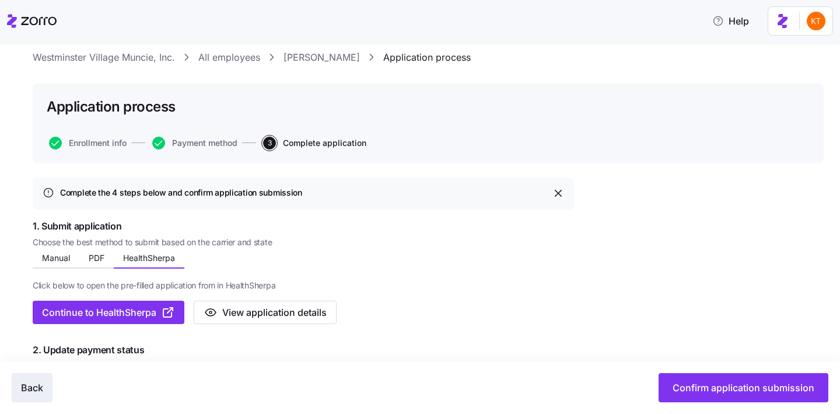
click at [45, 381] on button "Back" at bounding box center [32, 387] width 41 height 29
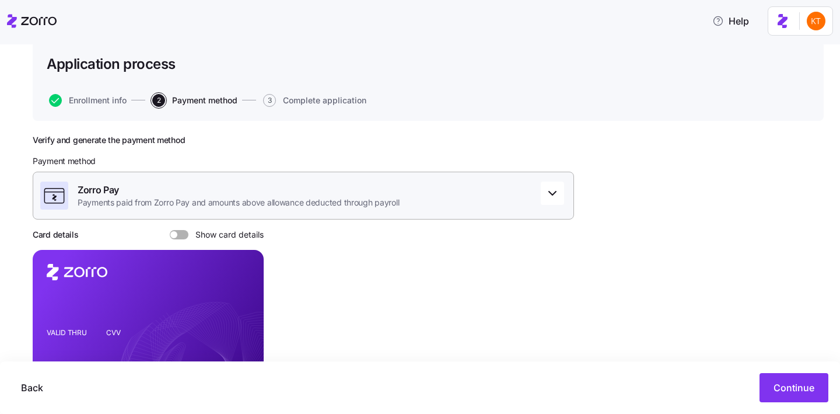
scroll to position [93, 0]
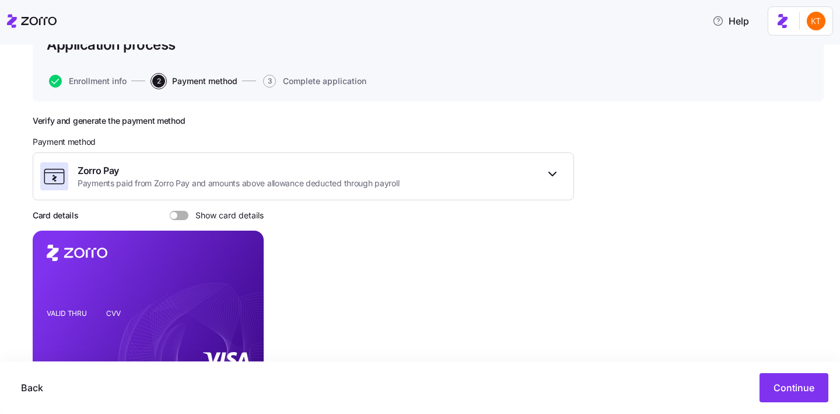
click at [181, 223] on div "Verify and generate the payment method Payment method Zorro Pay Payments paid f…" at bounding box center [303, 263] width 541 height 296
click at [181, 219] on span at bounding box center [183, 215] width 12 height 9
click at [170, 211] on input "Show card details" at bounding box center [170, 211] width 0 height 0
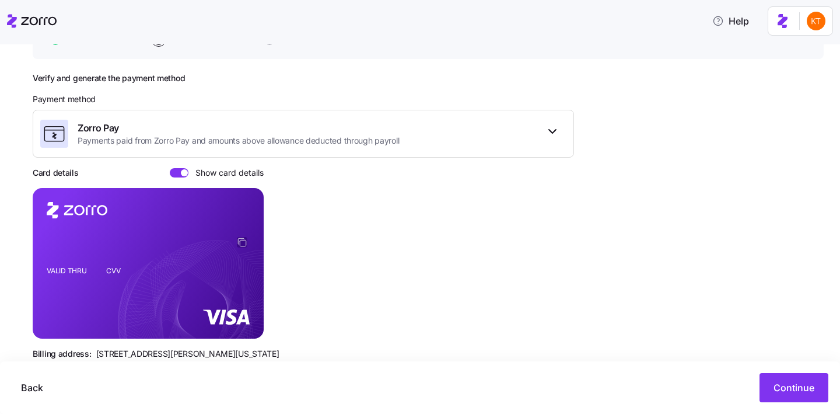
scroll to position [139, 0]
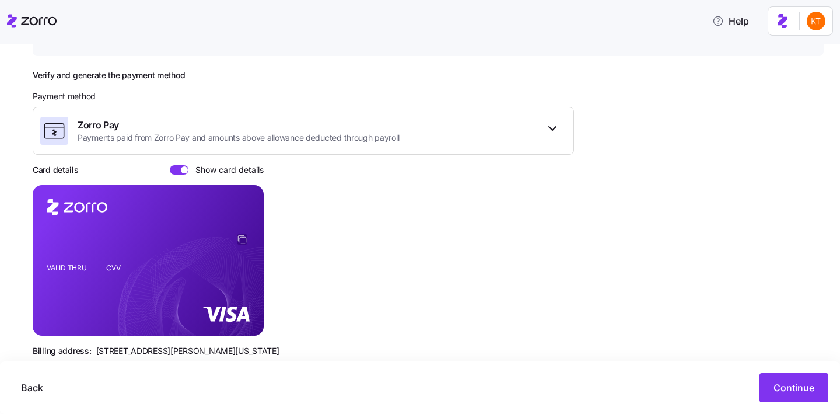
click at [240, 236] on icon "copy-to-clipboard" at bounding box center [242, 239] width 10 height 10
click at [804, 392] on span "Continue" at bounding box center [793, 387] width 41 height 14
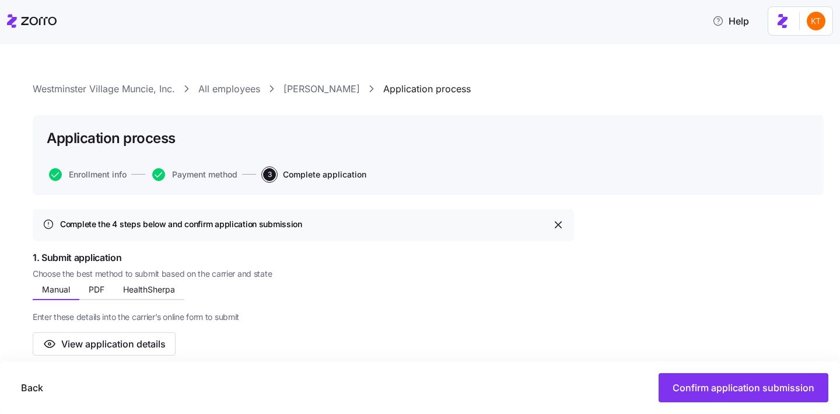
scroll to position [250, 0]
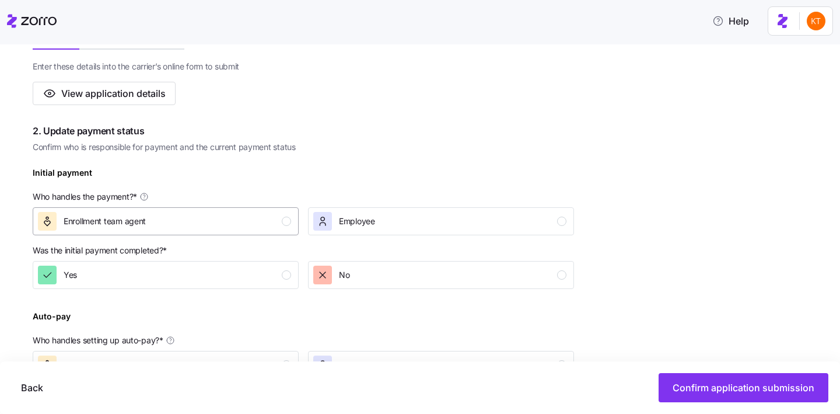
click at [278, 230] on div "Enrollment team agent" at bounding box center [164, 221] width 253 height 19
click at [292, 276] on button "Yes" at bounding box center [166, 275] width 266 height 28
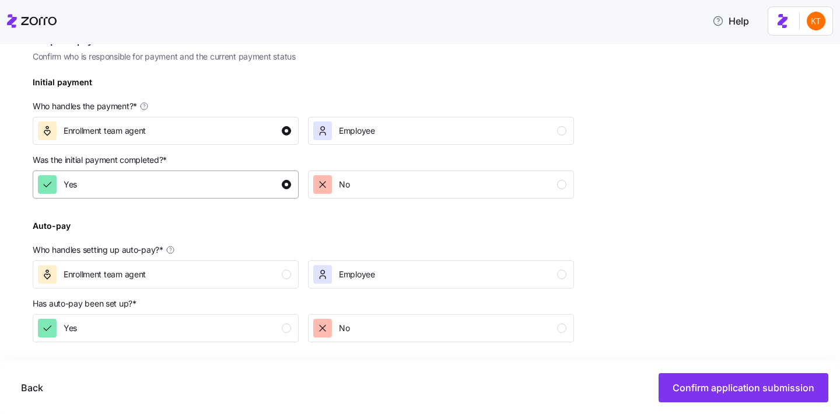
scroll to position [352, 0]
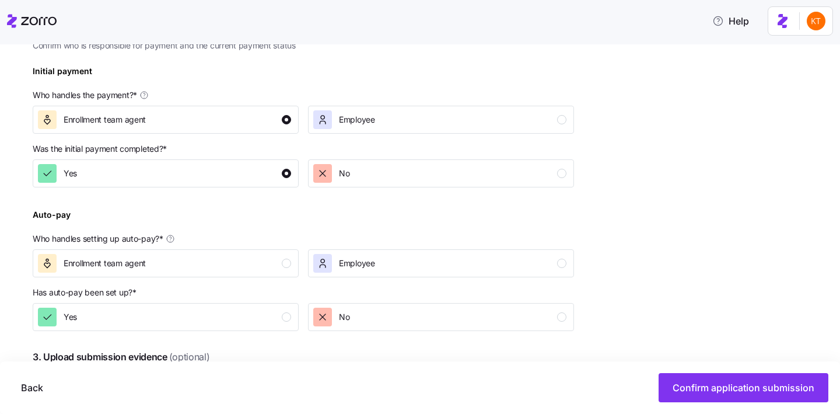
click at [285, 279] on div "Auto-pay Who handles setting up auto-pay? * Enrollment team agent Employee" at bounding box center [303, 241] width 551 height 79
click at [276, 276] on button "Enrollment team agent" at bounding box center [166, 263] width 266 height 28
click at [296, 324] on button "Yes" at bounding box center [166, 317] width 266 height 28
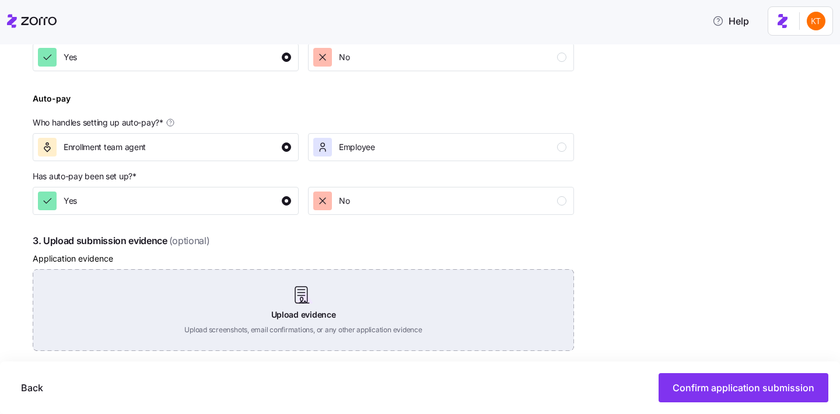
click at [293, 312] on div "Upload evidence Upload screenshots, email confirmations, or any other applicati…" at bounding box center [303, 310] width 541 height 82
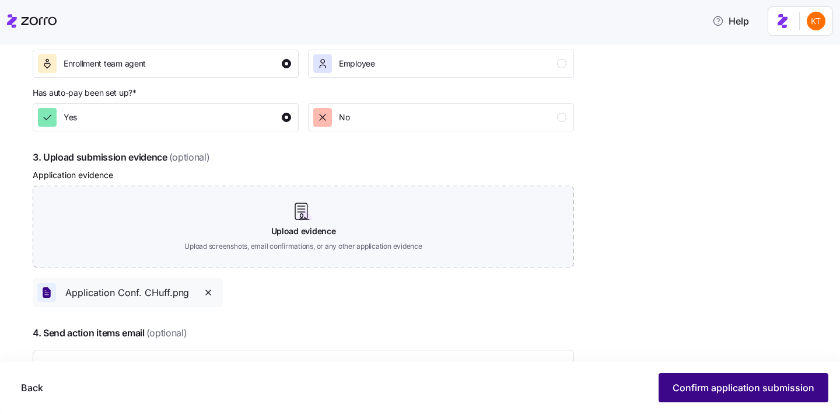
scroll to position [572, 0]
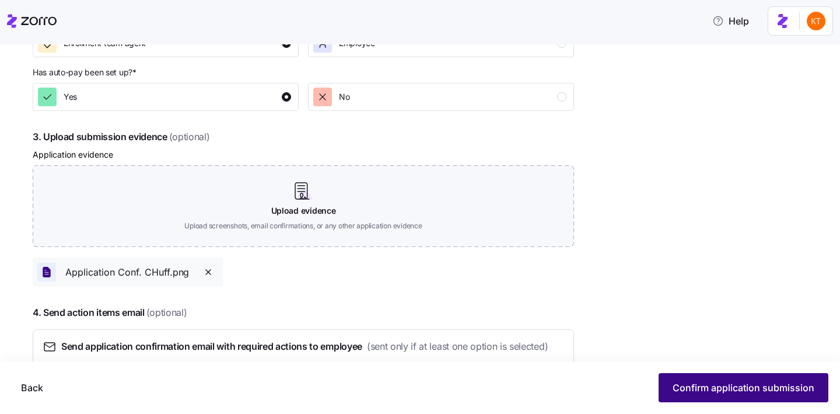
click at [715, 393] on span "Confirm application submission" at bounding box center [744, 387] width 142 height 14
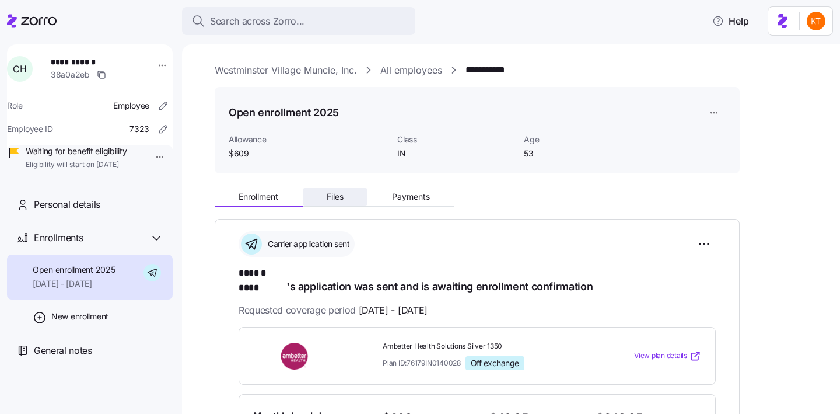
click at [340, 199] on span "Files" at bounding box center [335, 196] width 17 height 8
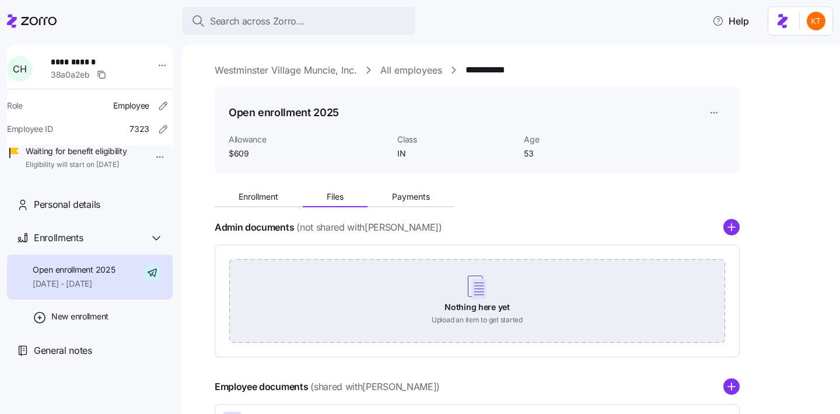
click at [491, 307] on div "Nothing here yet Upload an item to get started" at bounding box center [477, 300] width 496 height 82
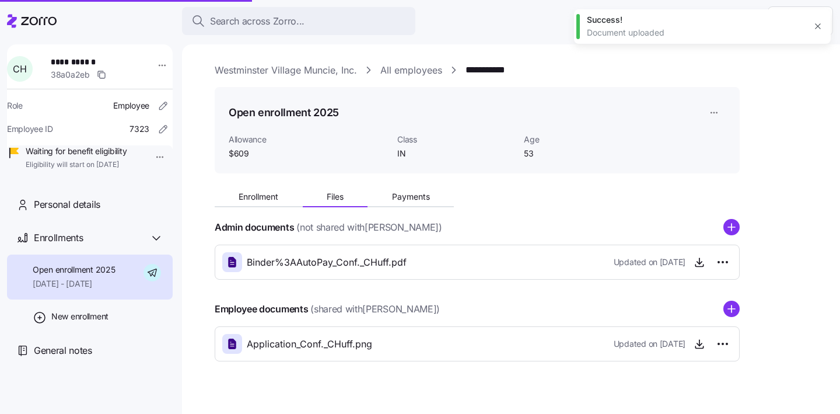
click at [733, 233] on circle "add icon" at bounding box center [731, 227] width 15 height 15
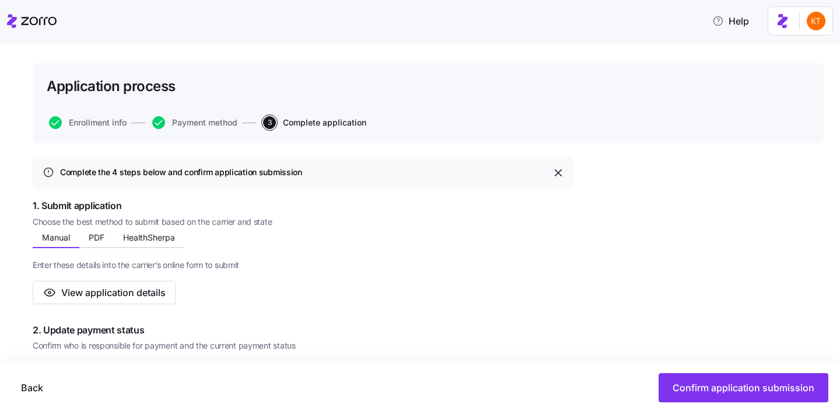
click at [30, 364] on div "Back Confirm application submission" at bounding box center [420, 387] width 840 height 52
click at [36, 391] on span "Back" at bounding box center [32, 387] width 22 height 14
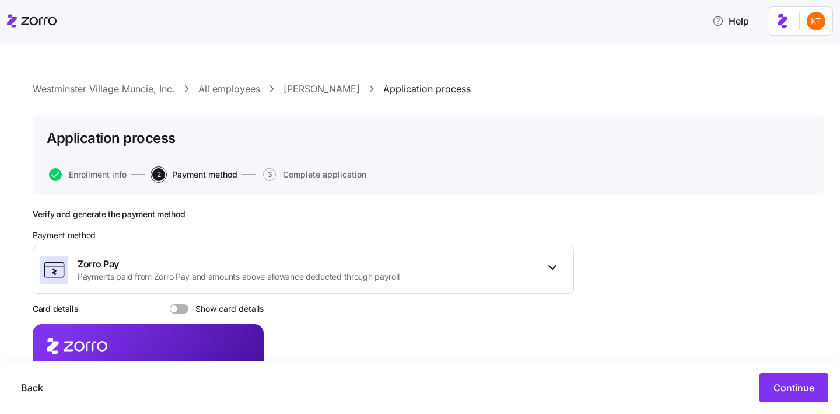
click at [324, 92] on link "[PERSON_NAME]" at bounding box center [321, 89] width 76 height 15
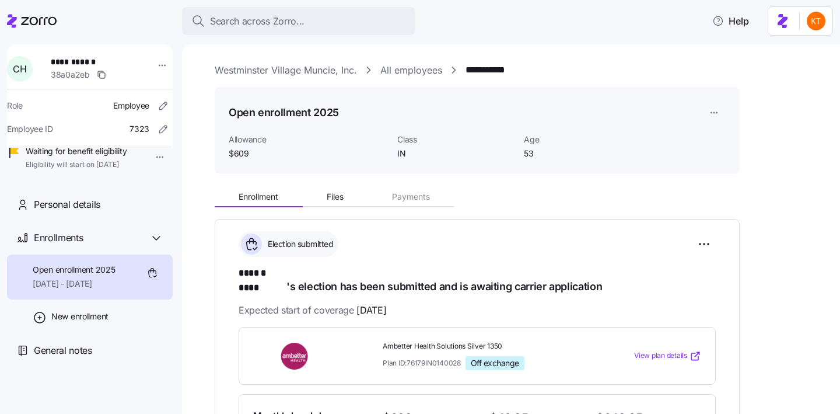
scroll to position [316, 0]
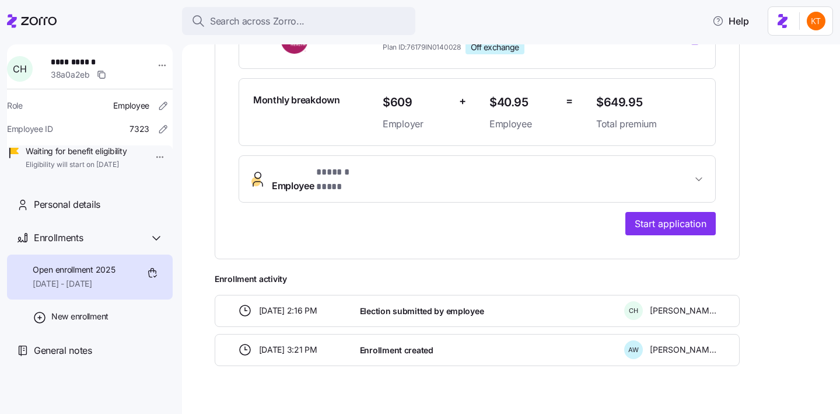
click at [383, 165] on span "Employee * ****** **** *" at bounding box center [482, 179] width 420 height 28
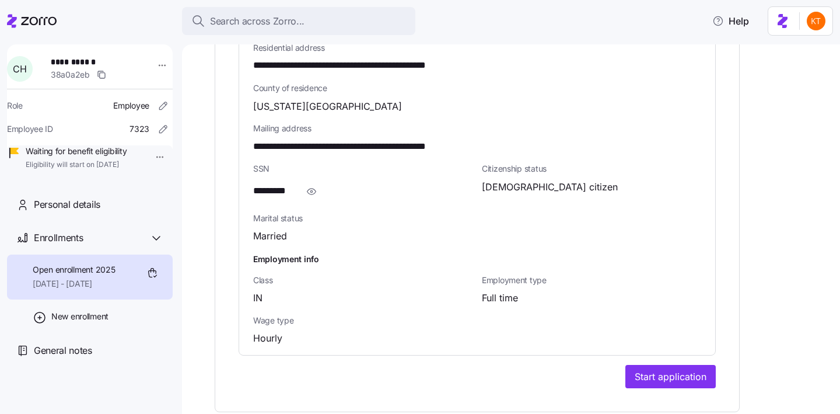
scroll to position [789, 0]
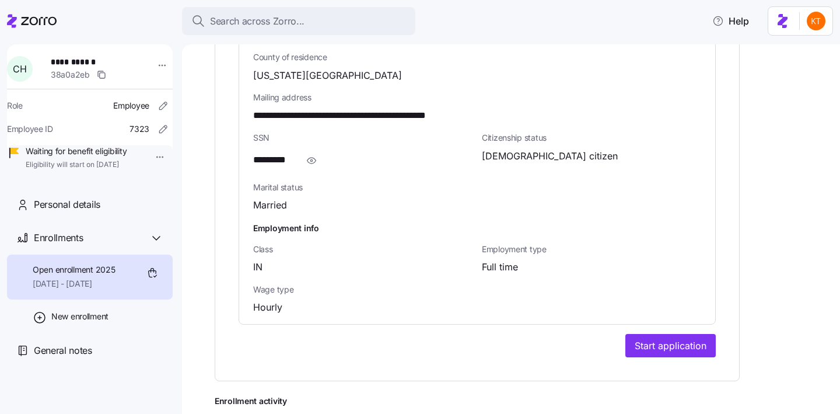
click at [77, 64] on span "**********" at bounding box center [92, 62] width 82 height 12
copy span "**********"
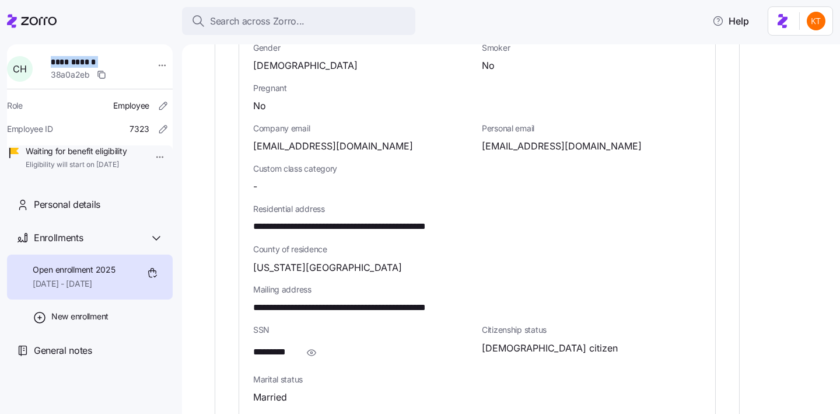
scroll to position [551, 0]
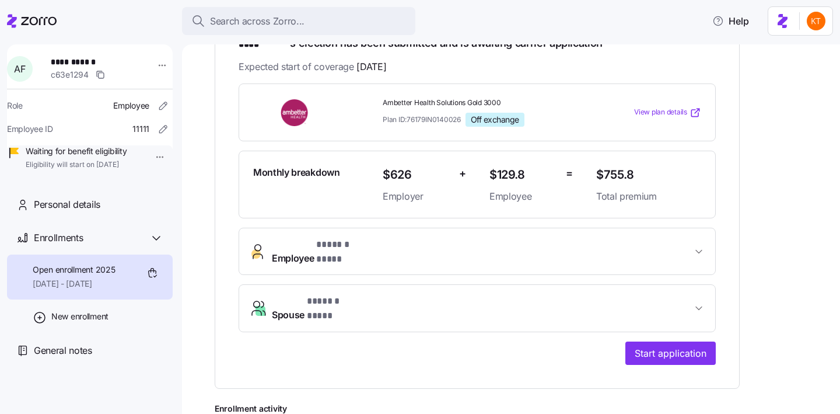
scroll to position [363, 0]
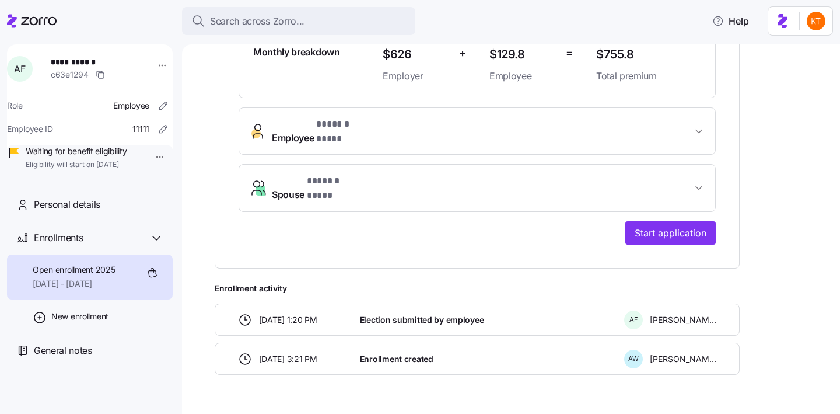
click at [656, 215] on div "**********" at bounding box center [477, 61] width 525 height 413
click at [647, 226] on span "Start application" at bounding box center [671, 233] width 72 height 14
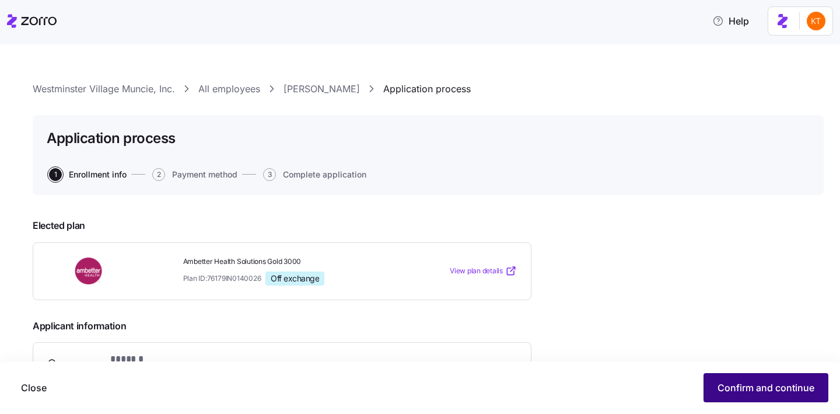
click at [737, 387] on span "Confirm and continue" at bounding box center [765, 387] width 97 height 14
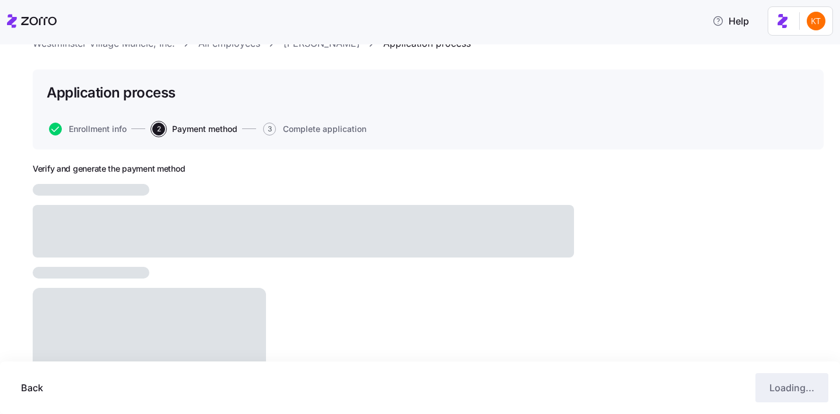
scroll to position [65, 0]
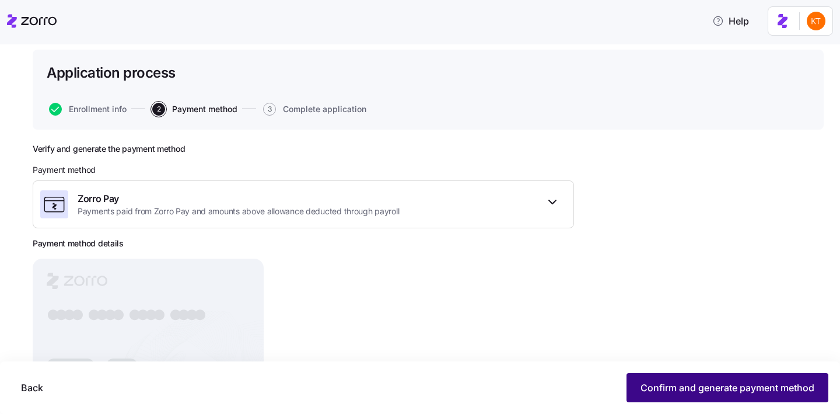
click at [717, 393] on span "Confirm and generate payment method" at bounding box center [727, 387] width 174 height 14
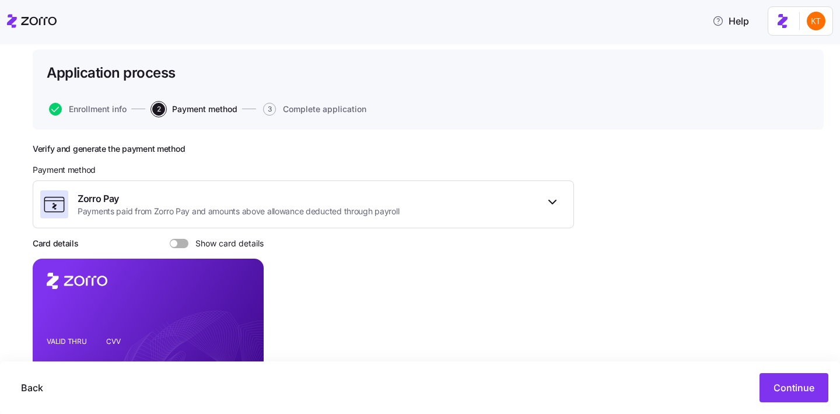
scroll to position [163, 0]
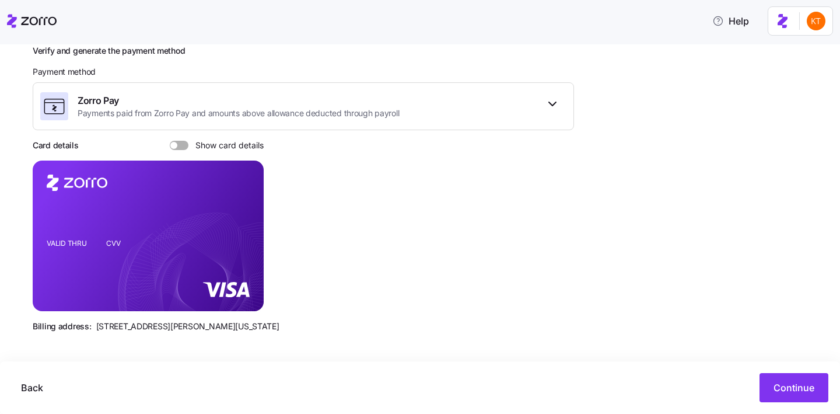
click at [835, 404] on div "Back Continue" at bounding box center [420, 387] width 840 height 52
click at [815, 398] on button "Continue" at bounding box center [793, 387] width 69 height 29
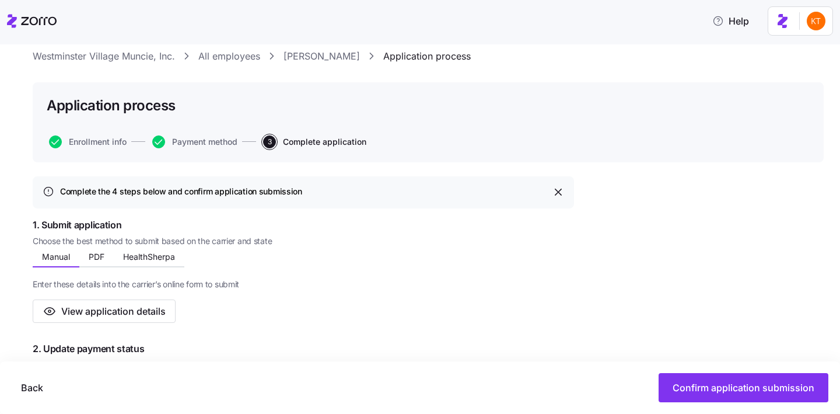
scroll to position [86, 0]
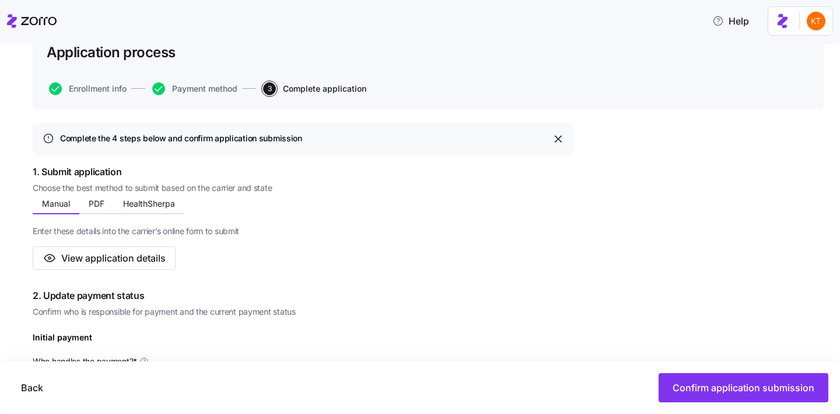
click at [148, 213] on div "Manual PDF HealthSherpa" at bounding box center [109, 205] width 152 height 17
click at [144, 211] on button "HealthSherpa" at bounding box center [149, 203] width 71 height 17
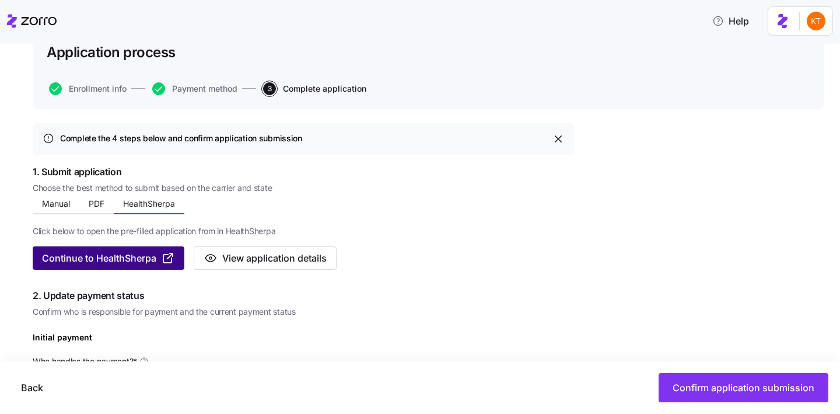
click at [159, 261] on span "Continue to HealthSherpa" at bounding box center [108, 258] width 133 height 14
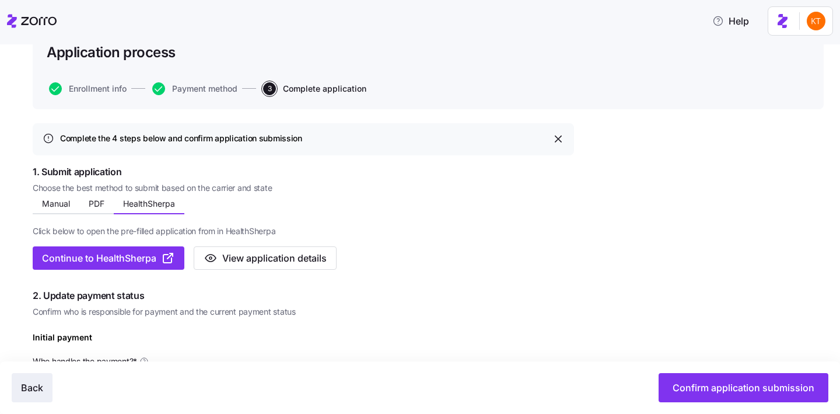
click at [29, 393] on span "Back" at bounding box center [32, 387] width 22 height 14
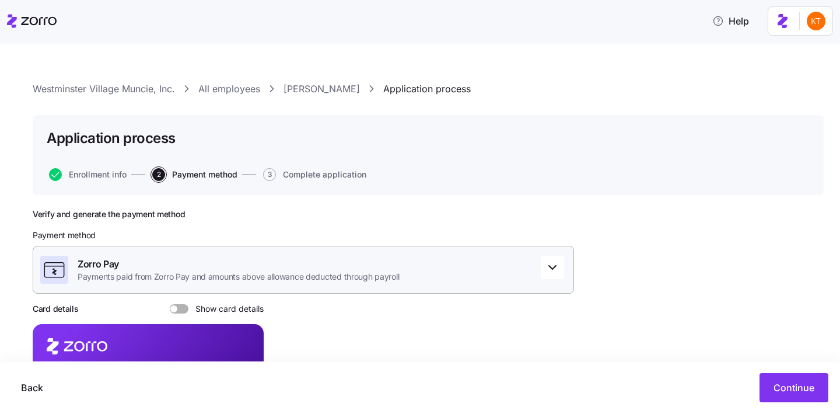
scroll to position [113, 0]
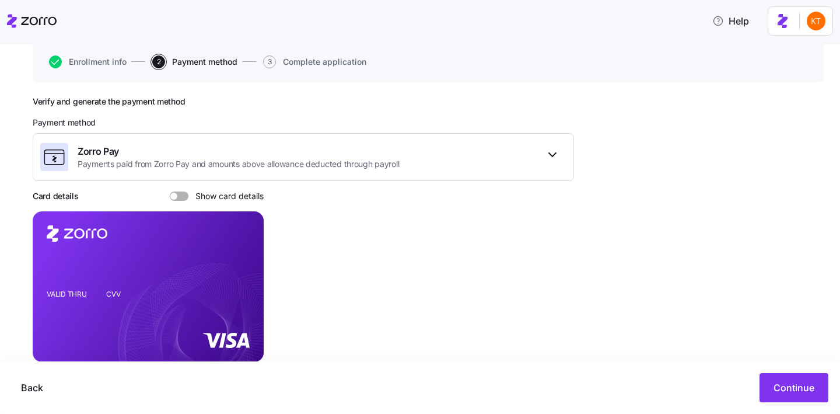
click at [185, 198] on span at bounding box center [183, 195] width 12 height 9
click at [170, 191] on input "Show card details" at bounding box center [170, 191] width 0 height 0
click at [240, 263] on icon "copy-to-clipboard" at bounding box center [242, 265] width 10 height 10
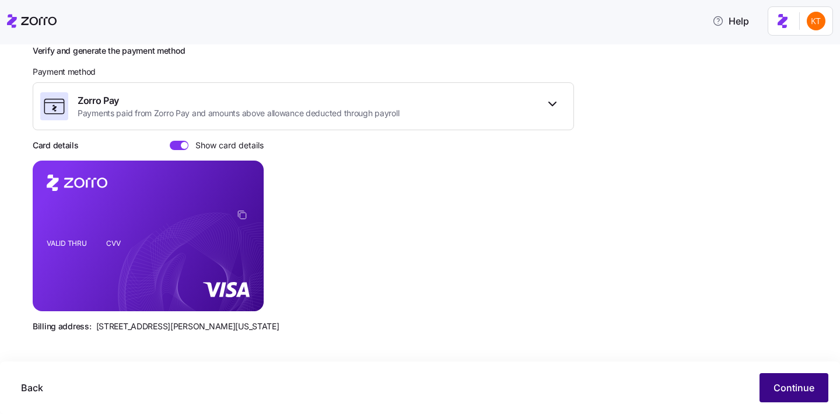
click at [812, 384] on span "Continue" at bounding box center [793, 387] width 41 height 14
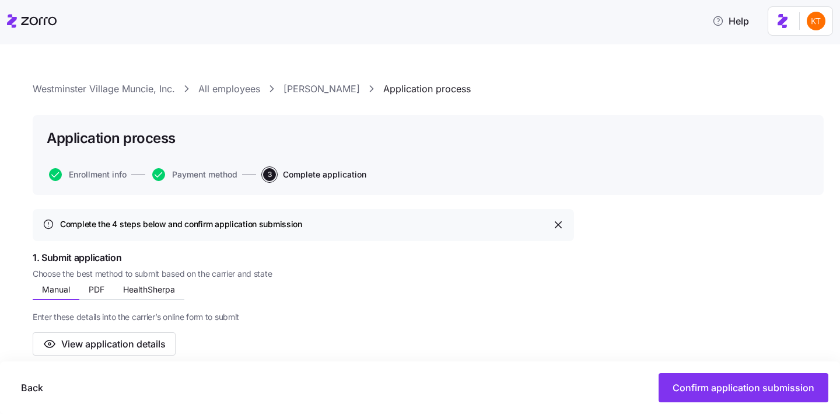
scroll to position [171, 0]
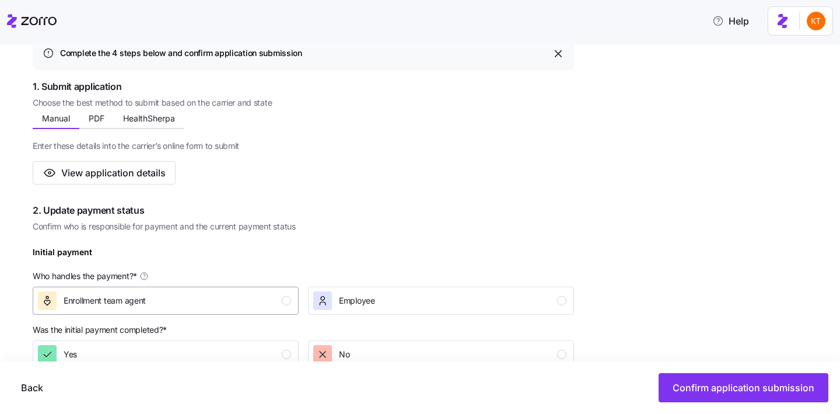
click at [273, 311] on button "Enrollment team agent" at bounding box center [166, 300] width 266 height 28
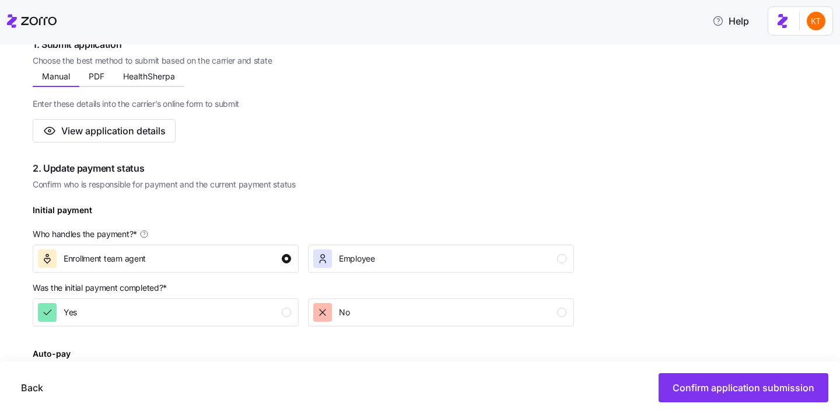
click at [275, 286] on div "Was the initial payment completed? *" at bounding box center [303, 288] width 541 height 12
click at [276, 302] on button "Yes" at bounding box center [166, 312] width 266 height 28
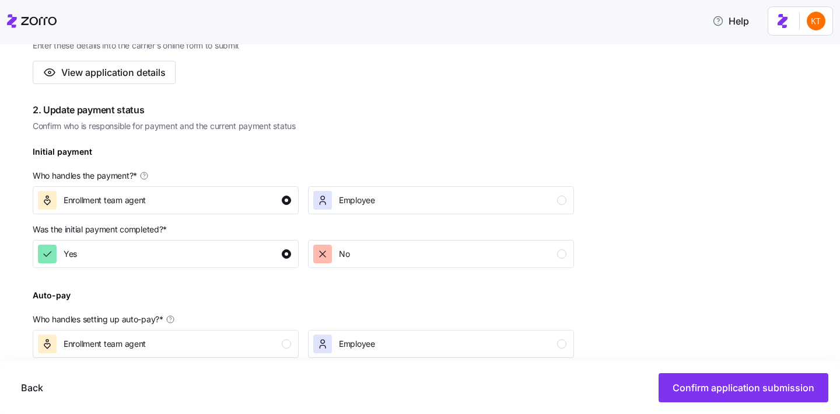
scroll to position [348, 0]
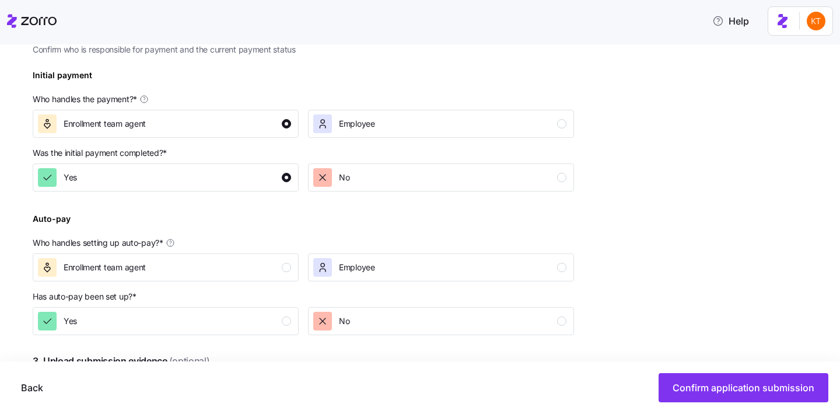
click at [286, 285] on div "Auto-pay Who handles setting up auto-pay? * Enrollment team agent Employee" at bounding box center [303, 245] width 551 height 79
click at [282, 279] on button "Enrollment team agent" at bounding box center [166, 267] width 266 height 28
click at [282, 323] on div "Yes" at bounding box center [164, 320] width 253 height 19
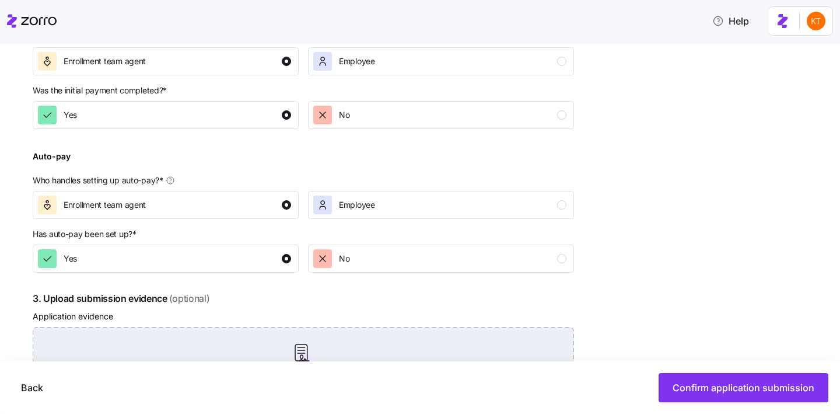
scroll to position [456, 0]
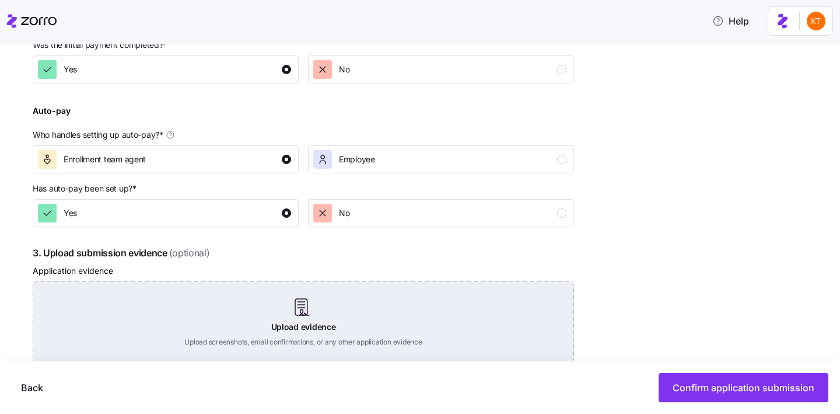
click at [297, 283] on div "Upload evidence Upload screenshots, email confirmations, or any other applicati…" at bounding box center [303, 322] width 541 height 82
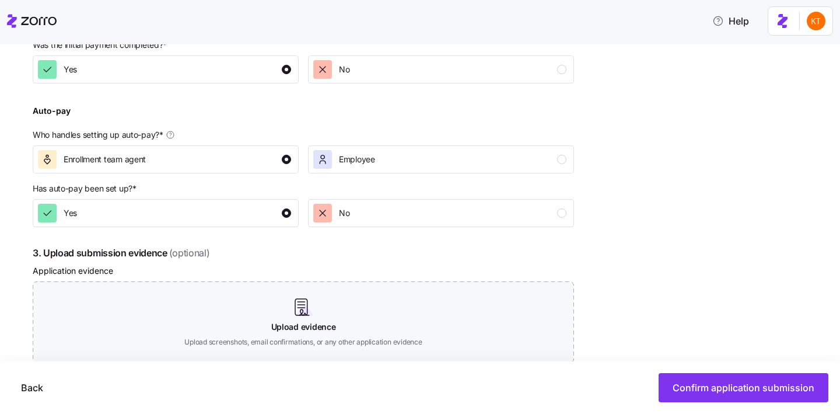
scroll to position [491, 0]
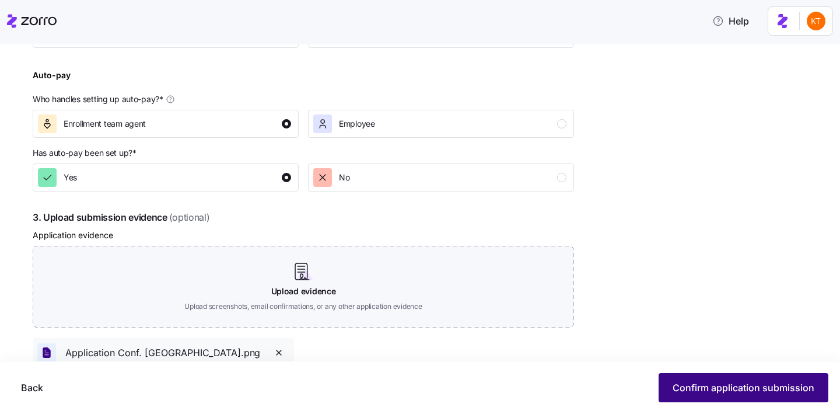
click at [696, 376] on button "Confirm application submission" at bounding box center [744, 387] width 170 height 29
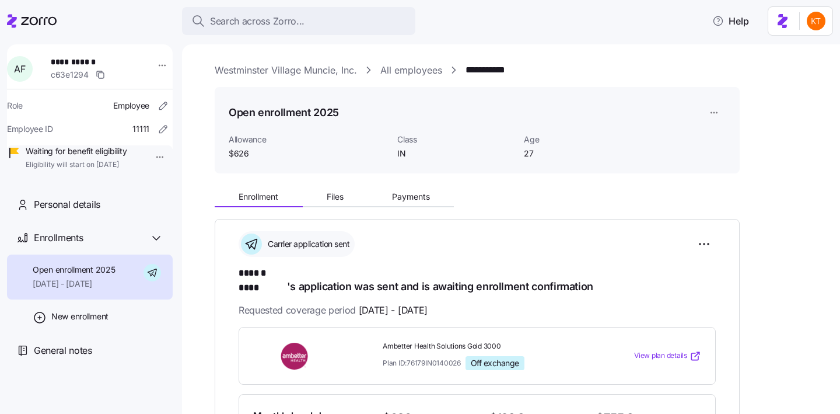
click at [339, 185] on div "Enrollment Files Payments" at bounding box center [477, 195] width 525 height 24
click at [337, 190] on button "Files" at bounding box center [335, 196] width 65 height 17
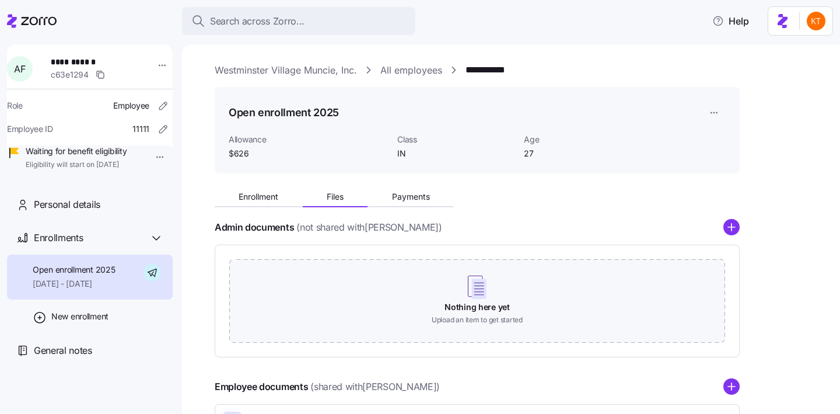
click at [741, 222] on div "Enrollment Files Payments Admin documents (not shared with Alysia Ford ) Nothin…" at bounding box center [519, 311] width 609 height 256
click at [731, 224] on icon "add icon" at bounding box center [731, 226] width 0 height 7
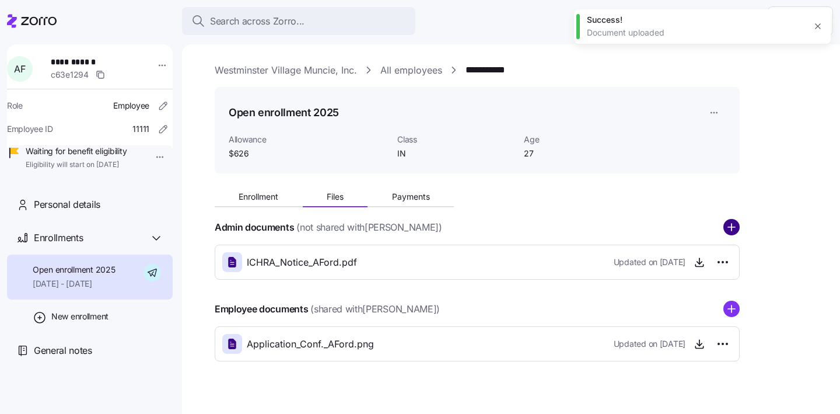
click at [735, 233] on circle "add icon" at bounding box center [731, 227] width 15 height 15
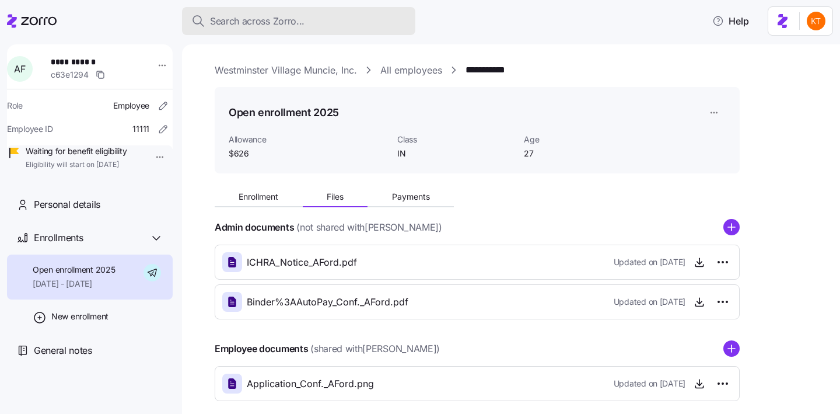
click at [307, 23] on div "Search across Zorro..." at bounding box center [298, 21] width 215 height 15
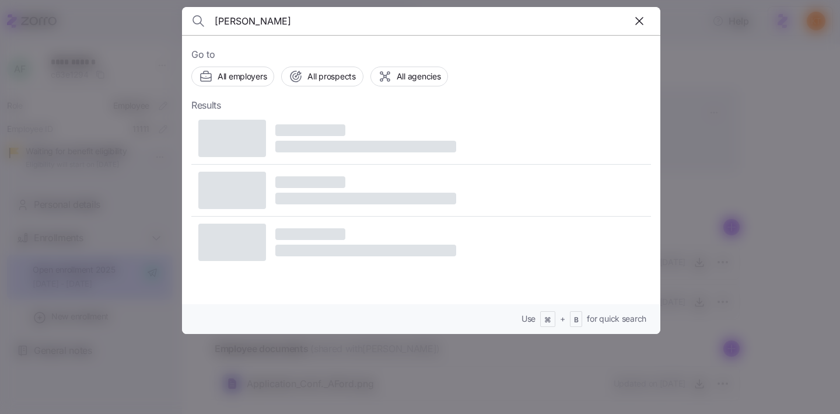
type input "Glenn Wildberger"
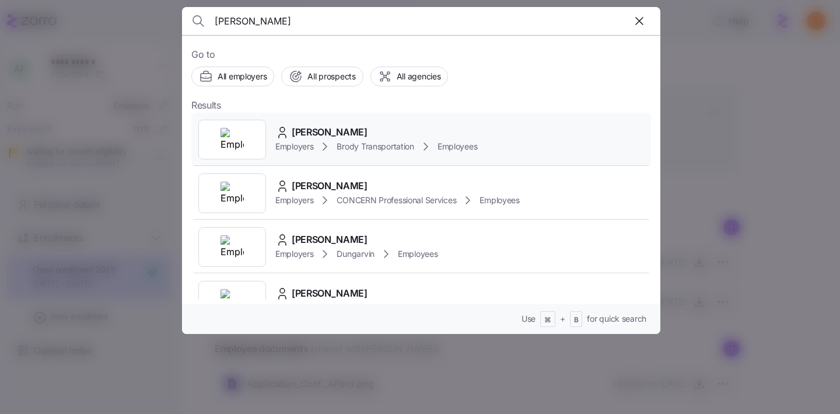
click at [379, 141] on span "Brody Transportation" at bounding box center [375, 147] width 77 height 12
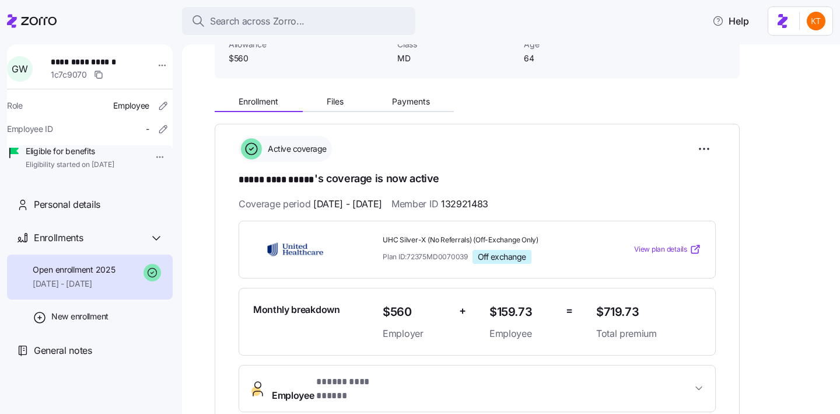
scroll to position [111, 0]
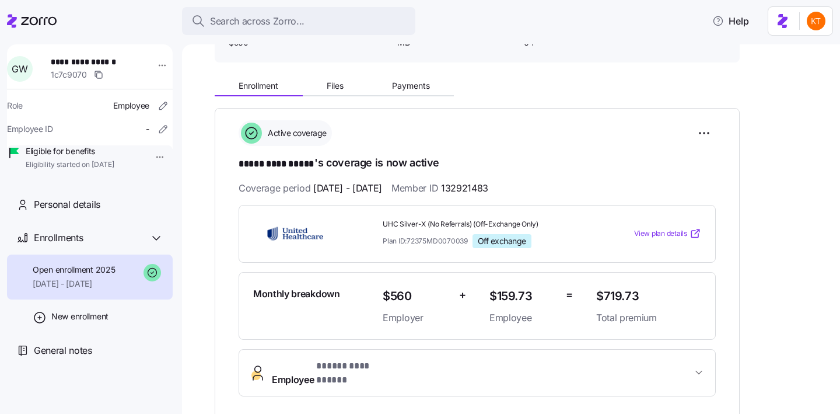
click at [107, 66] on span "**********" at bounding box center [92, 62] width 82 height 12
copy span "**********"
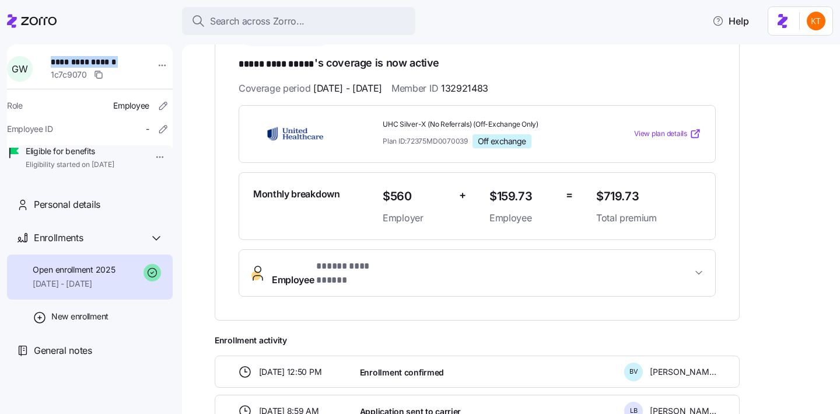
click at [358, 267] on span "**********" at bounding box center [356, 266] width 80 height 15
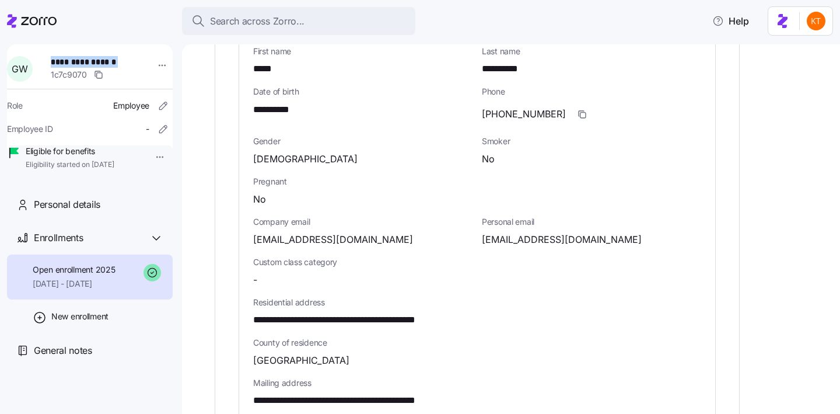
scroll to position [497, 0]
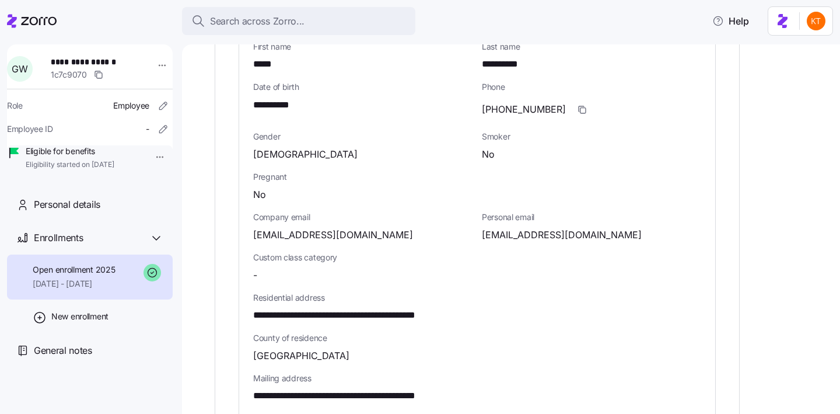
click at [307, 227] on span "gwildb@gmail.com" at bounding box center [333, 234] width 160 height 15
copy span "gmail"
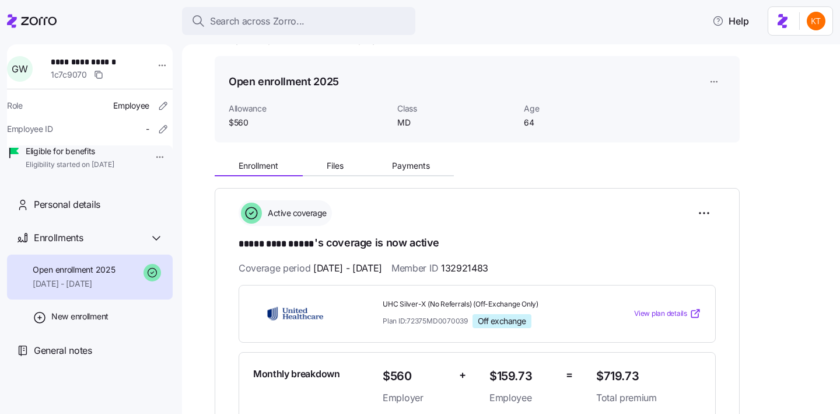
scroll to position [37, 0]
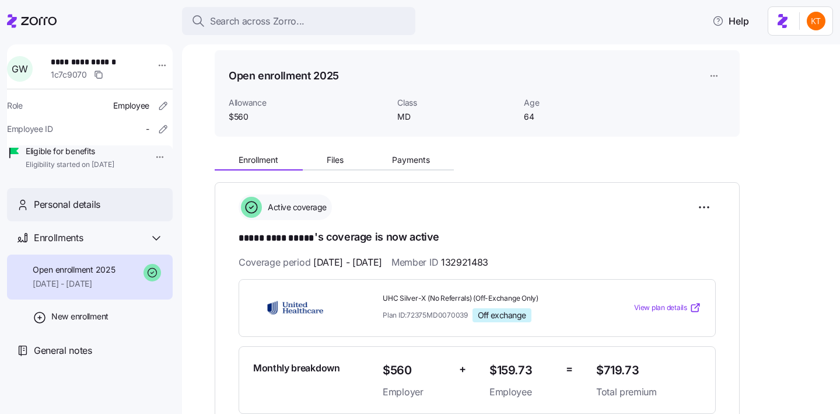
click at [138, 212] on div "Personal details" at bounding box center [98, 204] width 129 height 15
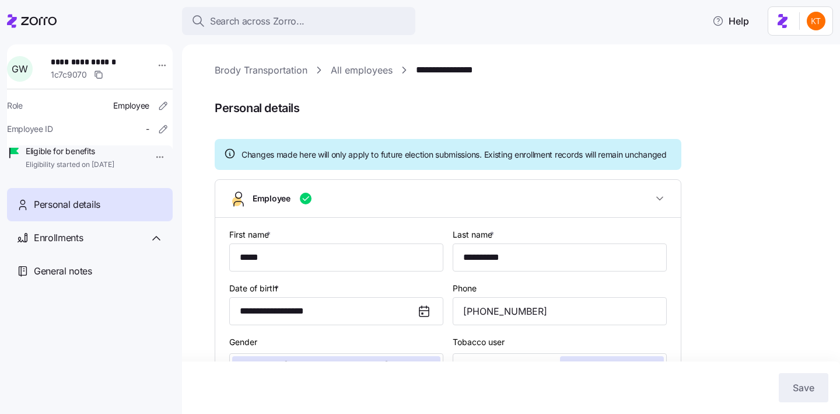
scroll to position [19, 0]
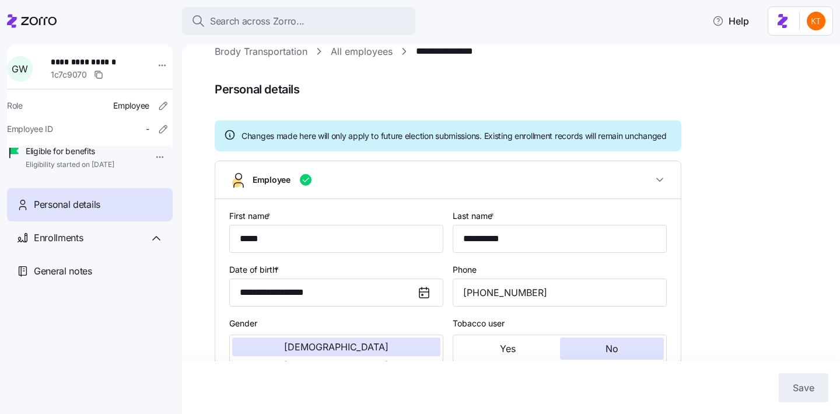
type input "MD"
click at [86, 245] on div "Enrollments" at bounding box center [98, 237] width 129 height 15
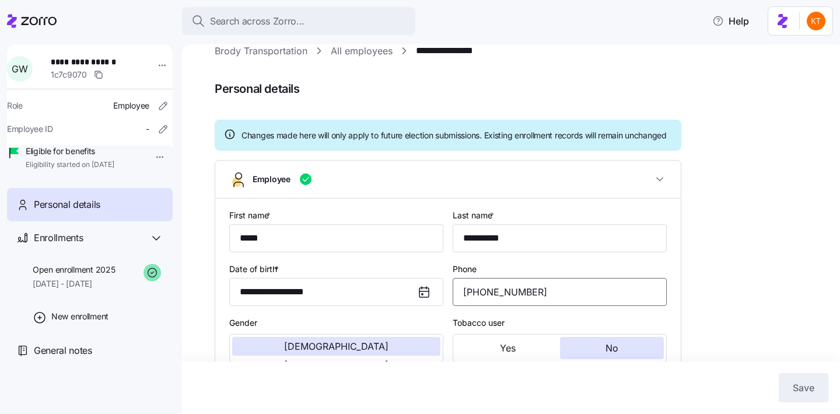
click at [506, 306] on input "(443) 983-2096" at bounding box center [560, 292] width 214 height 28
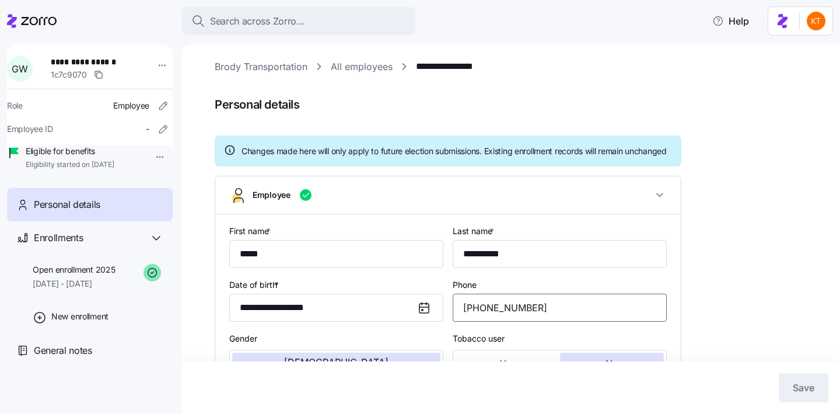
scroll to position [0, 0]
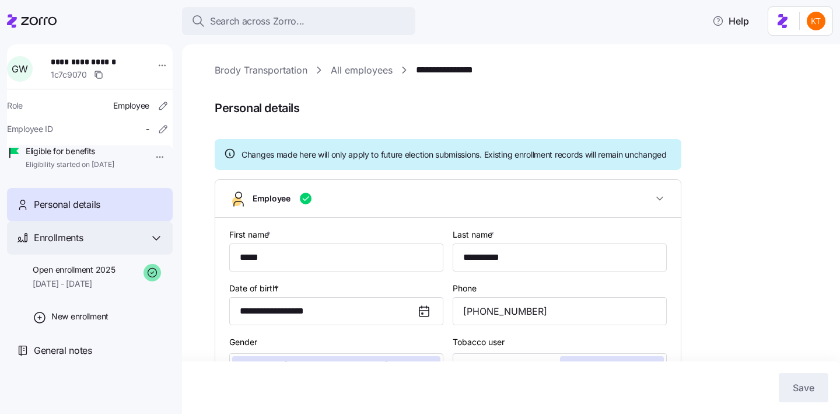
click at [83, 245] on span "Enrollments" at bounding box center [58, 237] width 49 height 15
click at [99, 245] on div "Enrollments" at bounding box center [98, 237] width 129 height 15
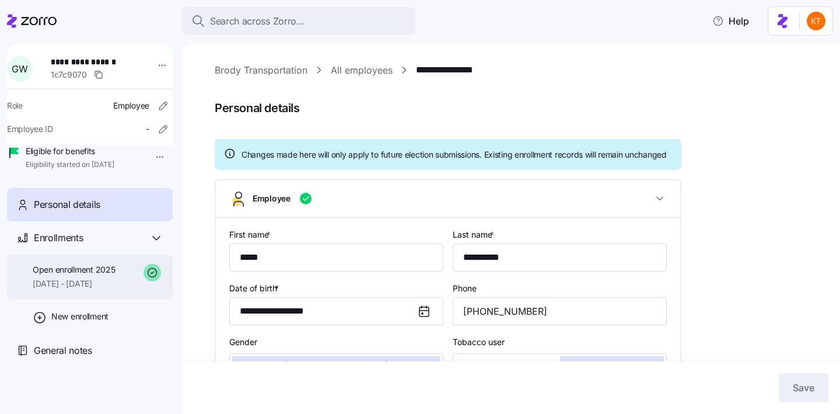
click at [97, 275] on span "Open enrollment 2025" at bounding box center [74, 270] width 82 height 12
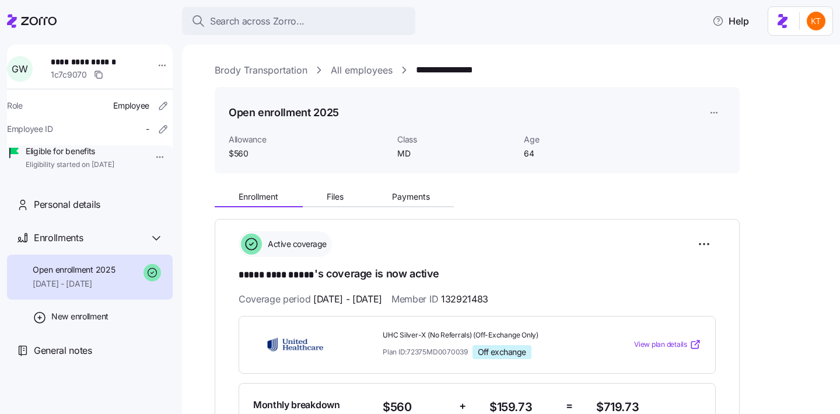
drag, startPoint x: 256, startPoint y: 157, endPoint x: 250, endPoint y: 156, distance: 6.5
click at [250, 156] on span "$560" at bounding box center [308, 154] width 159 height 12
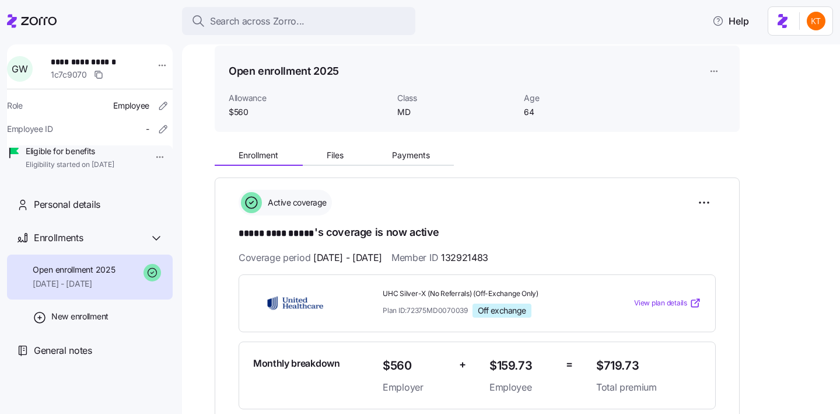
scroll to position [66, 0]
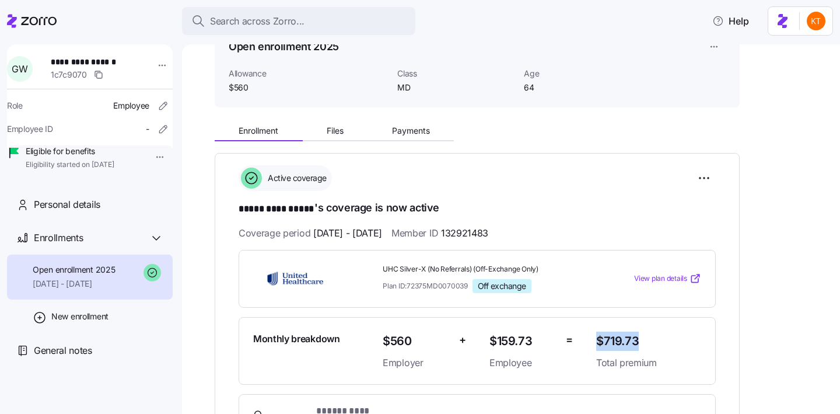
drag, startPoint x: 644, startPoint y: 338, endPoint x: 598, endPoint y: 339, distance: 46.1
click at [598, 339] on span "$719.73" at bounding box center [648, 340] width 105 height 19
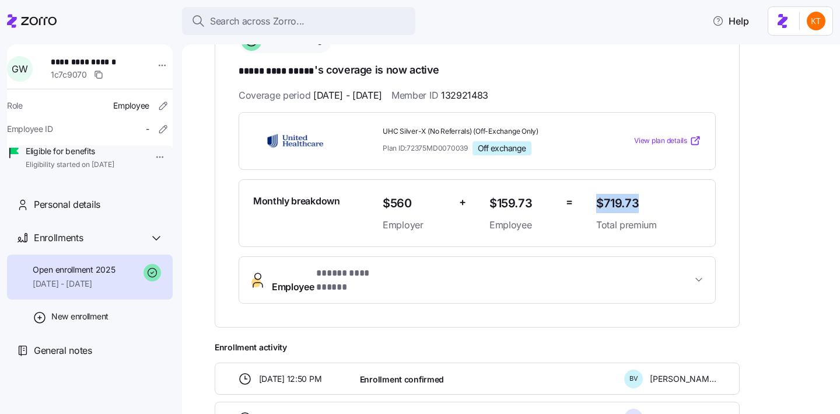
scroll to position [103, 0]
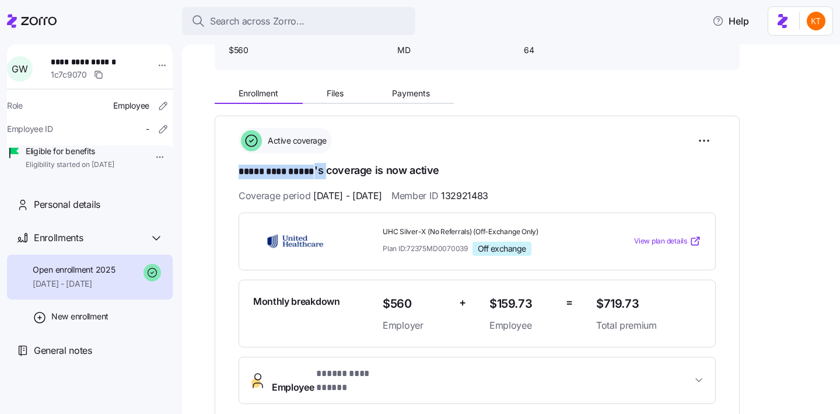
drag, startPoint x: 325, startPoint y: 171, endPoint x: 217, endPoint y: 168, distance: 108.0
click at [217, 168] on div "**********" at bounding box center [477, 271] width 525 height 312
click at [471, 165] on h1 "**********" at bounding box center [477, 171] width 477 height 16
drag, startPoint x: 437, startPoint y: 168, endPoint x: 241, endPoint y: 174, distance: 196.7
click at [241, 174] on h1 "**********" at bounding box center [477, 171] width 477 height 16
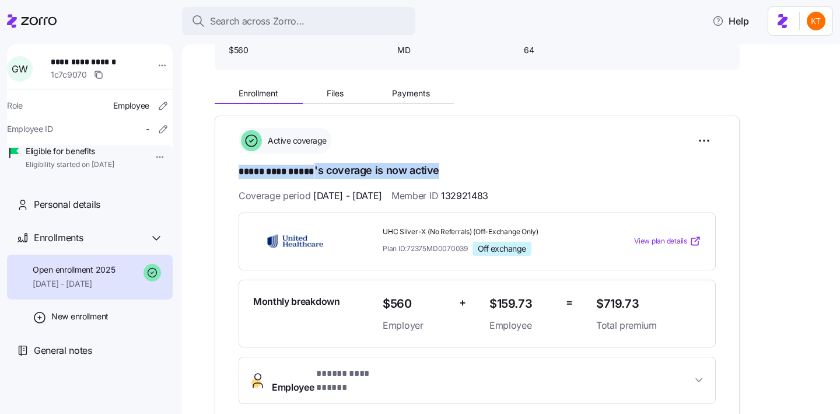
scroll to position [291, 0]
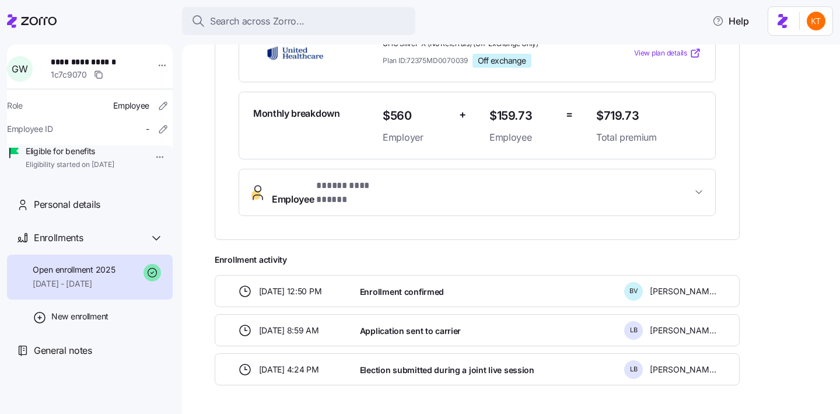
click at [446, 191] on span "**********" at bounding box center [482, 192] width 420 height 28
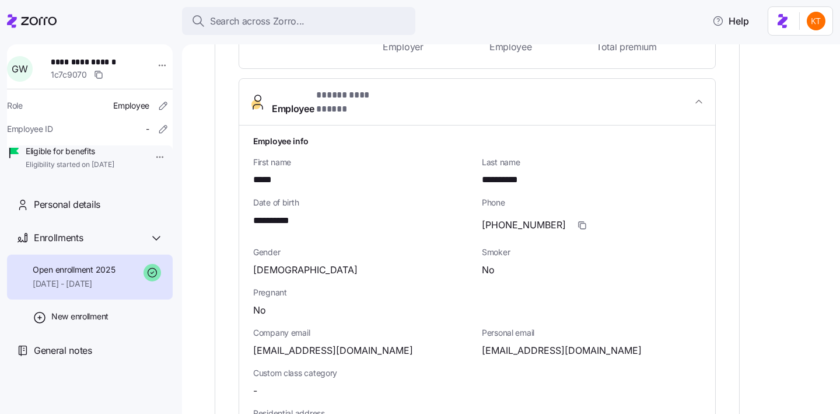
scroll to position [431, 0]
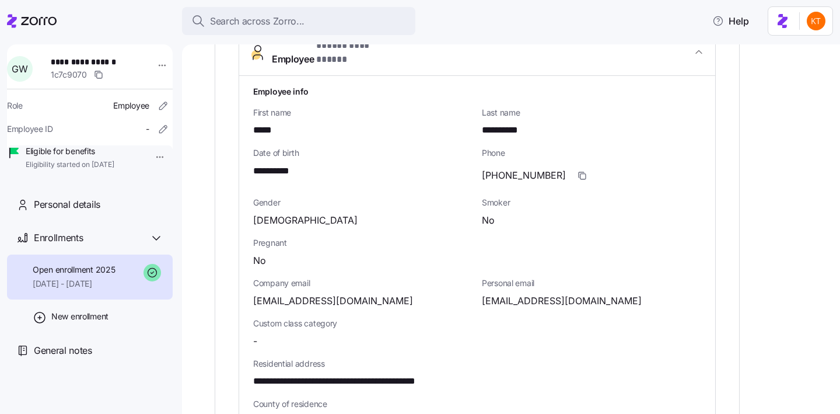
click at [513, 293] on span "gwildb@gmail.com" at bounding box center [562, 300] width 160 height 15
copy span "@"
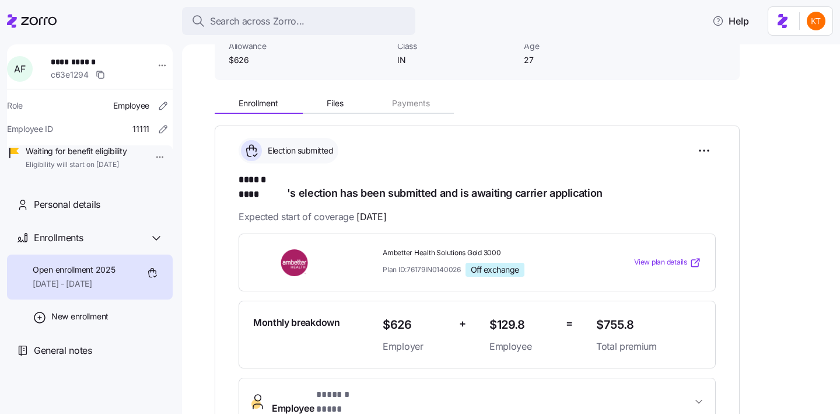
scroll to position [191, 0]
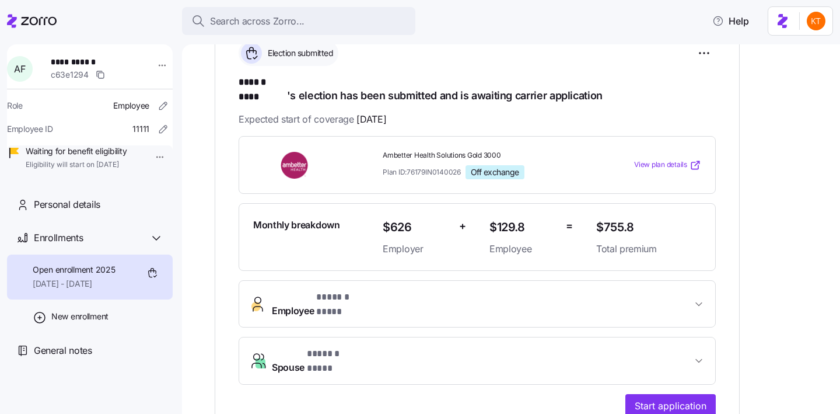
click at [471, 290] on span "Employee * ****** **** *" at bounding box center [482, 304] width 420 height 28
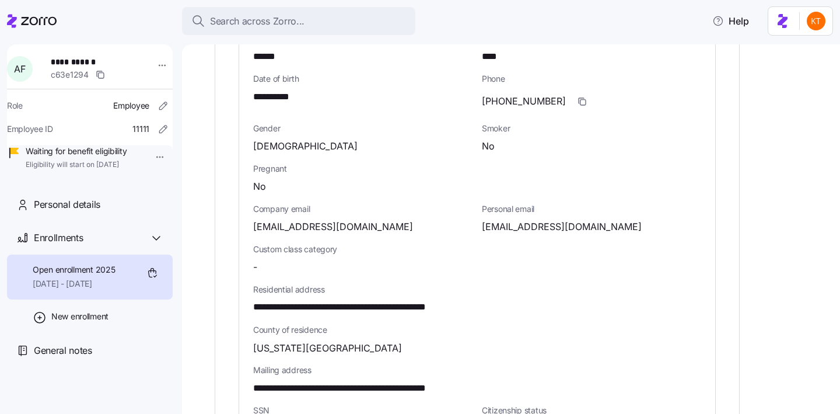
scroll to position [524, 0]
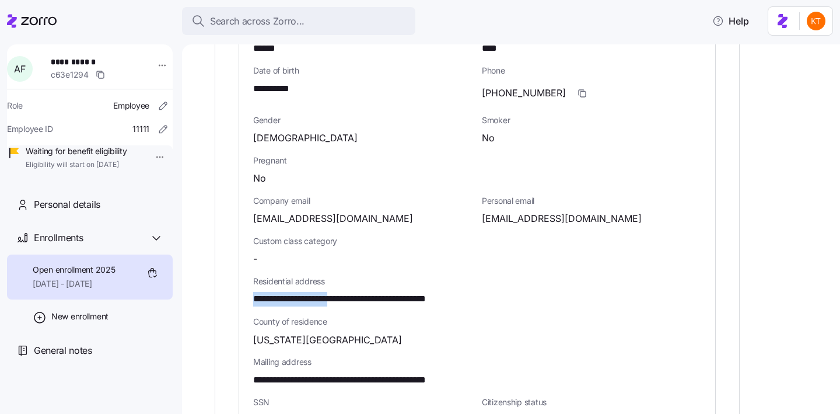
drag, startPoint x: 354, startPoint y: 279, endPoint x: 245, endPoint y: 277, distance: 109.1
click at [247, 276] on div "**********" at bounding box center [477, 291] width 476 height 594
copy span "**********"
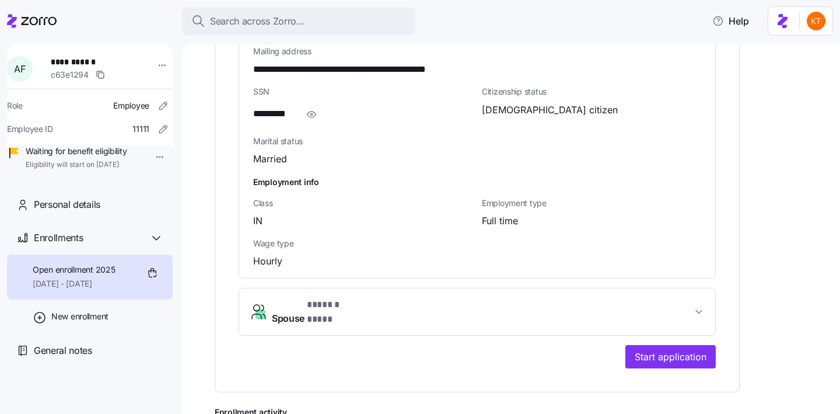
scroll to position [898, 0]
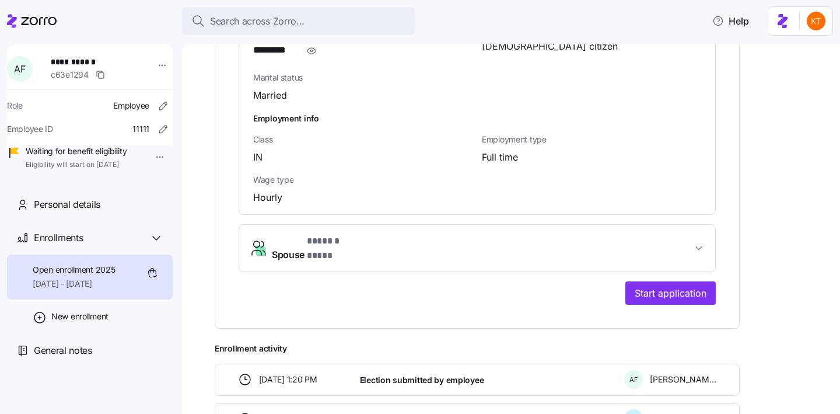
click at [439, 228] on button "Spouse * ****** **** *" at bounding box center [477, 248] width 476 height 47
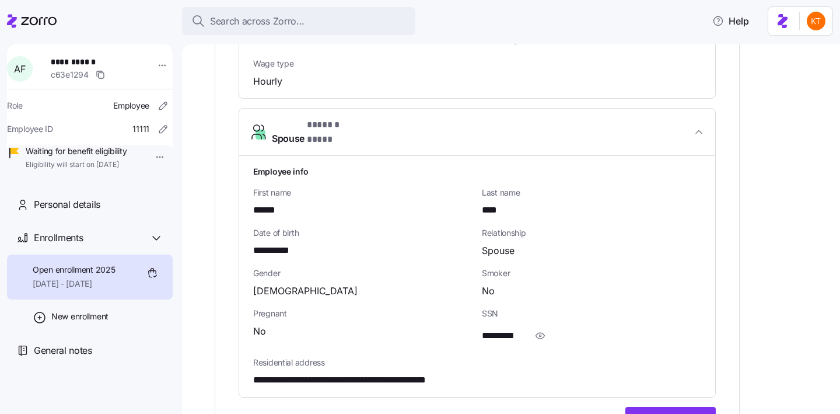
scroll to position [1044, 0]
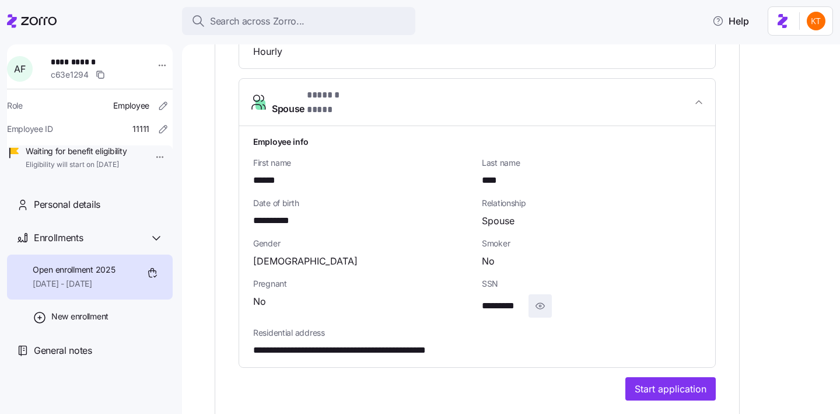
click at [548, 295] on span "button" at bounding box center [540, 306] width 22 height 22
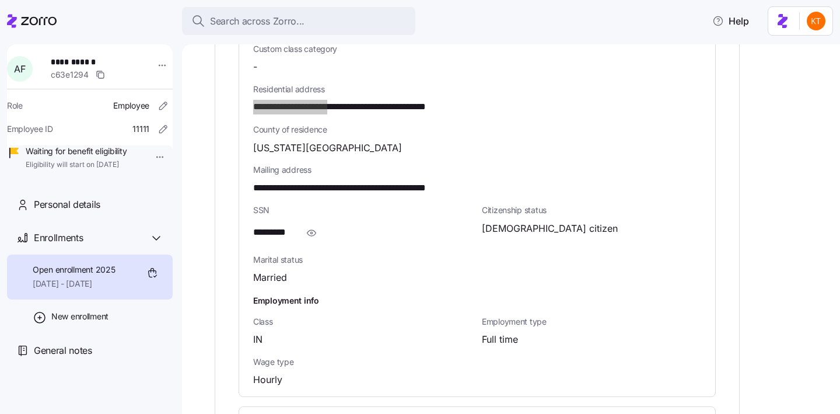
scroll to position [587, 0]
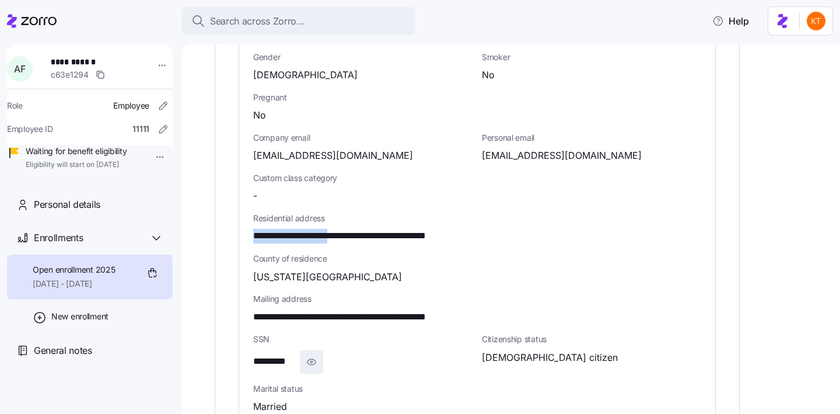
click at [306, 355] on icon "button" at bounding box center [312, 362] width 12 height 14
click at [296, 354] on span "**********" at bounding box center [281, 361] width 56 height 15
copy span "****"
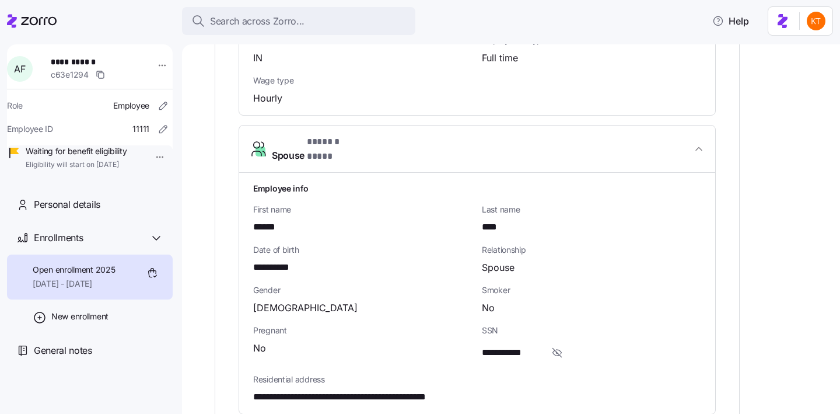
scroll to position [1011, 0]
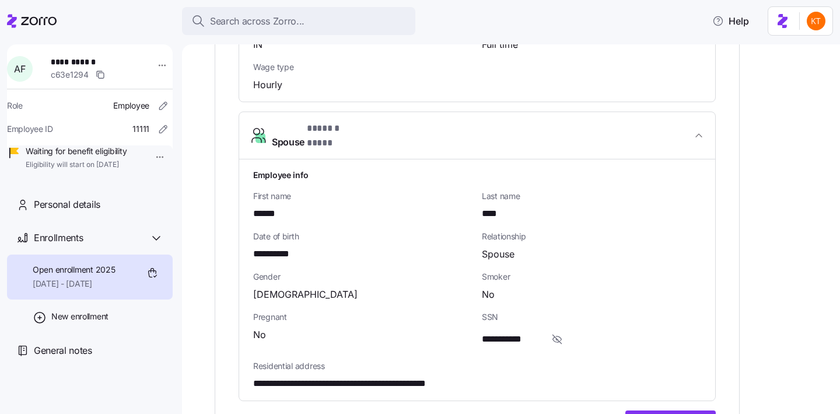
click at [537, 332] on span "**********" at bounding box center [511, 339] width 59 height 15
click at [536, 332] on span "**********" at bounding box center [511, 339] width 59 height 15
copy span "****"
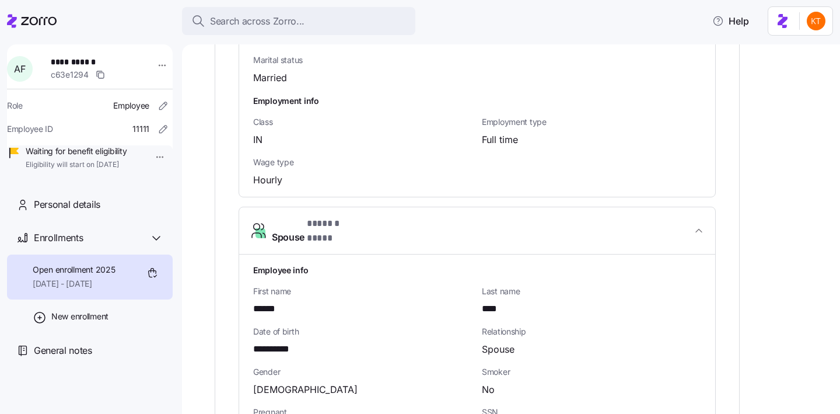
scroll to position [922, 0]
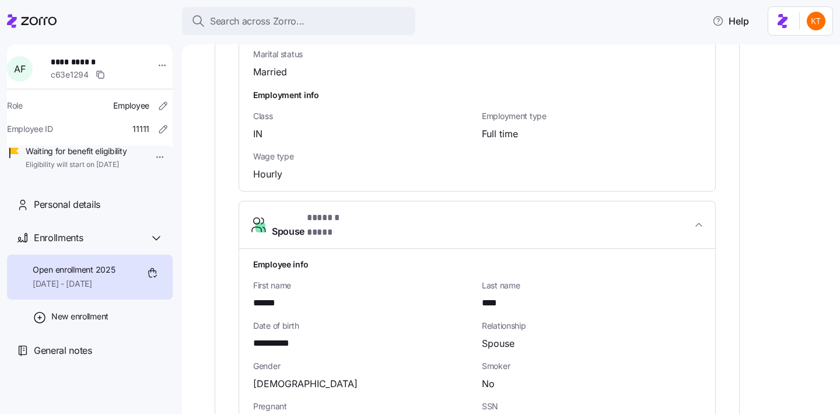
click at [76, 61] on span "**********" at bounding box center [92, 62] width 82 height 12
copy span "**********"
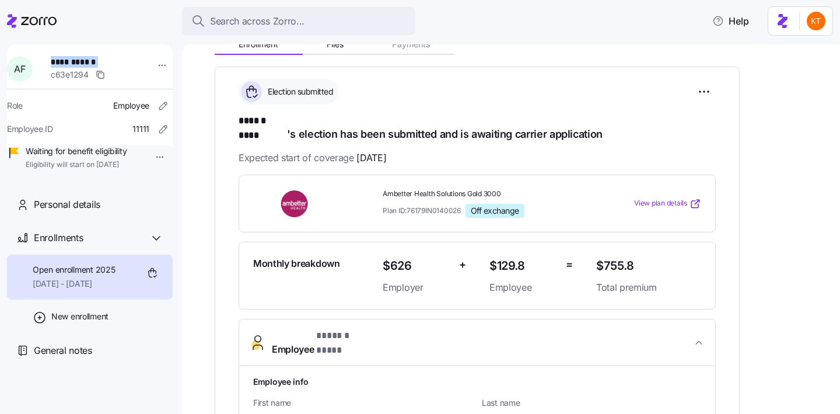
scroll to position [86, 0]
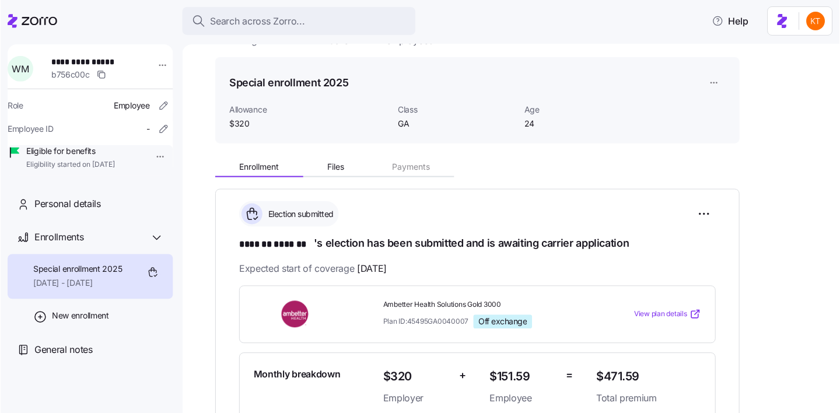
scroll to position [171, 0]
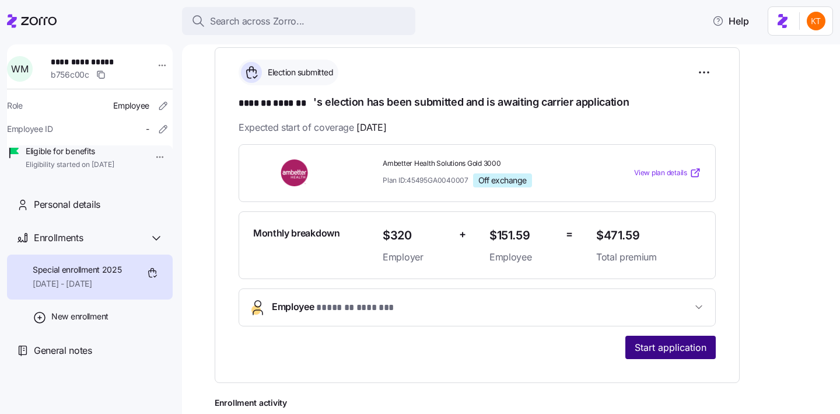
click at [692, 351] on span "Start application" at bounding box center [671, 347] width 72 height 14
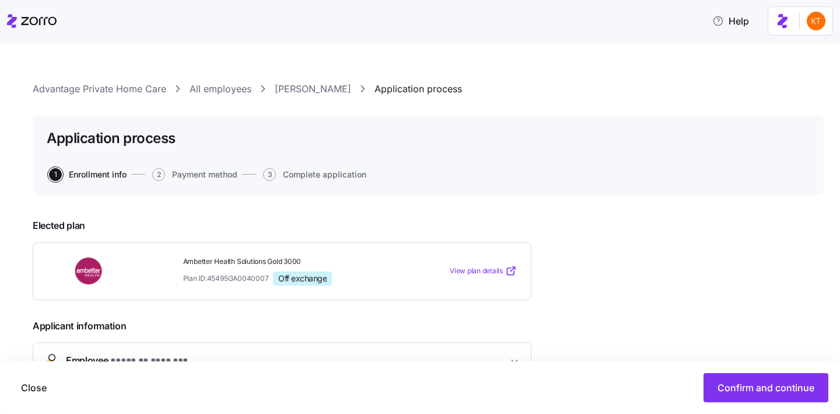
click at [282, 90] on link "[PERSON_NAME]" at bounding box center [313, 89] width 76 height 15
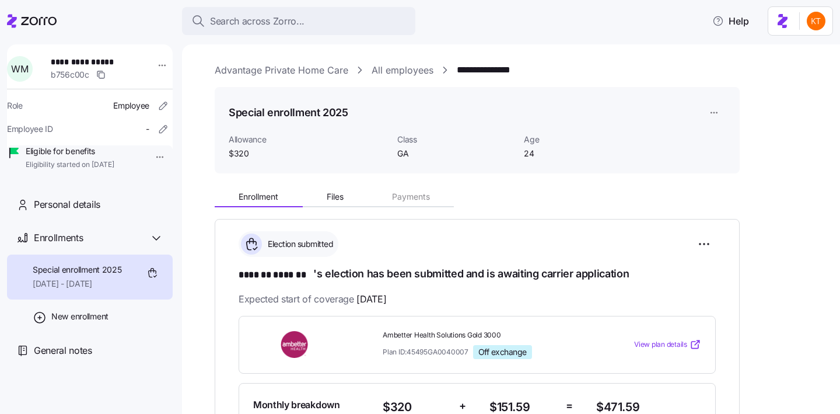
click at [304, 75] on link "Advantage Private Home Care" at bounding box center [282, 70] width 134 height 15
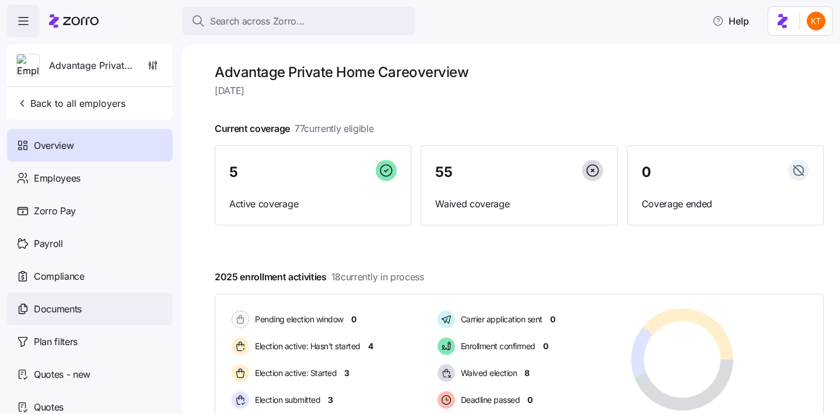
click at [125, 304] on div "Documents" at bounding box center [90, 308] width 166 height 33
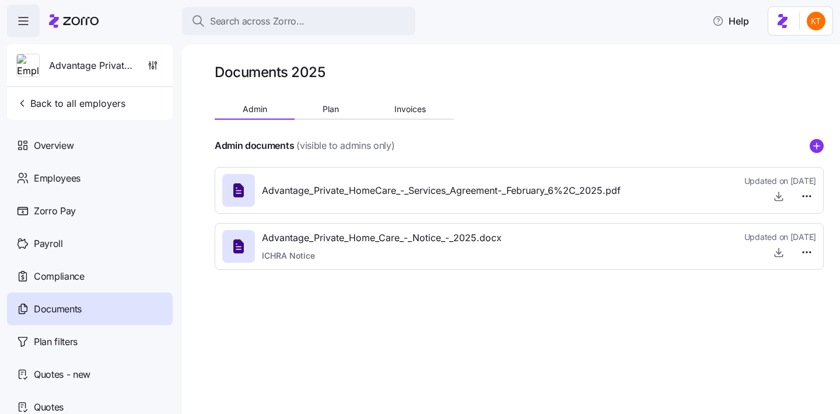
click at [363, 204] on div "Advantage_Private_HomeCare_-_Services_Agreement-_February_6%2C_2025.pdf" at bounding box center [421, 190] width 398 height 33
click at [781, 251] on icon "button" at bounding box center [779, 252] width 12 height 12
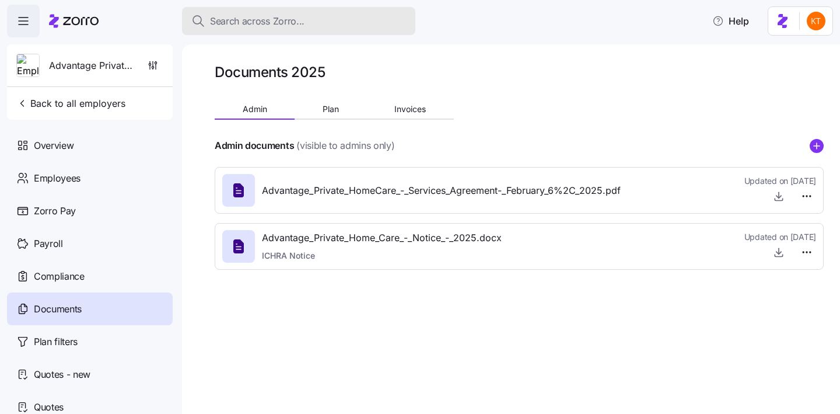
click at [291, 20] on span "Search across Zorro..." at bounding box center [257, 21] width 94 height 15
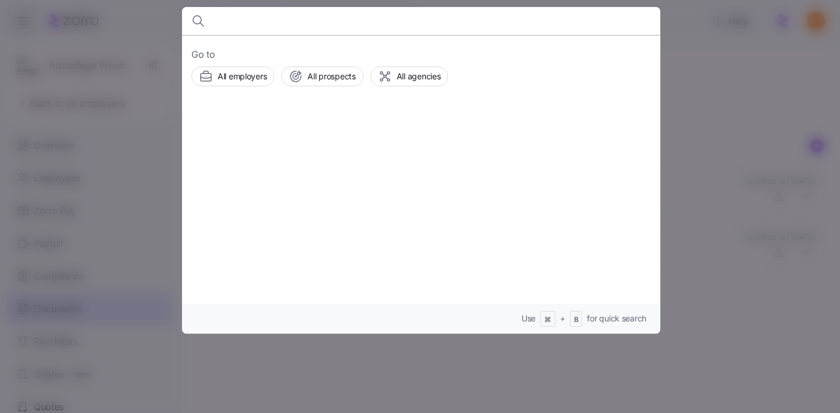
click at [736, 141] on div at bounding box center [420, 206] width 840 height 413
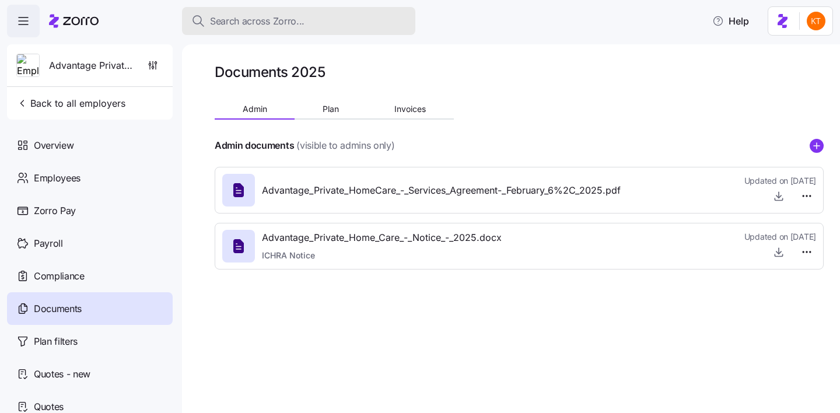
click at [349, 17] on div "Search across Zorro..." at bounding box center [298, 21] width 215 height 15
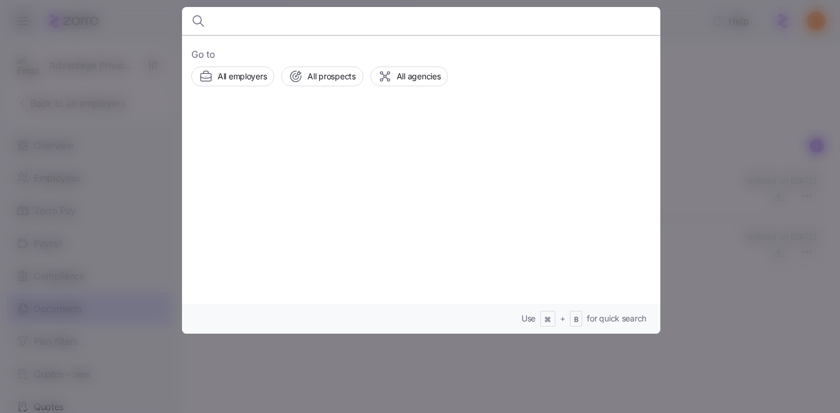
type input "a"
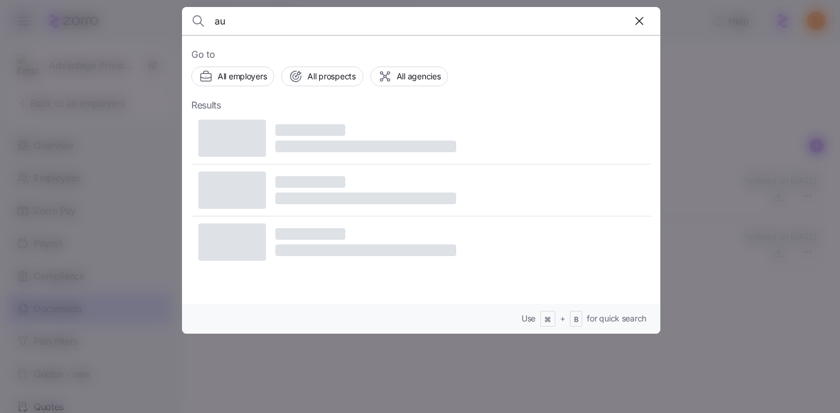
type input "a"
click at [637, 22] on div at bounding box center [421, 21] width 460 height 28
click at [639, 22] on div at bounding box center [421, 21] width 460 height 28
click at [640, 19] on div at bounding box center [421, 21] width 460 height 28
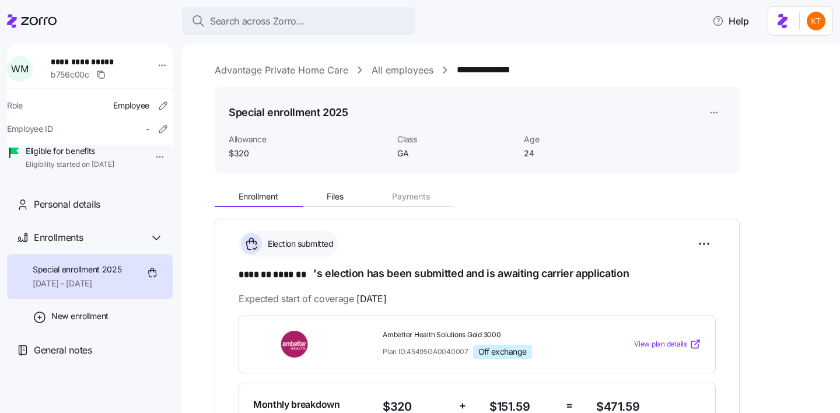
click at [68, 61] on span "**********" at bounding box center [92, 62] width 82 height 12
copy span "**********"
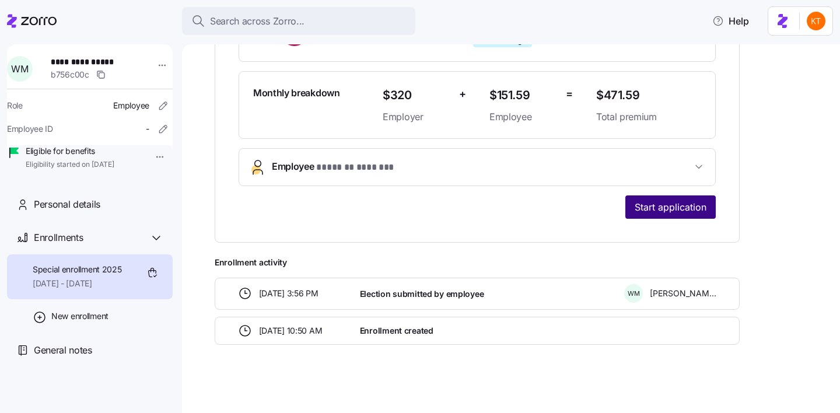
click at [694, 215] on button "Start application" at bounding box center [670, 206] width 90 height 23
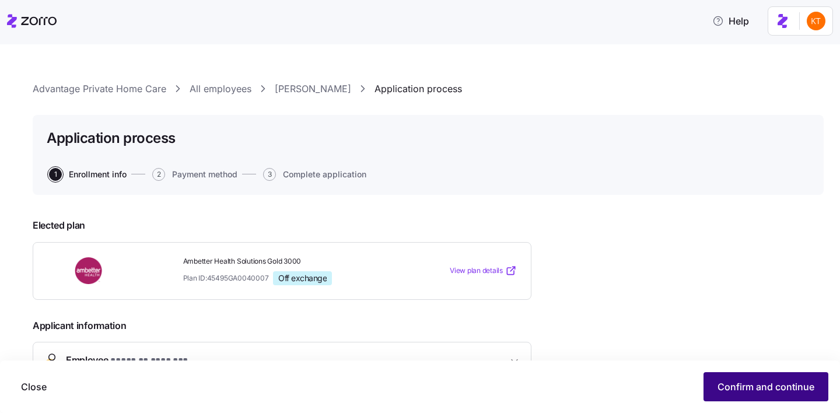
click at [744, 389] on span "Confirm and continue" at bounding box center [765, 387] width 97 height 14
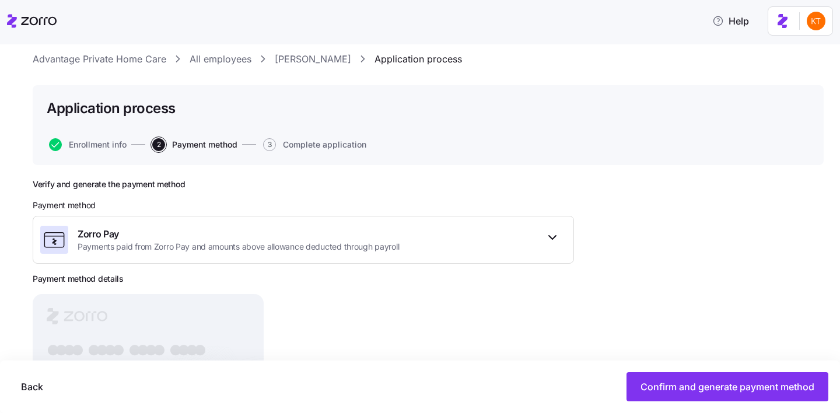
scroll to position [143, 0]
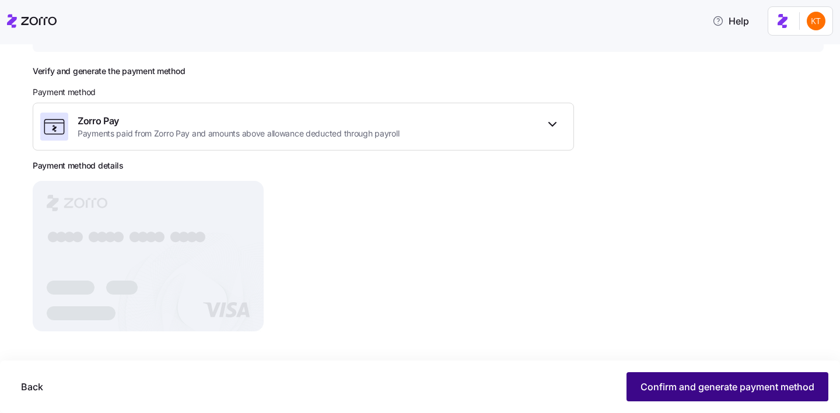
click at [782, 386] on span "Confirm and generate payment method" at bounding box center [727, 387] width 174 height 14
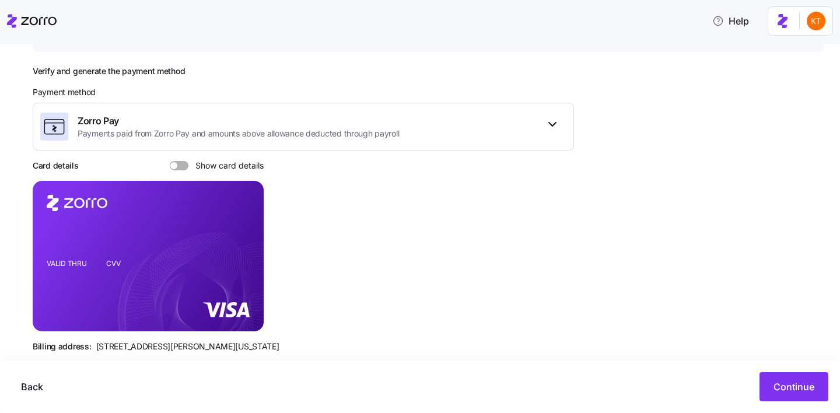
click at [180, 170] on span at bounding box center [183, 165] width 12 height 9
click at [170, 161] on input "Show card details" at bounding box center [170, 161] width 0 height 0
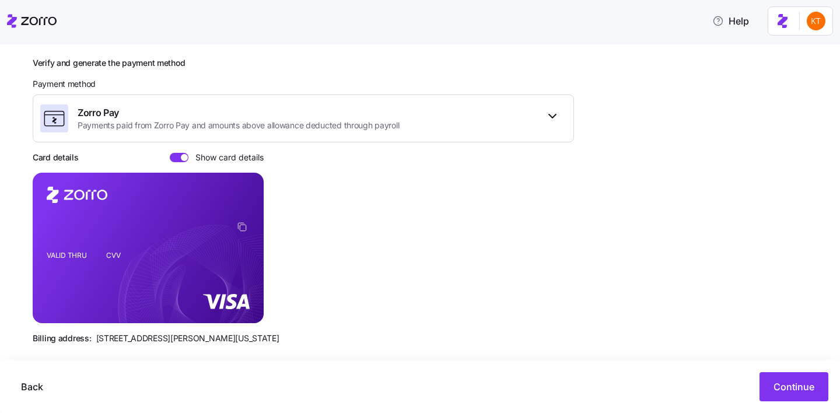
scroll to position [164, 0]
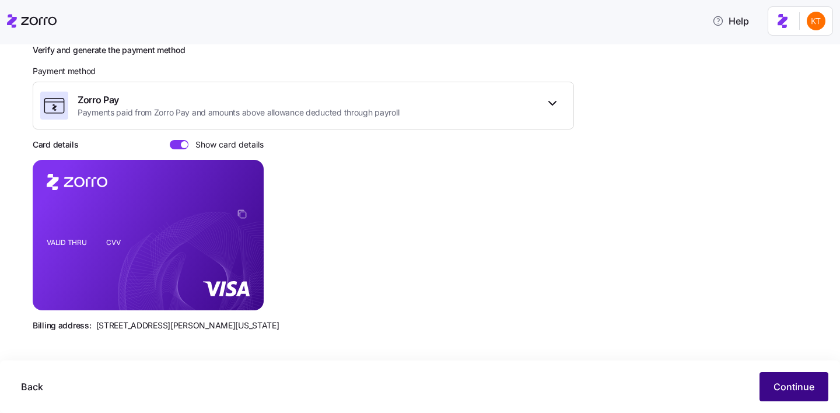
click at [783, 386] on span "Continue" at bounding box center [793, 387] width 41 height 14
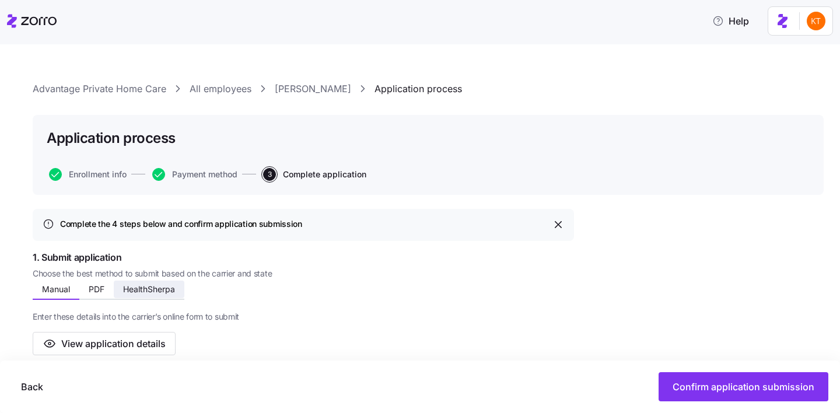
click at [164, 290] on span "HealthSherpa" at bounding box center [149, 289] width 52 height 8
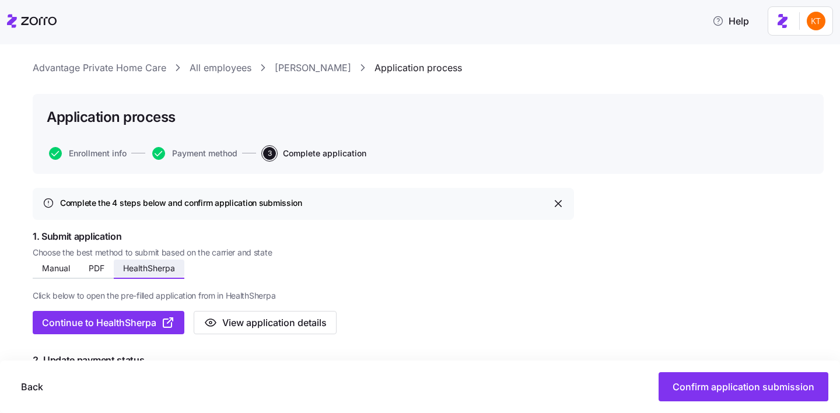
scroll to position [124, 0]
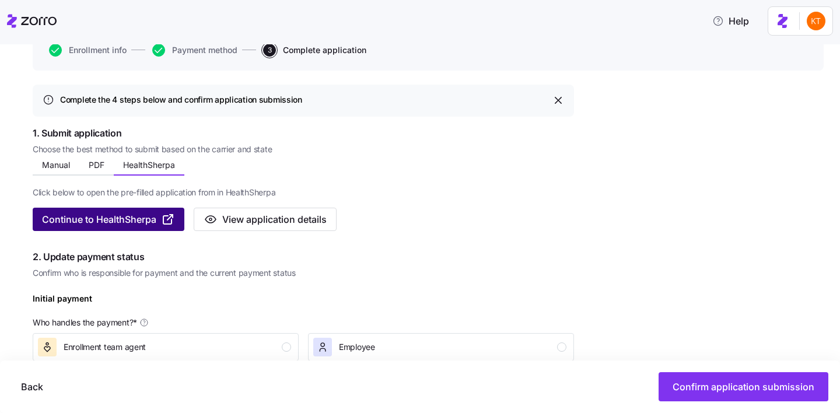
click at [154, 214] on span "Continue to HealthSherpa" at bounding box center [99, 219] width 114 height 14
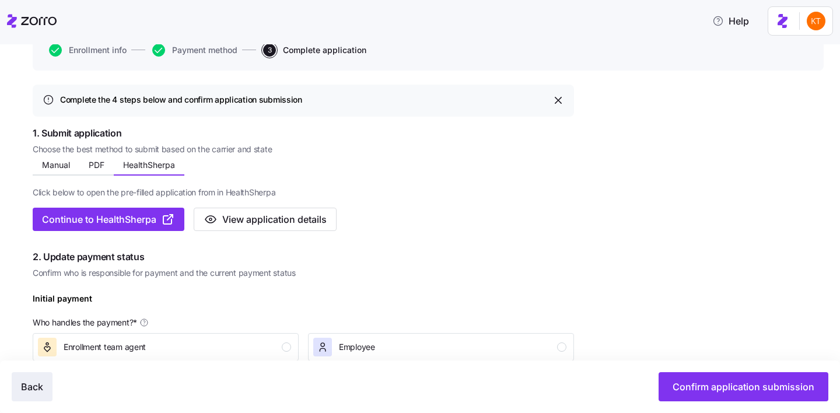
click at [27, 384] on span "Back" at bounding box center [32, 387] width 22 height 14
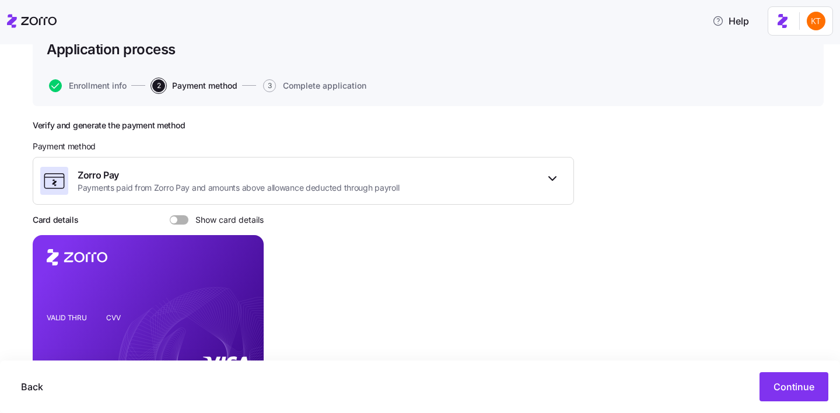
scroll to position [159, 0]
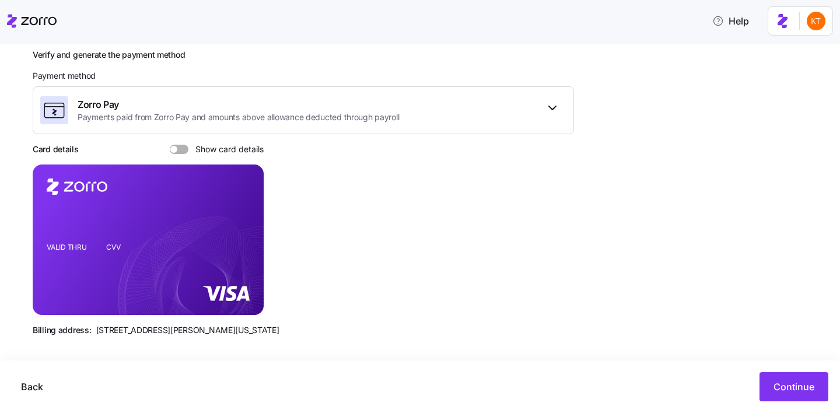
click at [184, 155] on div "Verify and generate the payment method Payment method Zorro Pay Payments paid f…" at bounding box center [303, 198] width 541 height 296
click at [183, 150] on span at bounding box center [183, 149] width 12 height 9
click at [170, 145] on input "Show card details" at bounding box center [170, 145] width 0 height 0
click at [241, 219] on icon "copy-to-clipboard" at bounding box center [242, 218] width 10 height 10
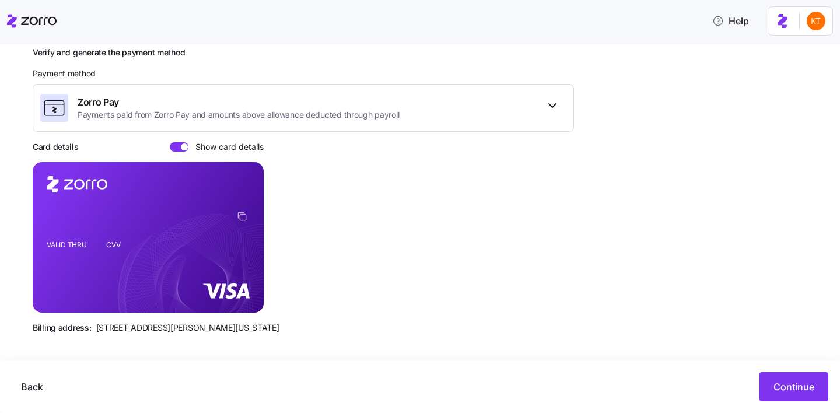
scroll to position [162, 0]
click at [244, 216] on icon "copy-to-clipboard" at bounding box center [242, 216] width 10 height 10
click at [139, 330] on span "[STREET_ADDRESS][PERSON_NAME][US_STATE]" at bounding box center [187, 328] width 183 height 12
click at [157, 328] on span "[STREET_ADDRESS][PERSON_NAME][US_STATE]" at bounding box center [187, 328] width 183 height 12
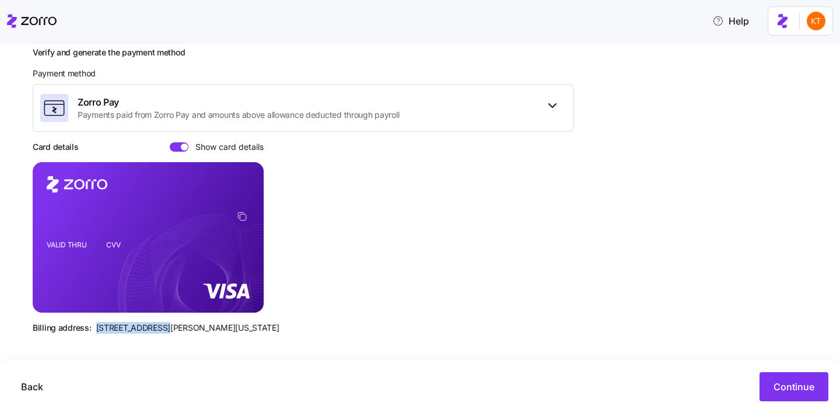
drag, startPoint x: 157, startPoint y: 328, endPoint x: 101, endPoint y: 328, distance: 56.0
click at [96, 328] on span "[STREET_ADDRESS][PERSON_NAME][US_STATE]" at bounding box center [187, 328] width 183 height 12
copy span "810 Sharon Drive"
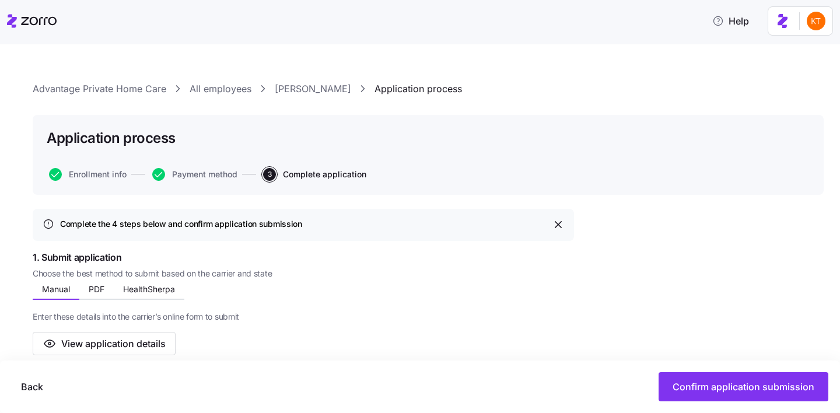
click at [327, 86] on link "[PERSON_NAME]" at bounding box center [313, 89] width 76 height 15
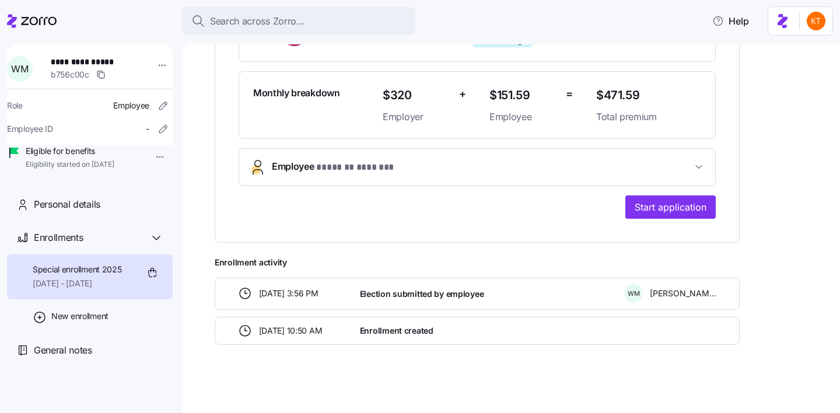
click at [409, 180] on button "Employee * ******* ******* *" at bounding box center [477, 167] width 476 height 37
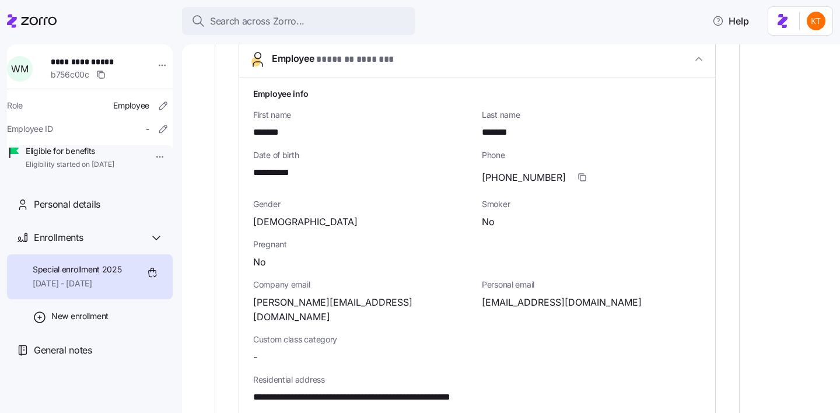
scroll to position [475, 0]
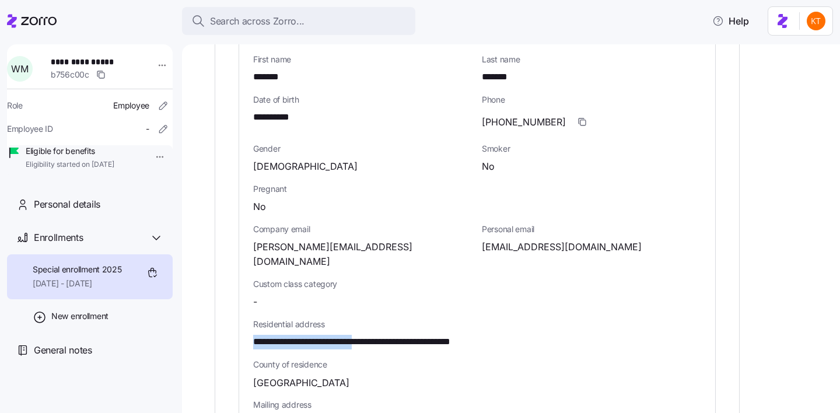
drag, startPoint x: 381, startPoint y: 327, endPoint x: 207, endPoint y: 324, distance: 174.4
click at [207, 324] on div "**********" at bounding box center [511, 228] width 658 height 369
copy span "**********"
click at [310, 335] on span "**********" at bounding box center [384, 342] width 262 height 15
drag, startPoint x: 382, startPoint y: 326, endPoint x: 243, endPoint y: 324, distance: 139.4
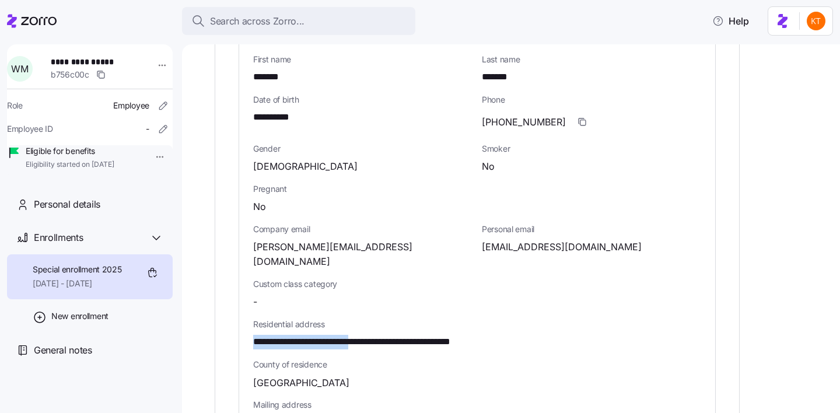
click at [242, 324] on div "**********" at bounding box center [477, 327] width 476 height 608
copy span "**********"
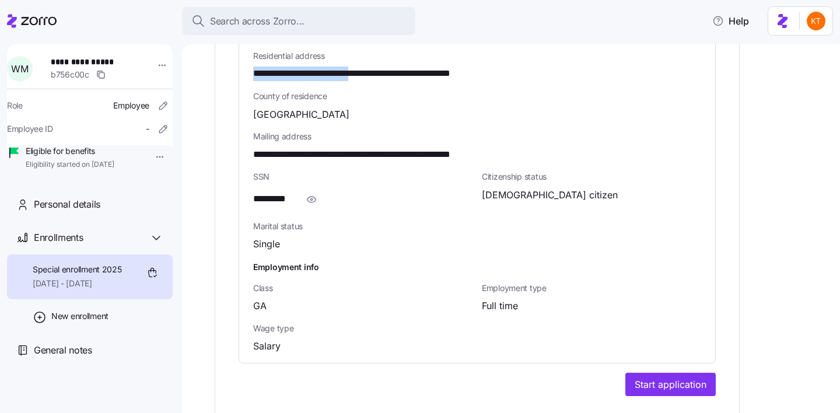
scroll to position [701, 0]
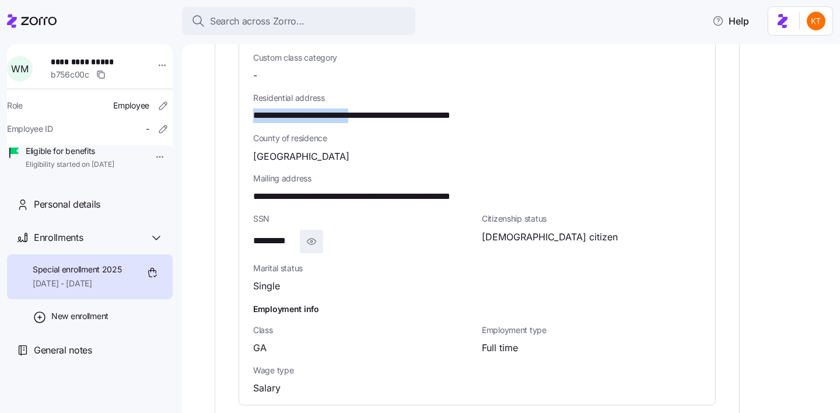
click at [310, 234] on icon "button" at bounding box center [312, 241] width 12 height 14
click at [283, 234] on span "**********" at bounding box center [282, 241] width 58 height 15
copy span "*"
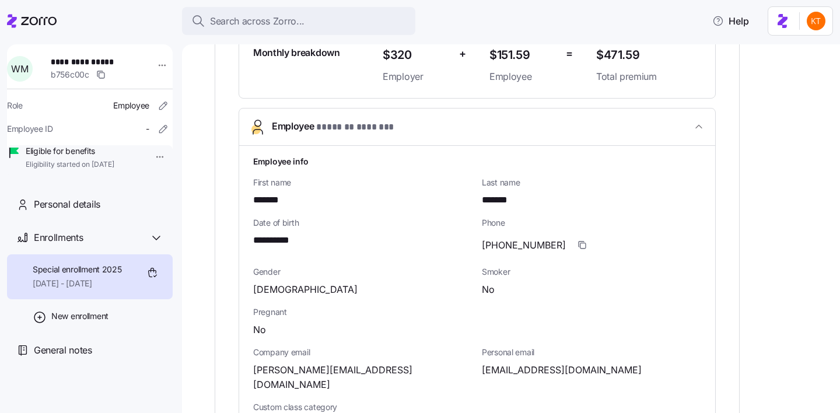
scroll to position [359, 0]
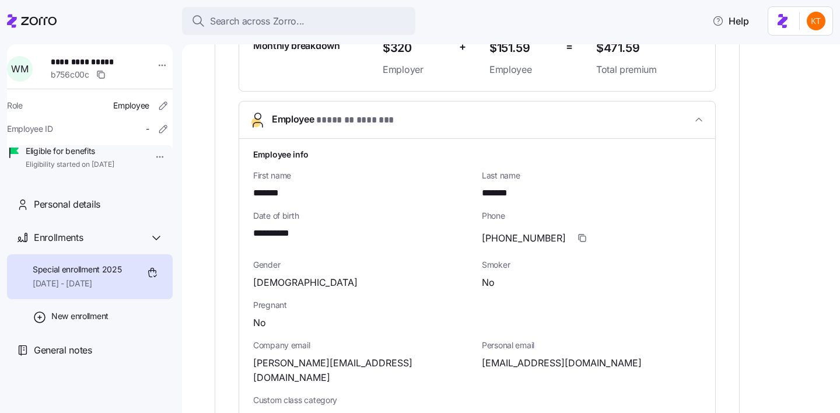
click at [510, 358] on span "[EMAIL_ADDRESS][DOMAIN_NAME]" at bounding box center [562, 363] width 160 height 15
copy span "billytx2001"
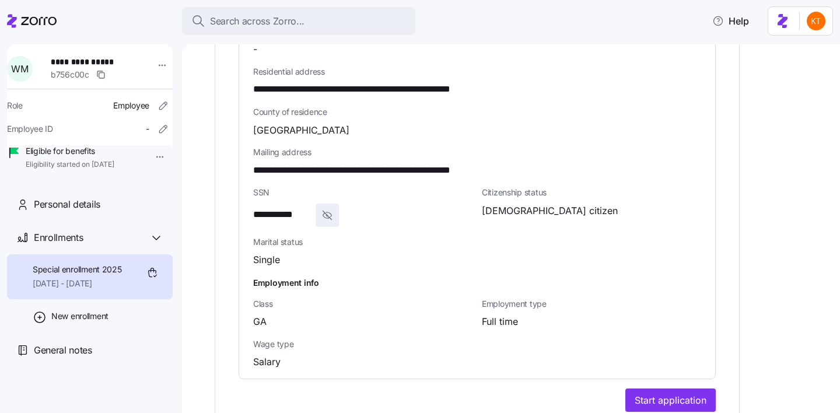
scroll to position [906, 0]
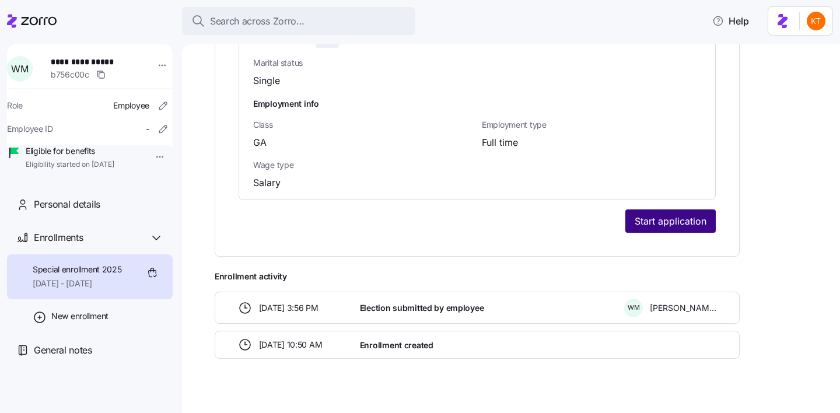
click at [642, 214] on span "Start application" at bounding box center [671, 221] width 72 height 14
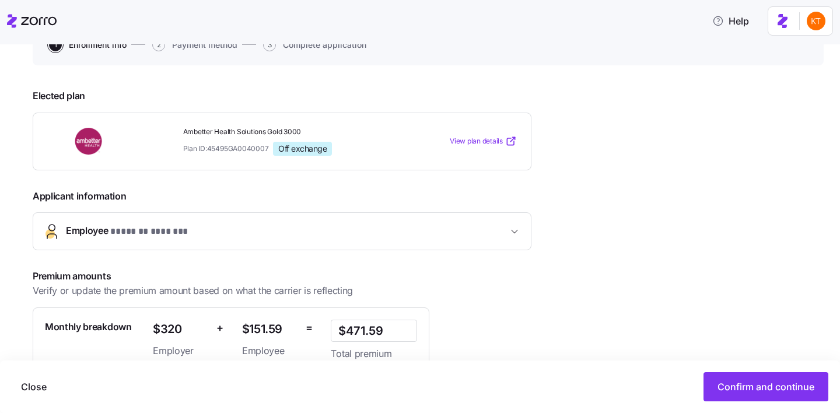
scroll to position [181, 0]
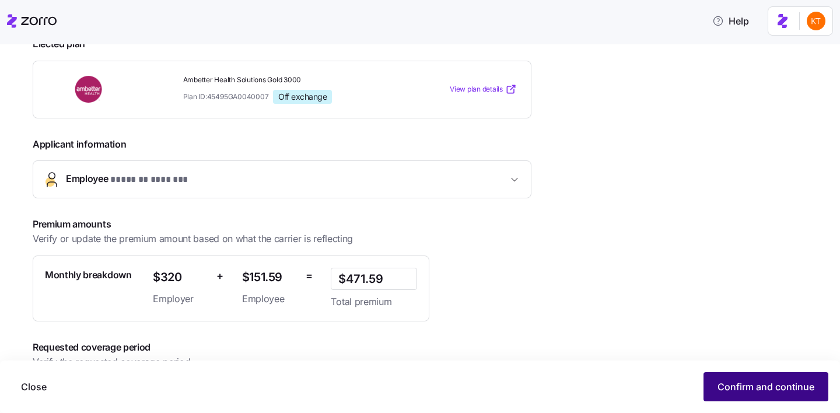
click at [732, 379] on button "Confirm and continue" at bounding box center [765, 386] width 125 height 29
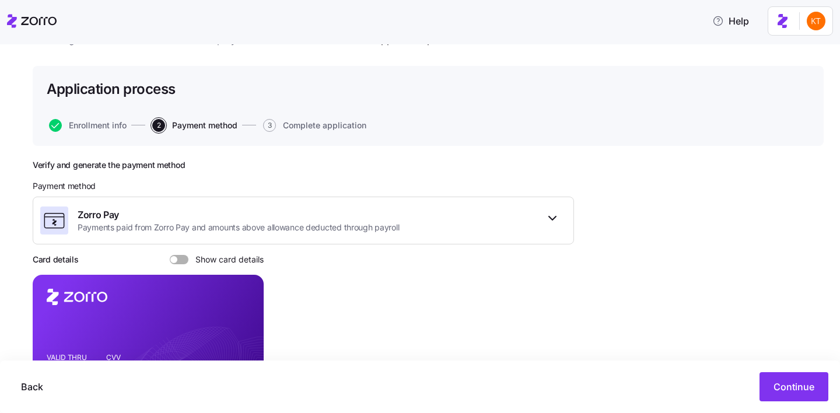
scroll to position [85, 0]
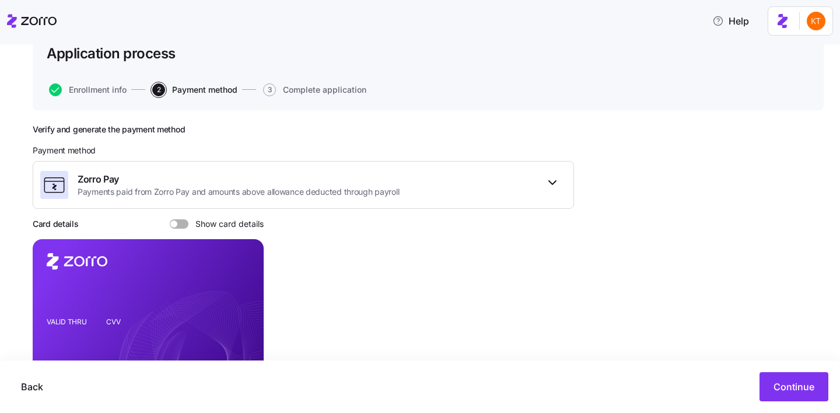
click at [190, 223] on span "Show card details" at bounding box center [225, 223] width 75 height 9
click at [170, 219] on input "Show card details" at bounding box center [170, 219] width 0 height 0
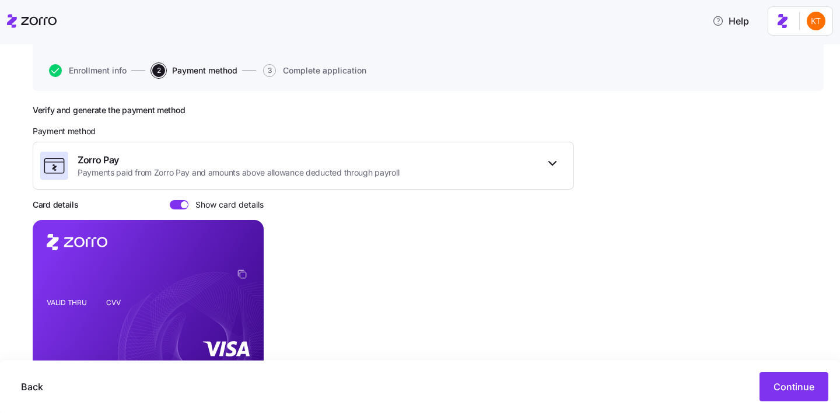
scroll to position [104, 0]
click at [238, 275] on icon "copy-to-clipboard" at bounding box center [242, 274] width 10 height 10
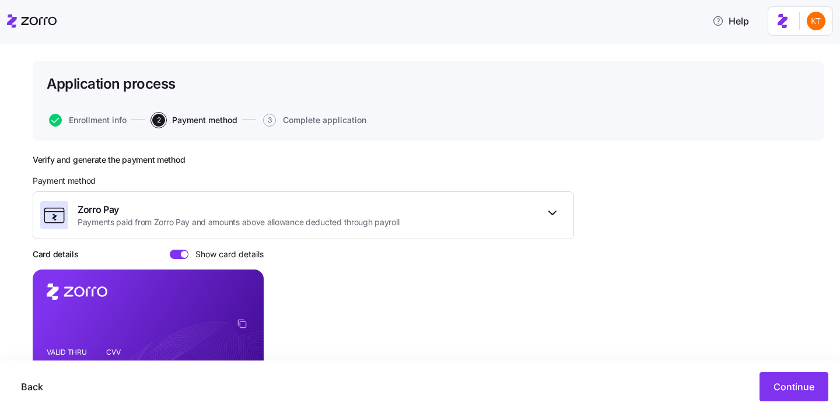
scroll to position [0, 0]
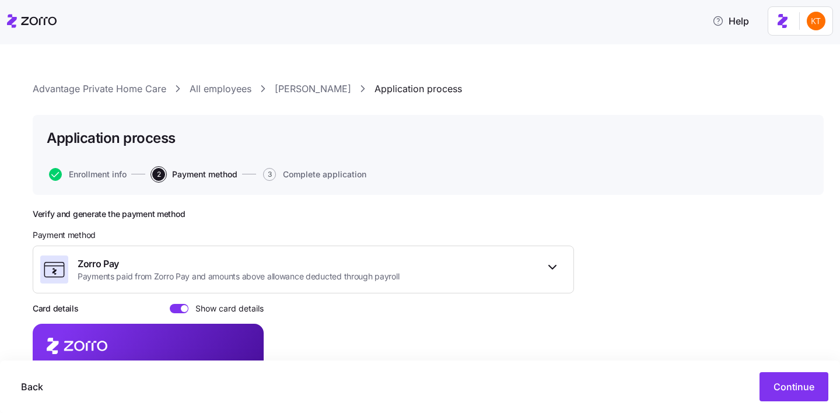
click at [289, 90] on link "[PERSON_NAME]" at bounding box center [313, 89] width 76 height 15
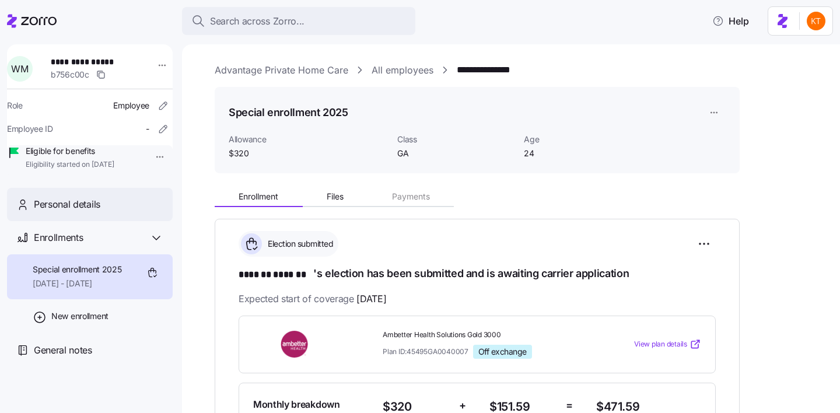
click at [130, 221] on div "Personal details" at bounding box center [90, 204] width 166 height 33
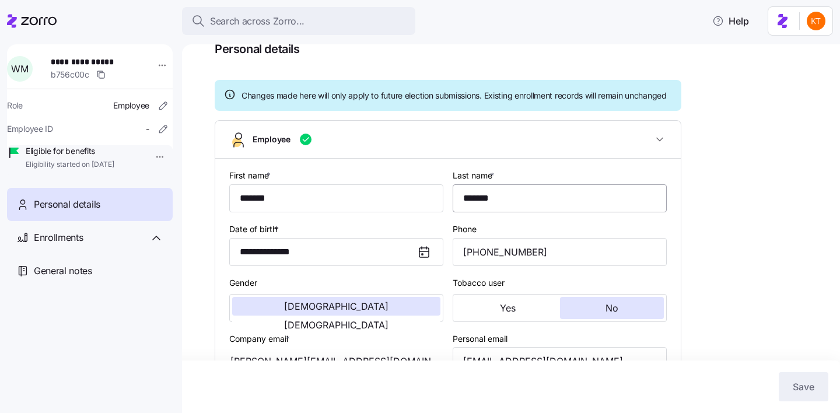
scroll to position [155, 0]
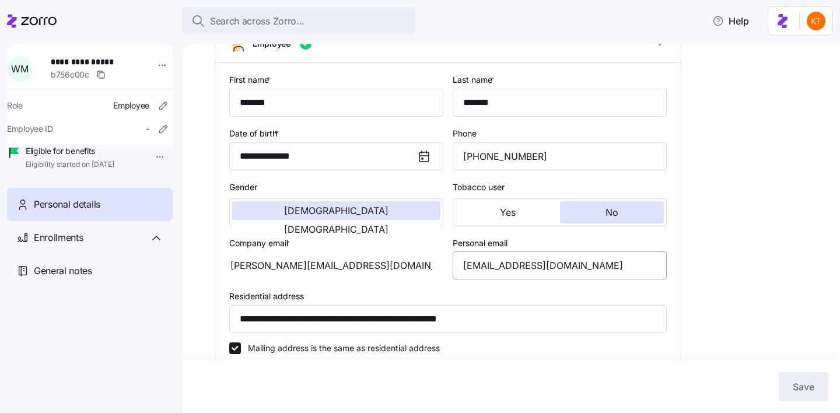
type input "GA"
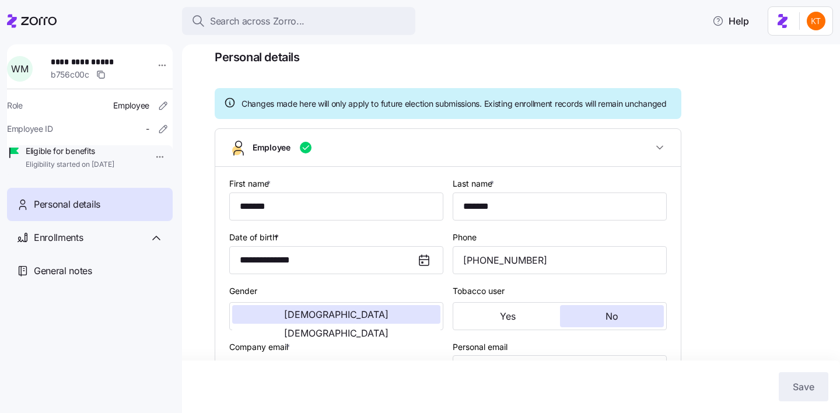
scroll to position [301, 0]
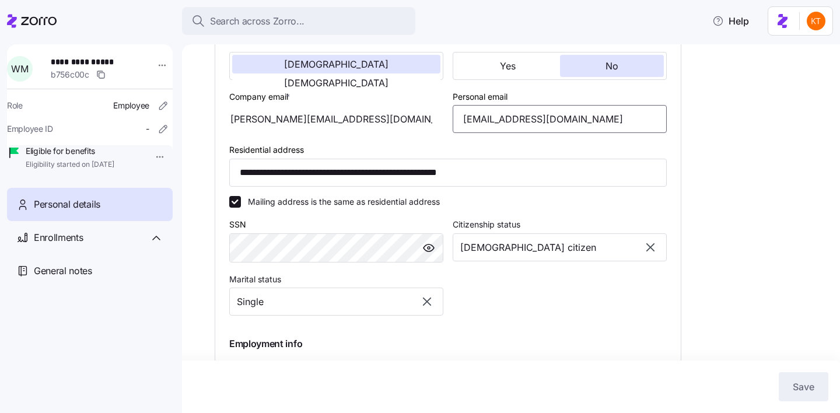
click at [495, 133] on input "[EMAIL_ADDRESS][DOMAIN_NAME]" at bounding box center [560, 119] width 214 height 28
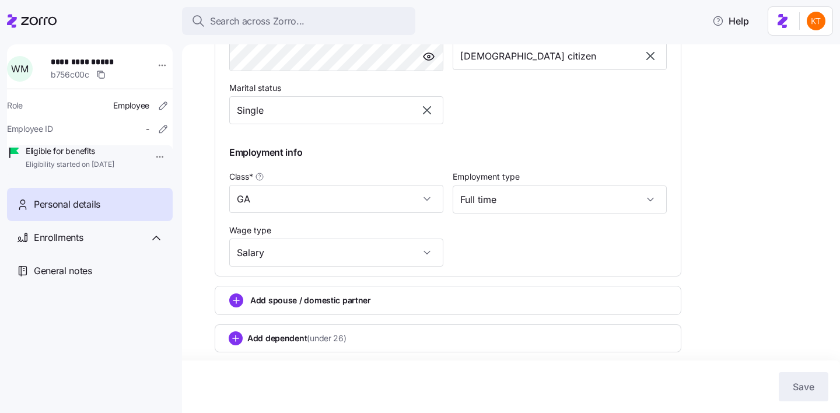
click at [318, 311] on div "Add spouse / domestic partner" at bounding box center [448, 300] width 467 height 29
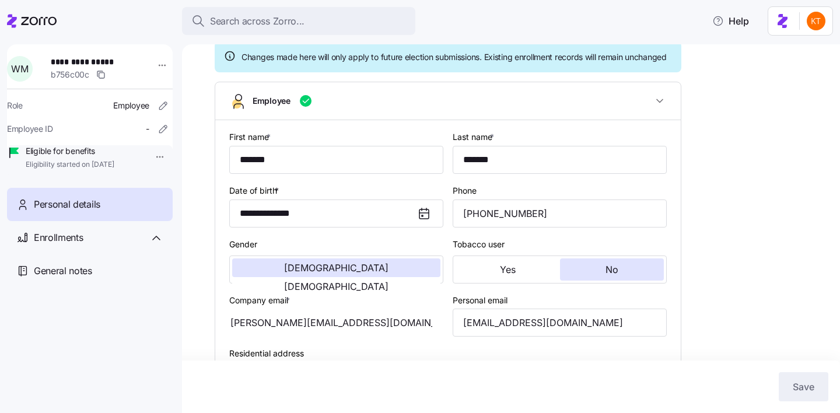
scroll to position [0, 0]
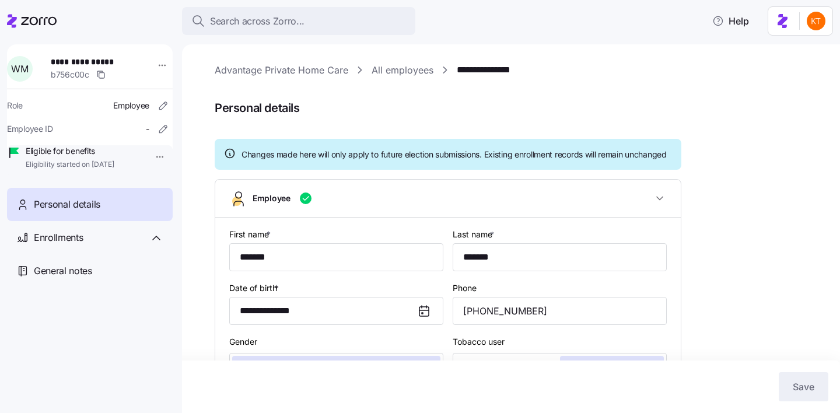
click at [383, 70] on link "All employees" at bounding box center [403, 70] width 62 height 15
